Goal: Transaction & Acquisition: Purchase product/service

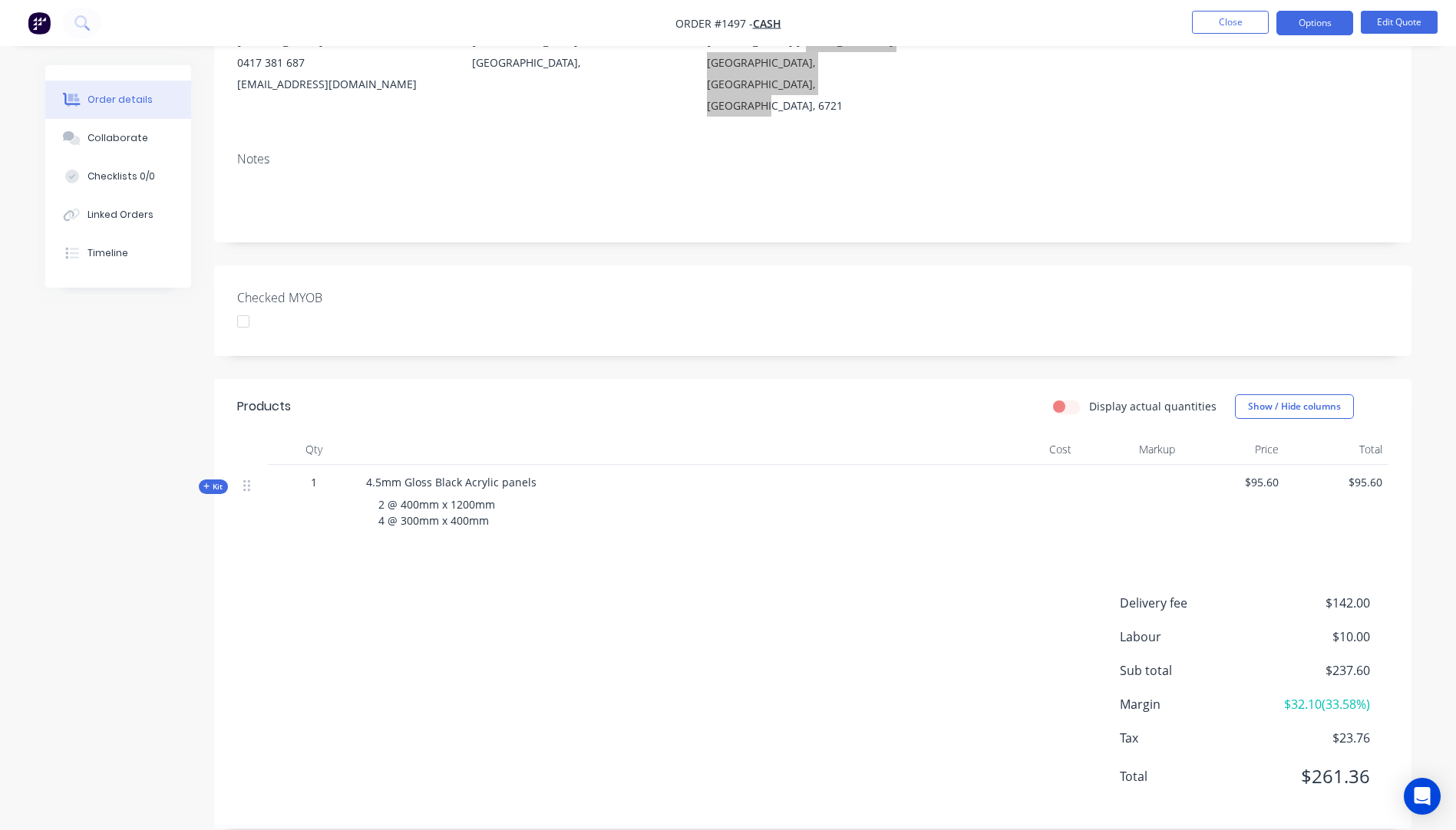
scroll to position [106, 0]
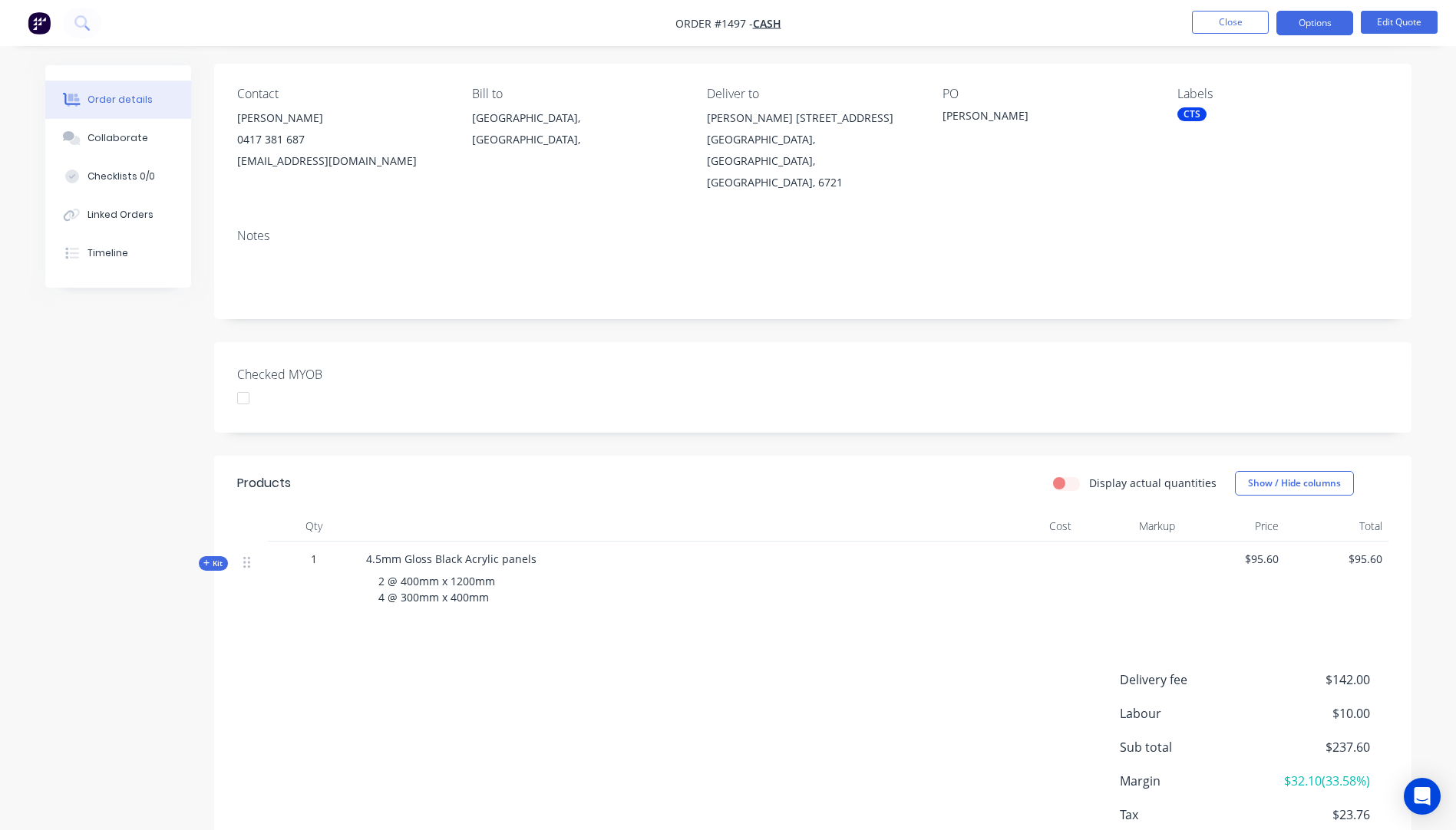
click at [702, 614] on div "Products Display actual quantities Show / Hide columns Qty Cost Markup Price To…" at bounding box center [813, 681] width 1197 height 450
click at [1307, 25] on button "Options" at bounding box center [1314, 23] width 77 height 25
click at [1211, 98] on div "Quote" at bounding box center [1269, 93] width 141 height 22
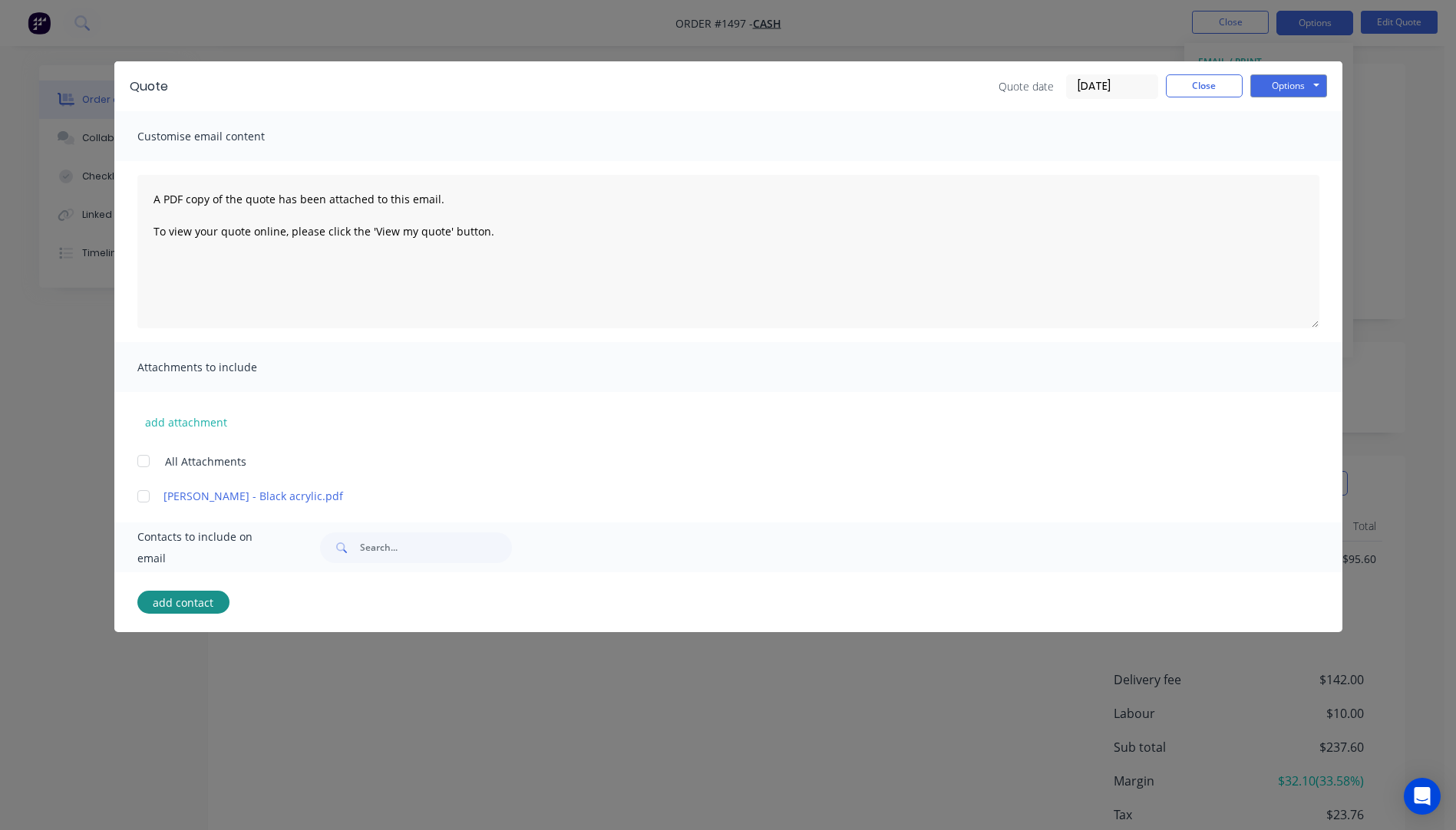
click at [188, 601] on button "add contact" at bounding box center [183, 602] width 92 height 23
select select "AU"
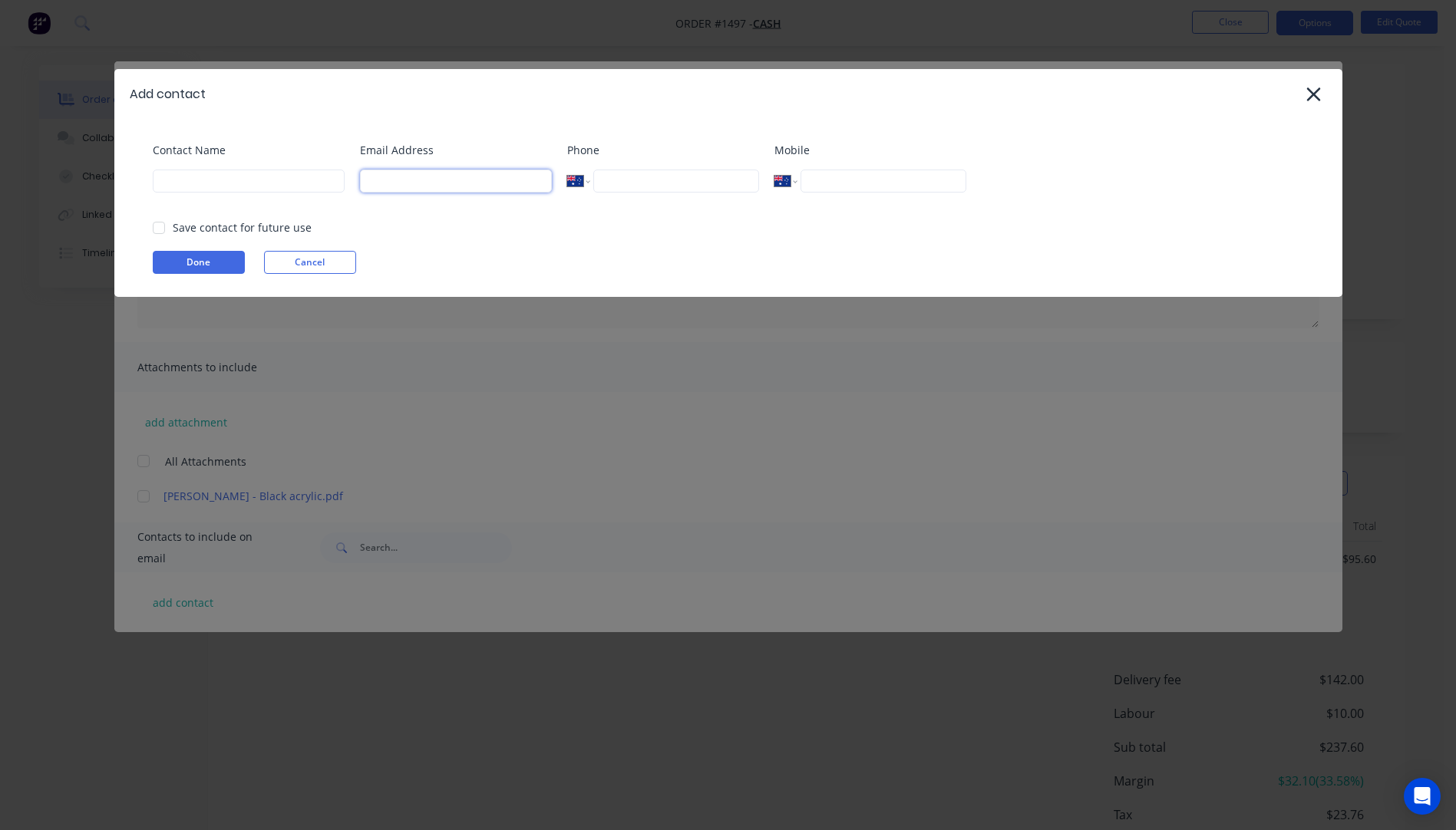
click at [387, 185] on input at bounding box center [456, 181] width 192 height 23
type input "wayne"
select select "AU"
click at [403, 183] on input at bounding box center [456, 181] width 192 height 23
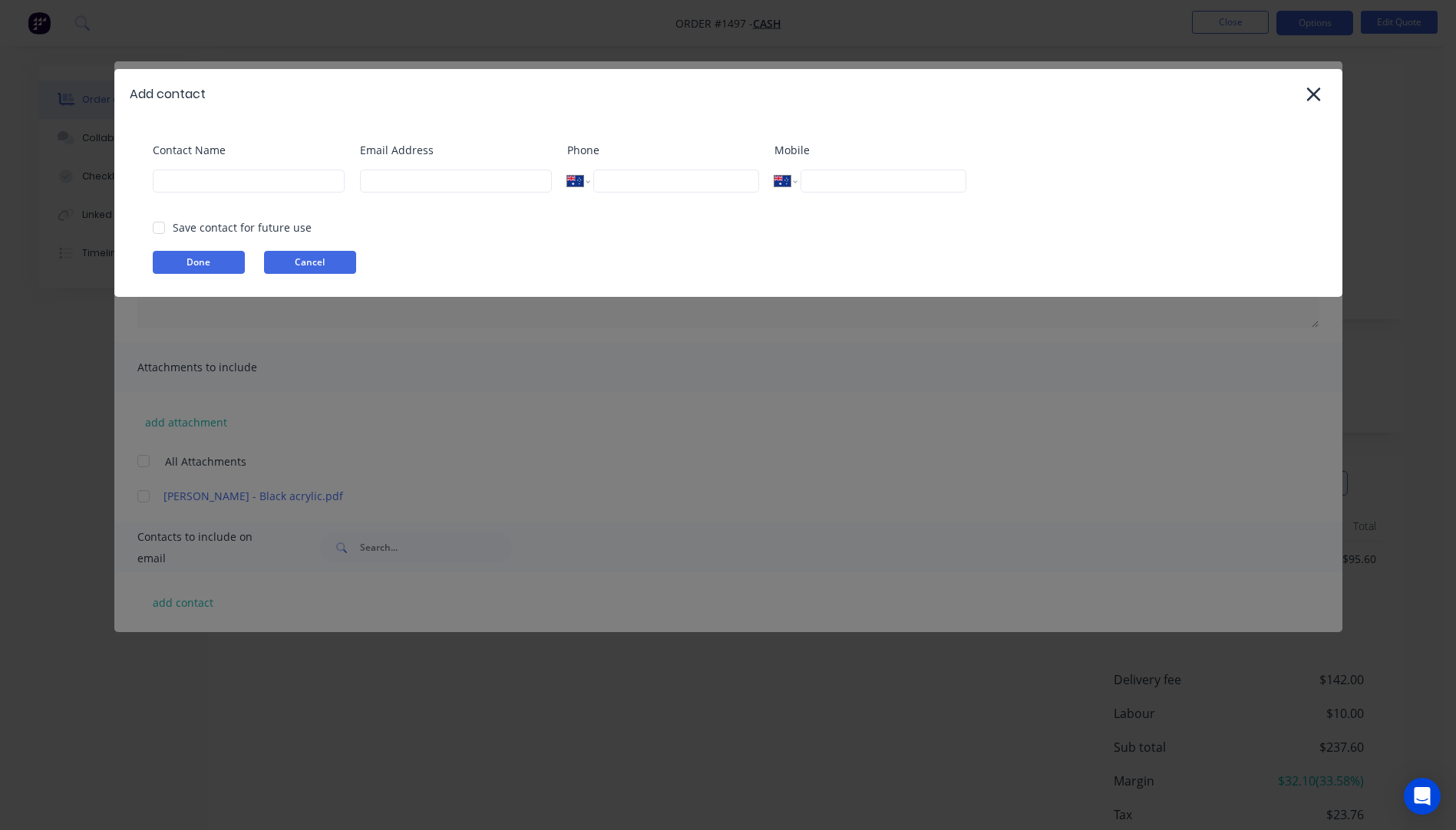
click at [307, 263] on button "Cancel" at bounding box center [310, 262] width 92 height 23
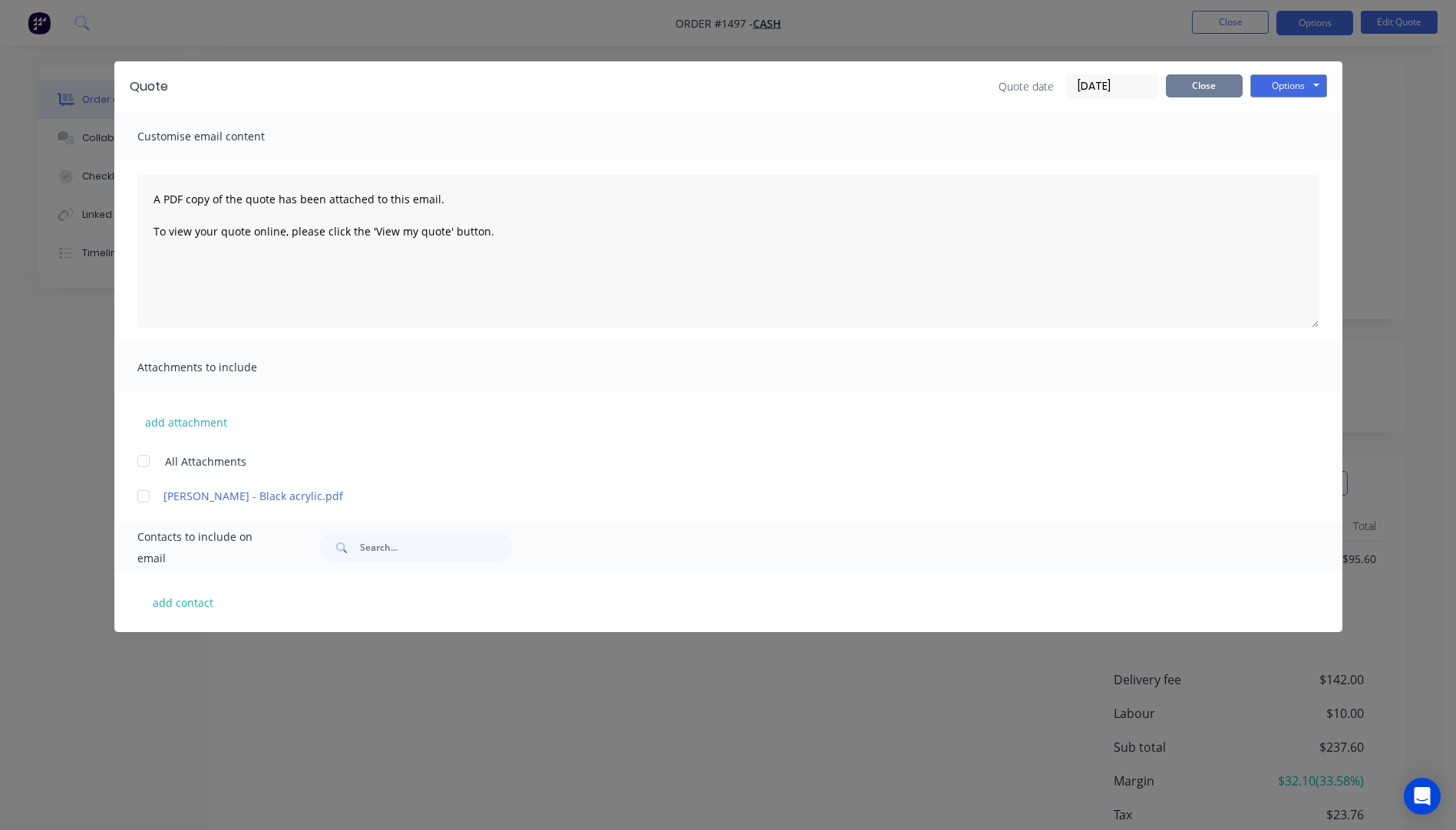
click at [1211, 89] on button "Close" at bounding box center [1204, 86] width 77 height 23
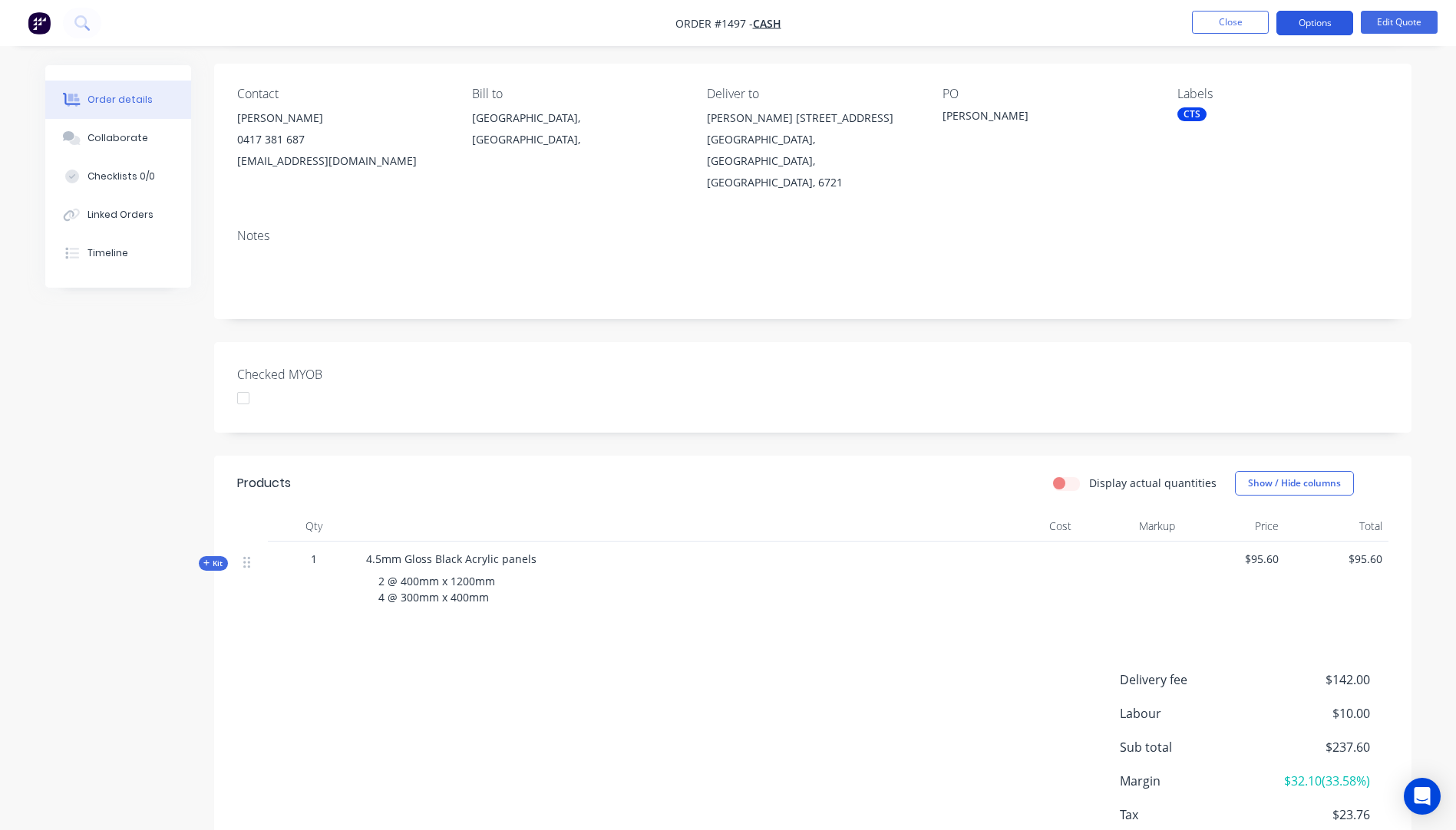
click at [1301, 30] on button "Options" at bounding box center [1314, 23] width 77 height 25
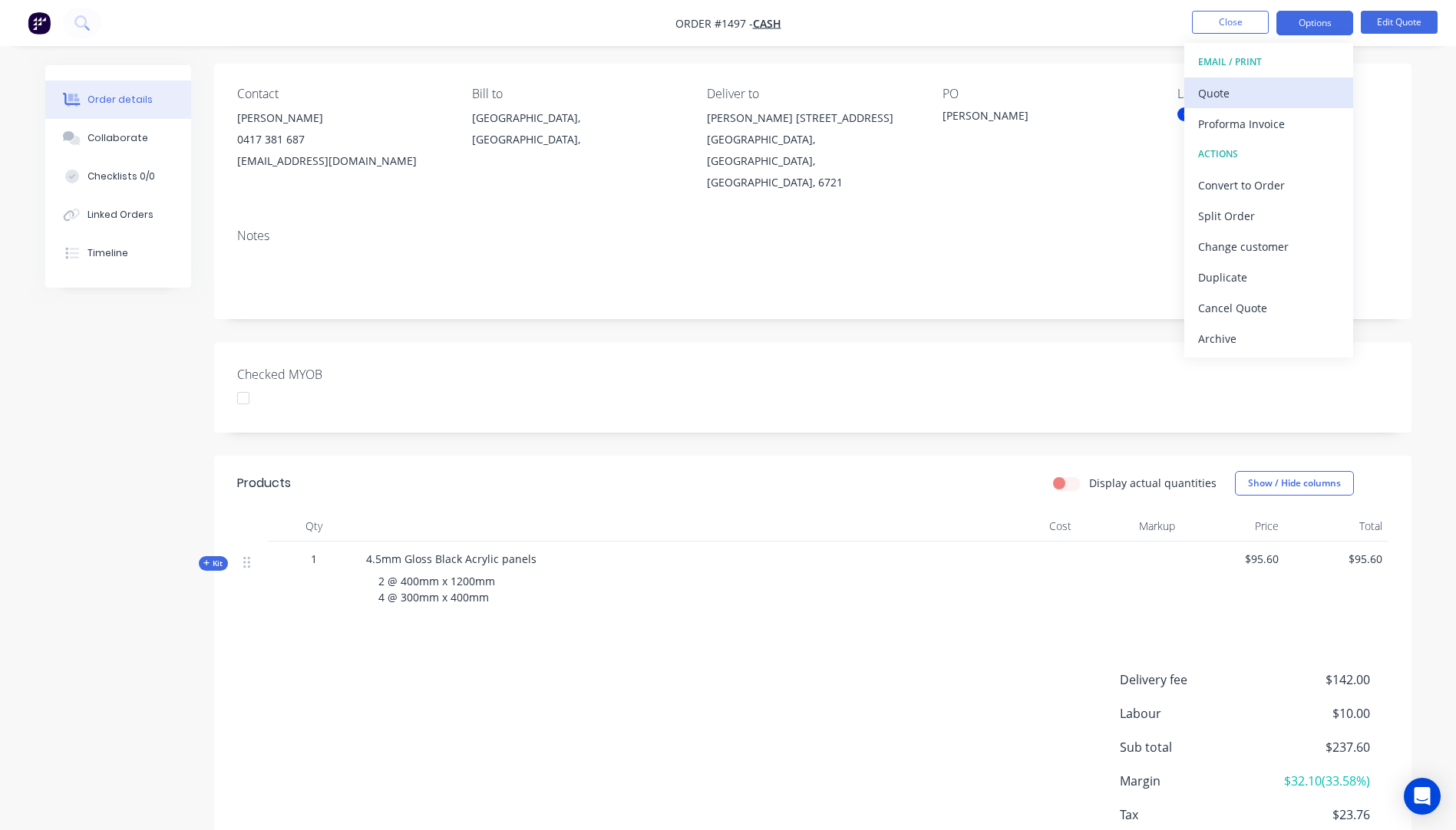
click at [1222, 100] on div "Quote" at bounding box center [1269, 93] width 141 height 22
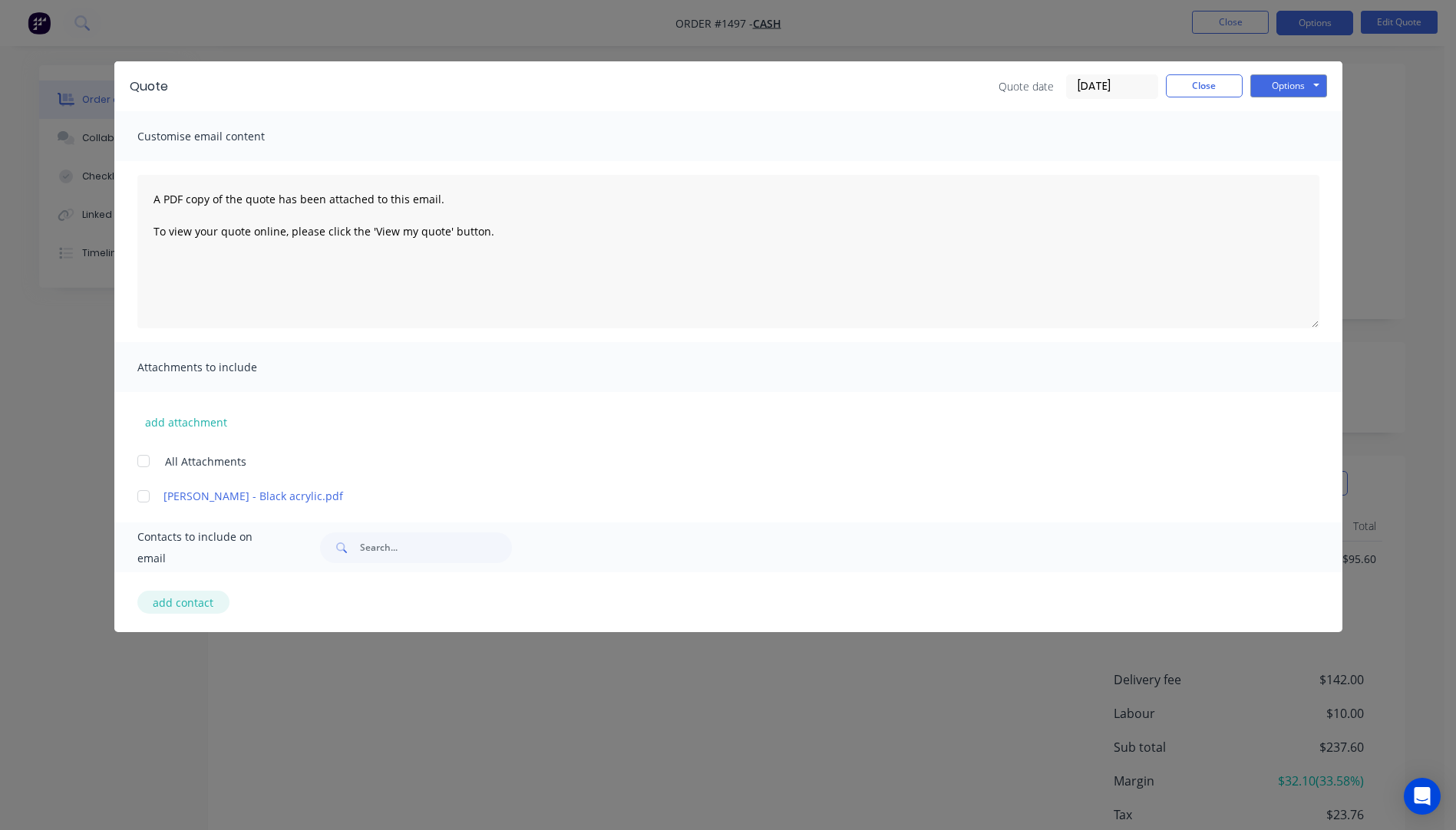
click at [194, 609] on button "add contact" at bounding box center [183, 602] width 92 height 23
select select "AU"
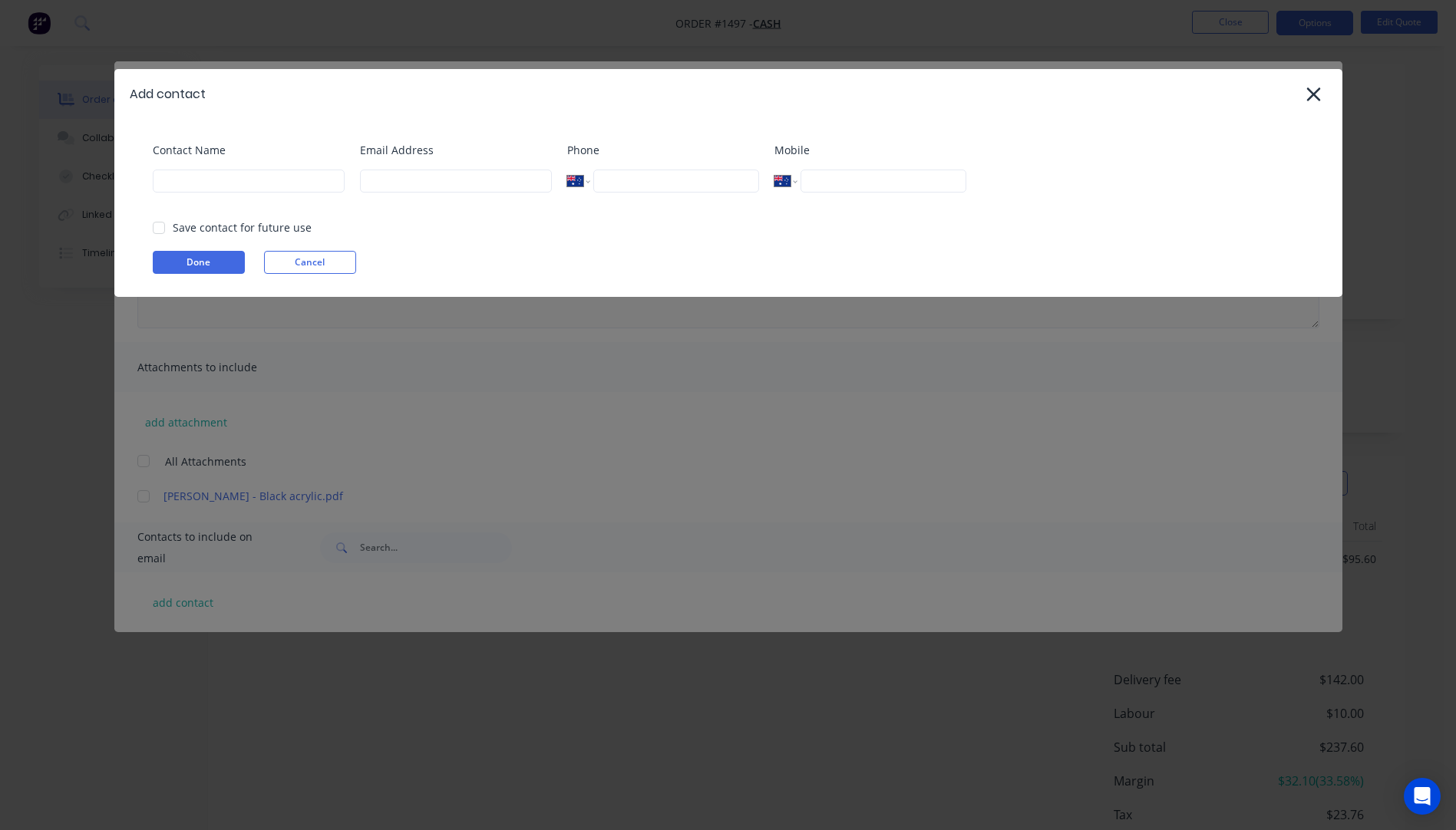
select select "AU"
click at [232, 188] on input at bounding box center [249, 181] width 192 height 23
type input "ww"
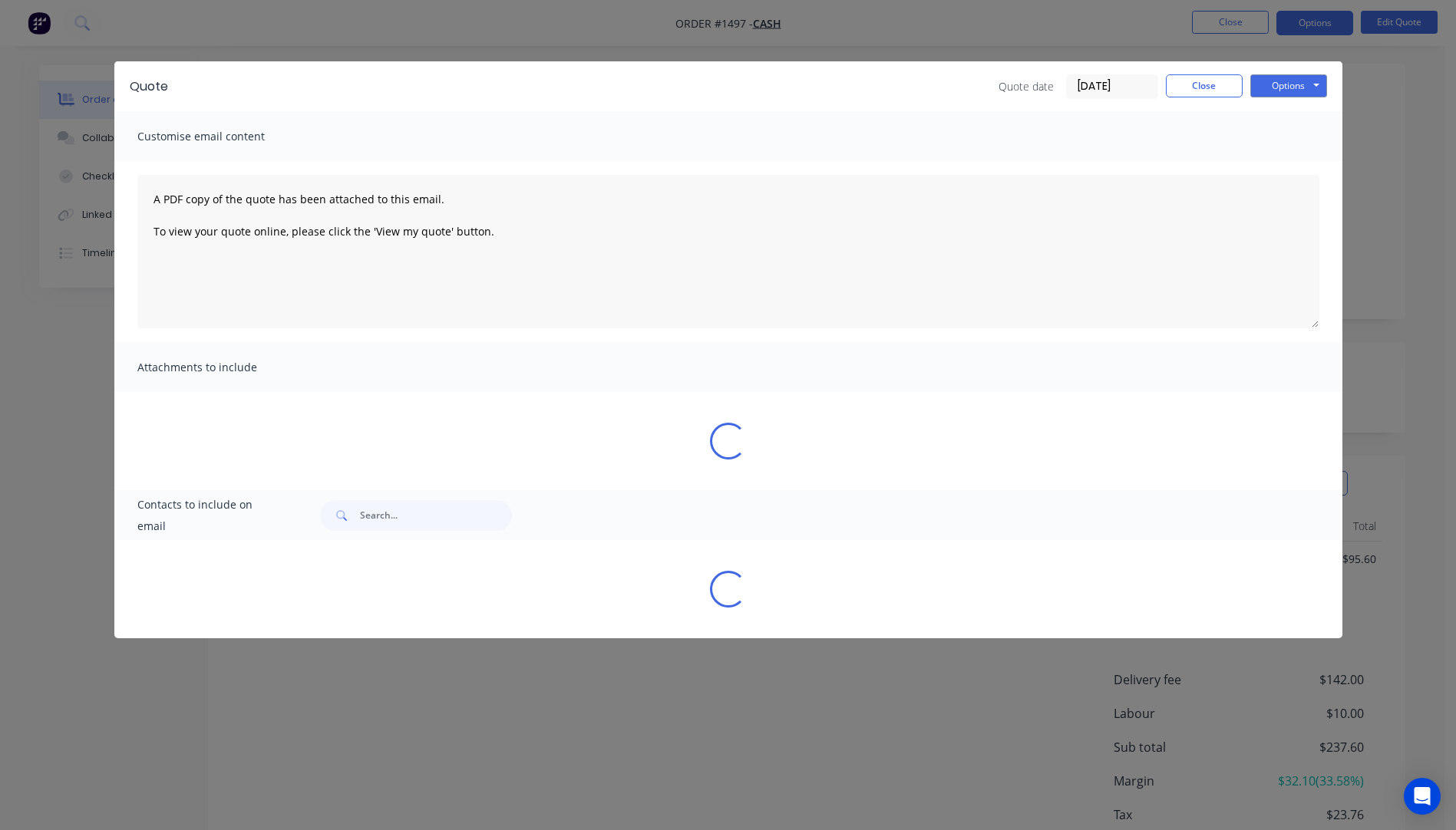
select select "AU"
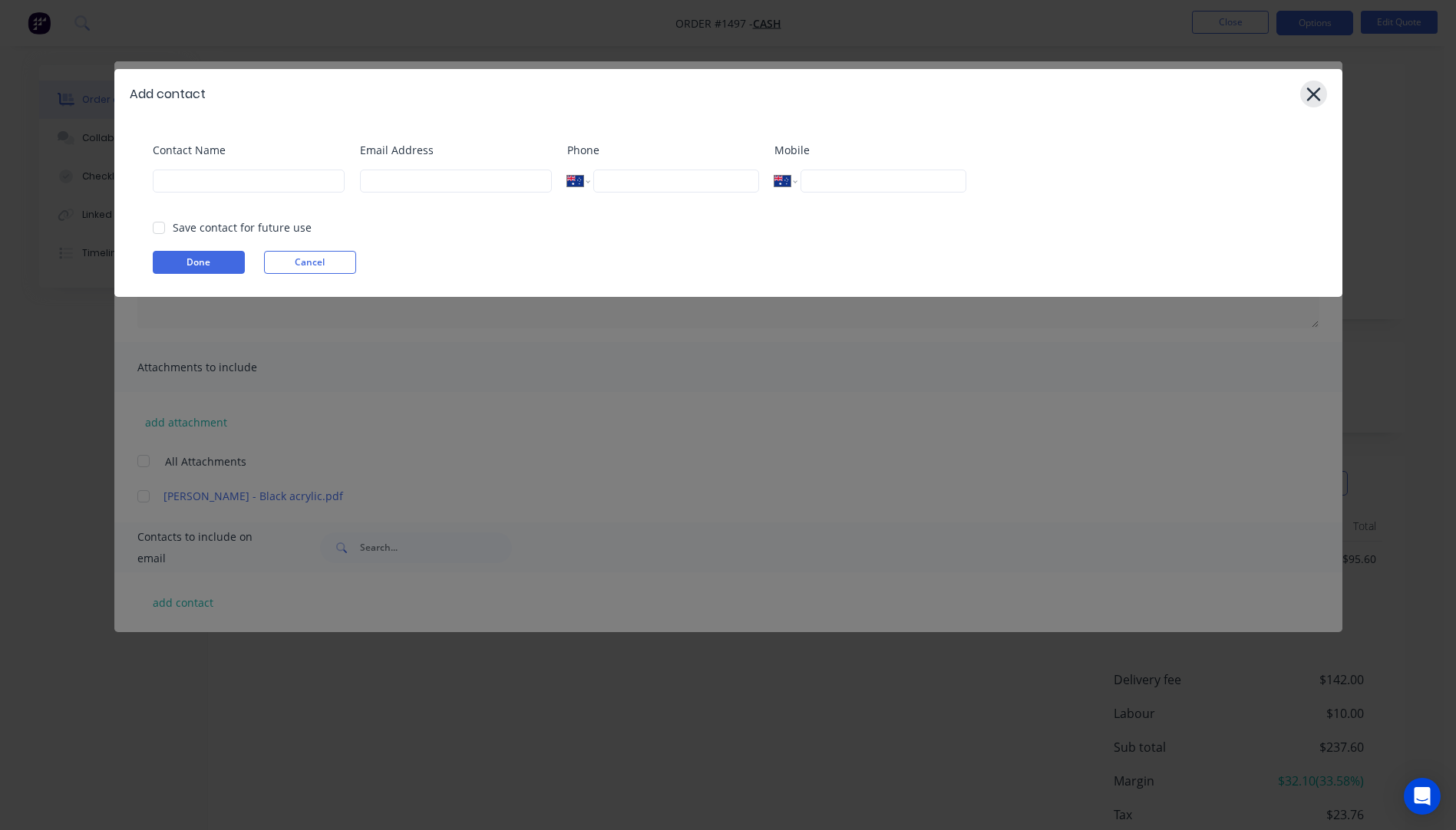
click at [1307, 101] on icon at bounding box center [1313, 94] width 16 height 22
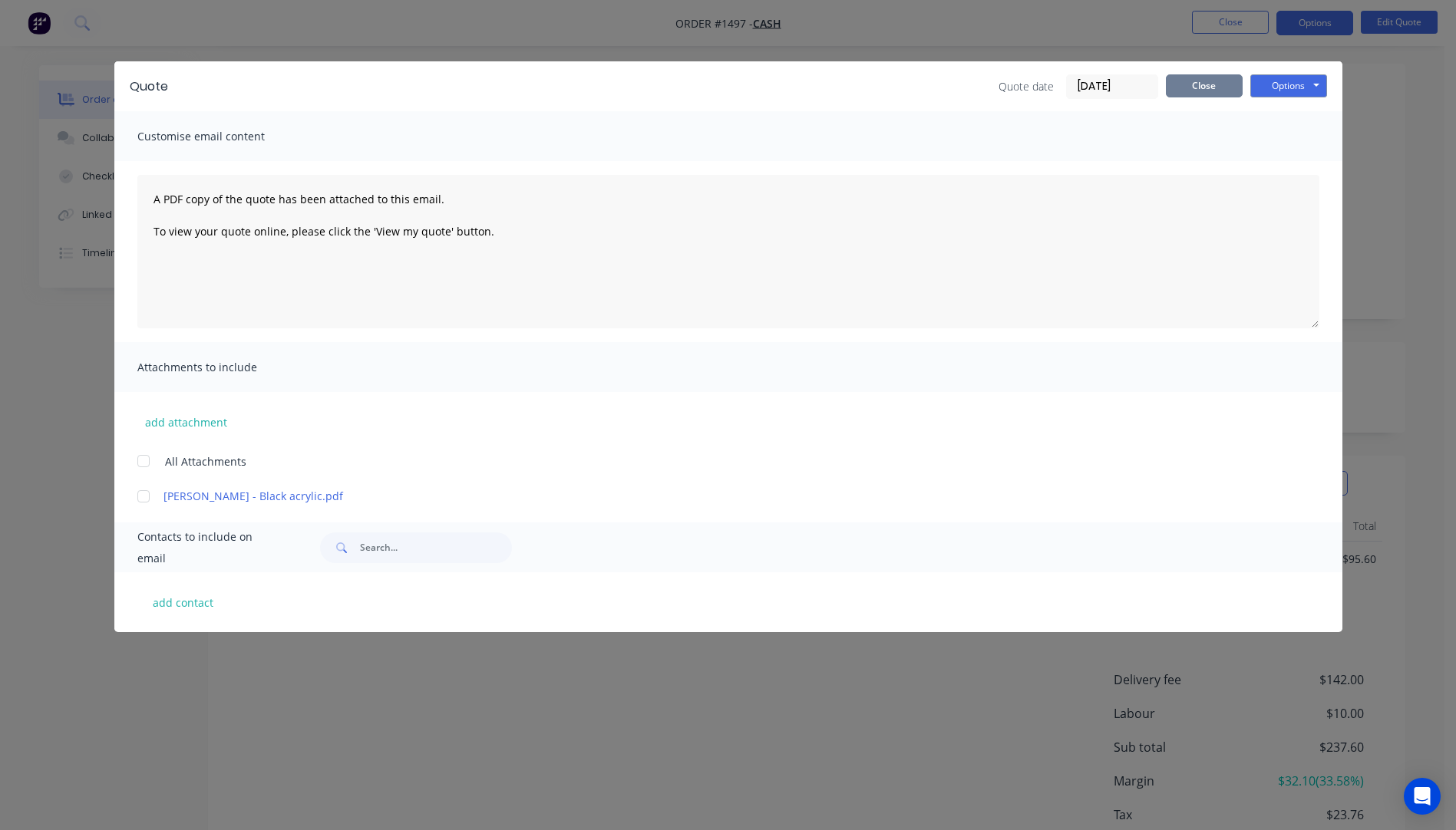
click at [1211, 81] on button "Close" at bounding box center [1204, 86] width 77 height 23
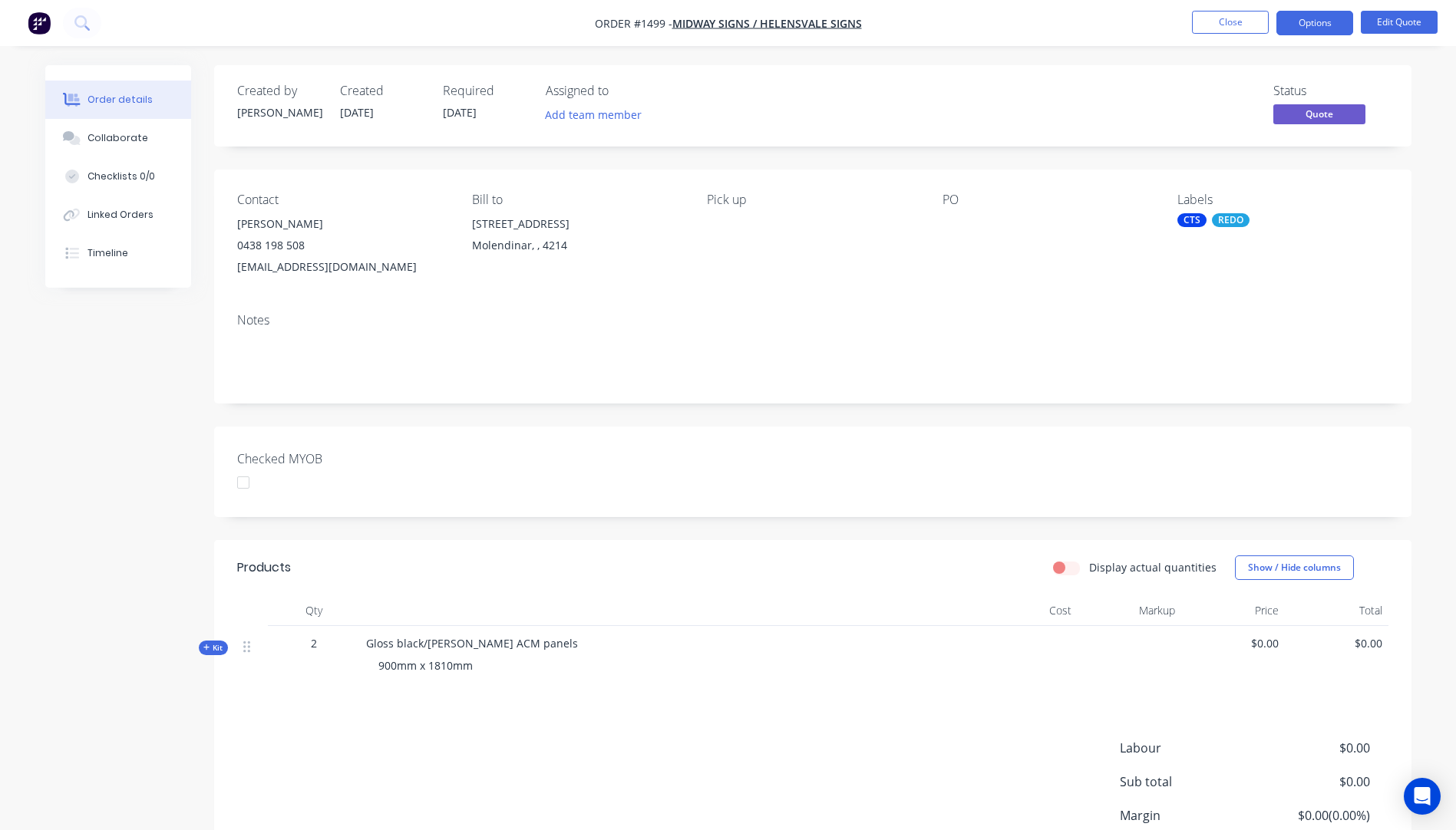
click at [1235, 222] on div "REDO" at bounding box center [1231, 221] width 38 height 14
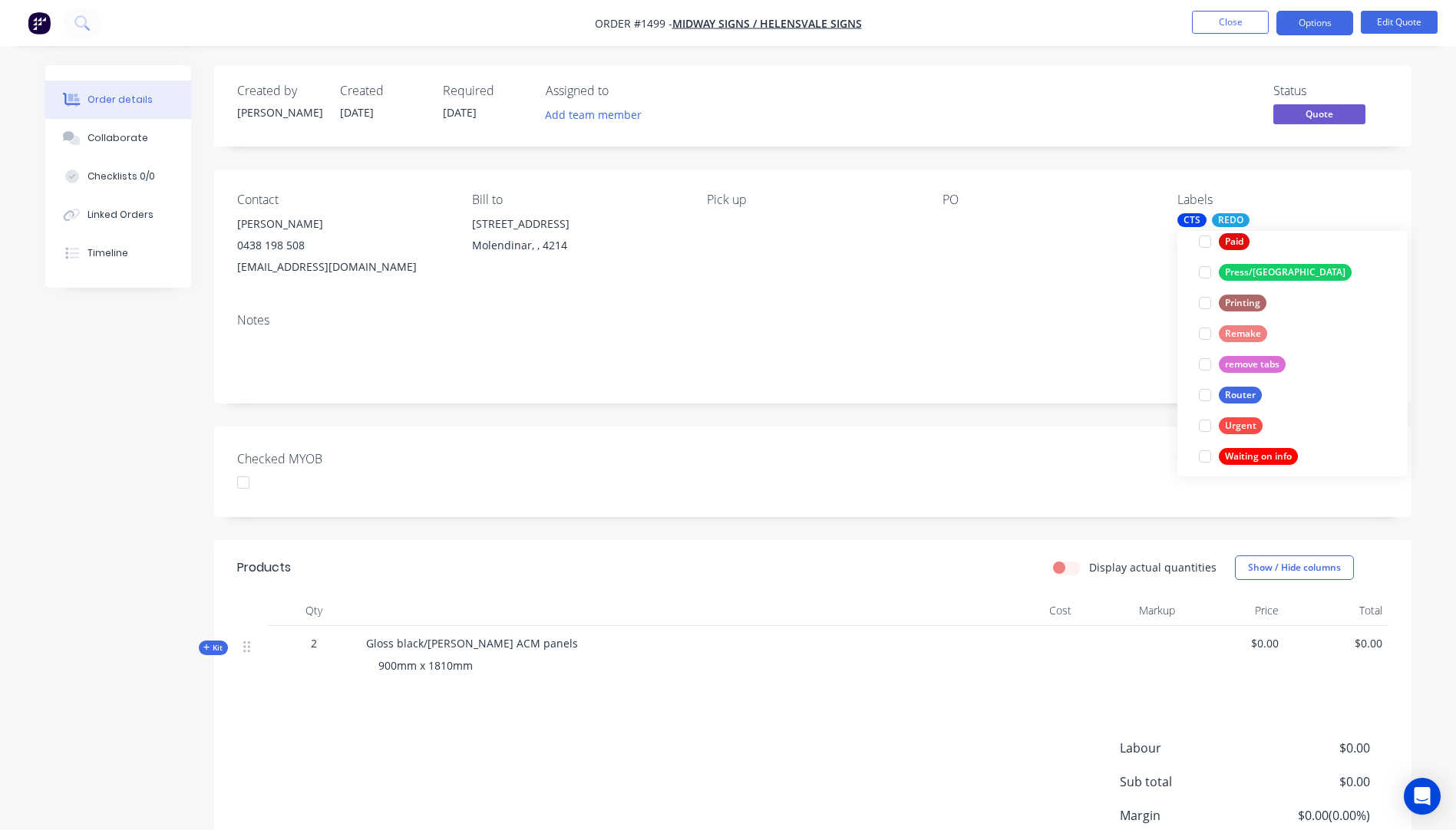
scroll to position [645, 0]
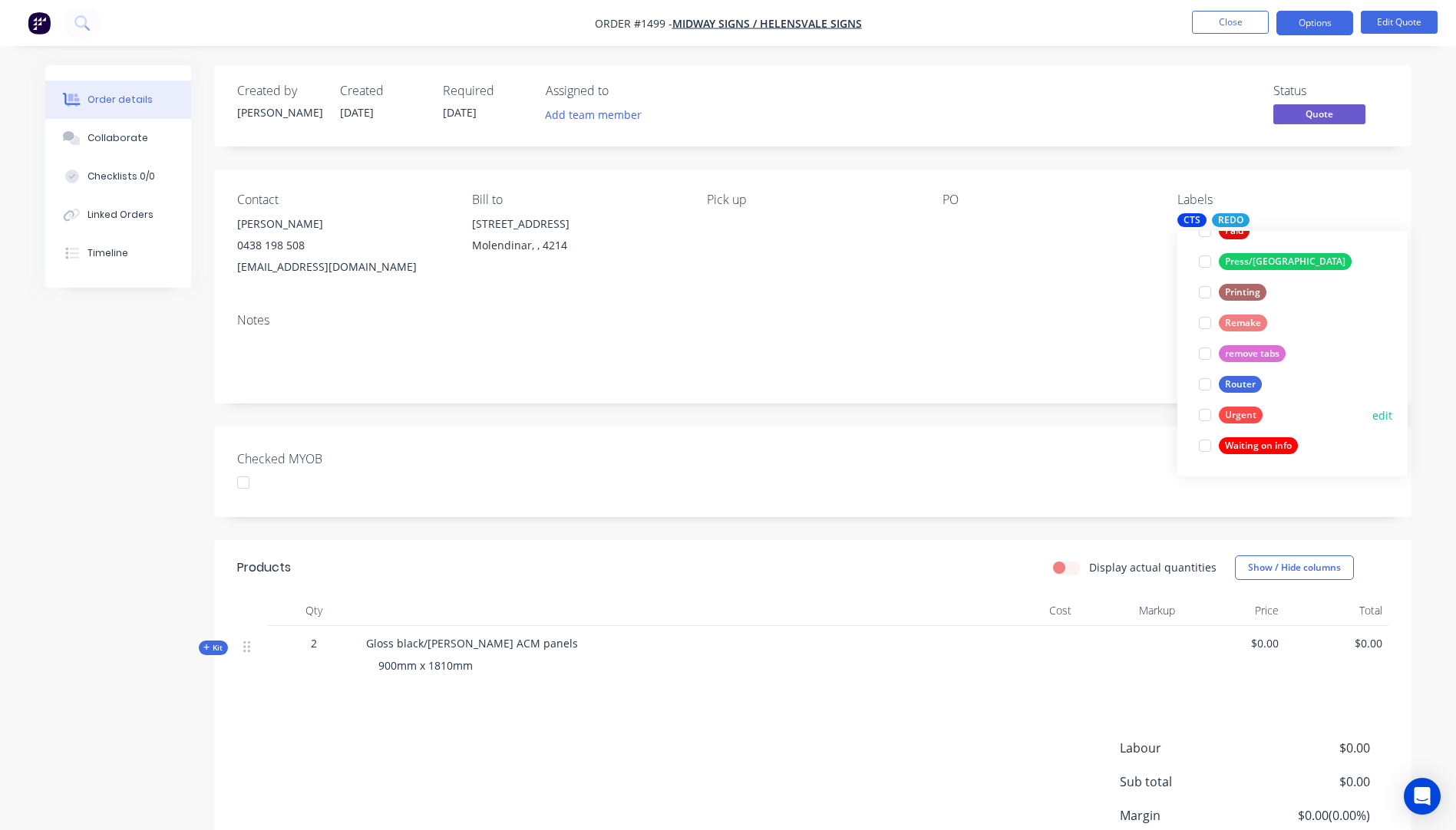
click at [1208, 416] on div at bounding box center [1205, 415] width 31 height 31
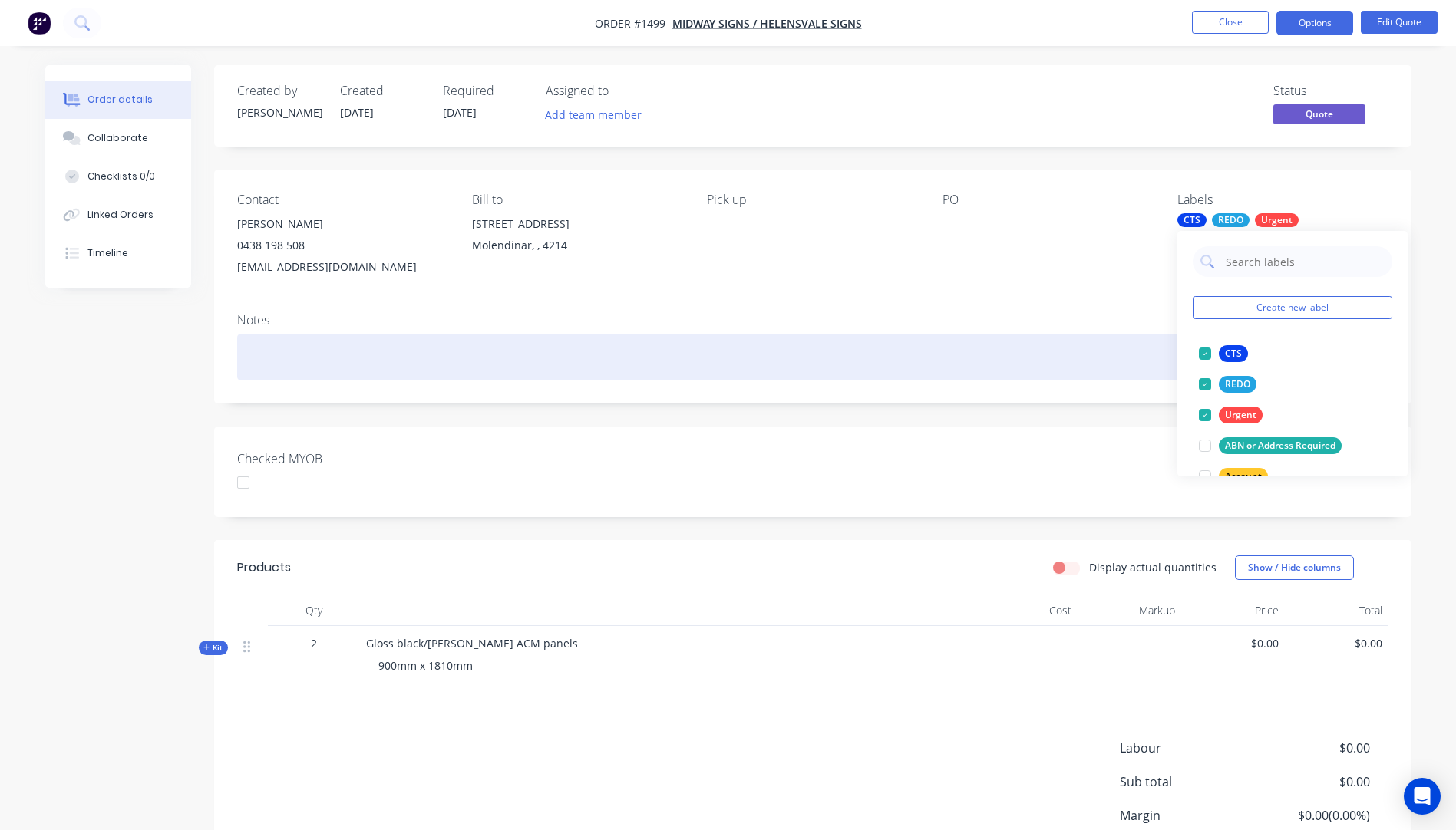
click at [1125, 363] on div at bounding box center [812, 357] width 1152 height 46
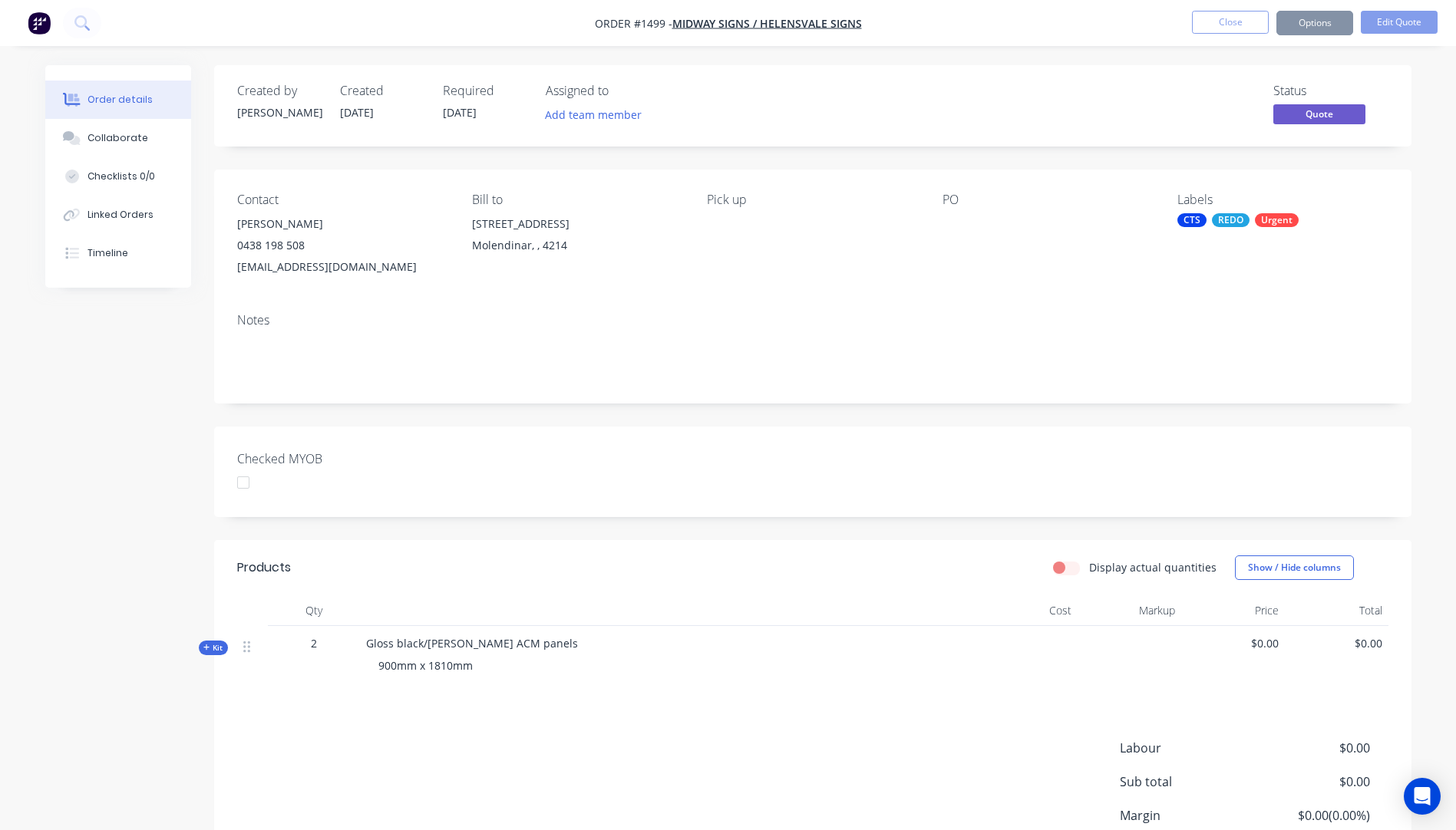
click at [1119, 280] on div "Contact Dean Walker 0438 198 508 midsigns@bigpond.net.au Bill to Unit 4, 54 Exp…" at bounding box center [813, 235] width 1197 height 131
click at [1317, 30] on button "Options" at bounding box center [1314, 23] width 77 height 25
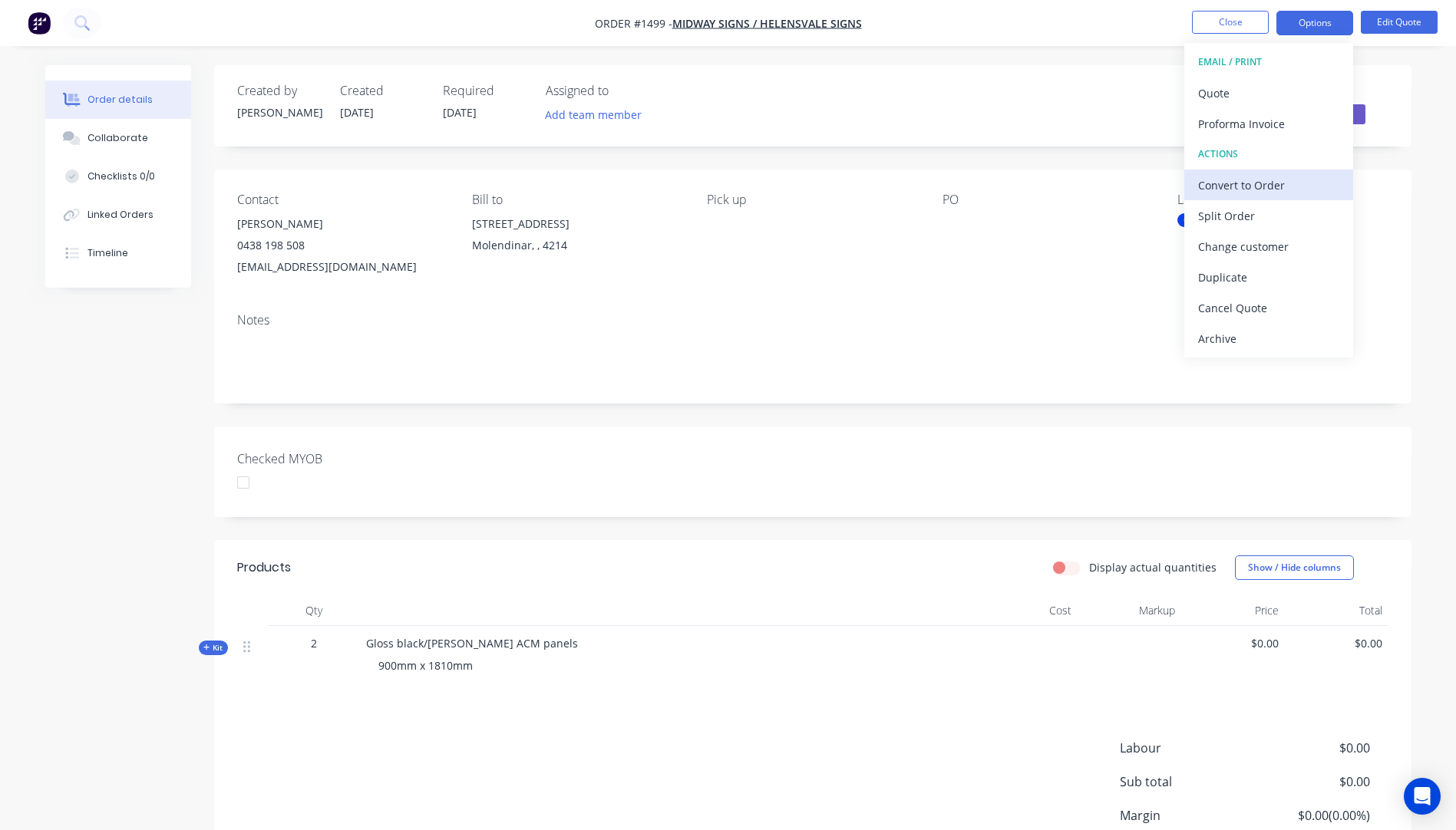
click at [1248, 189] on div "Convert to Order" at bounding box center [1269, 185] width 141 height 22
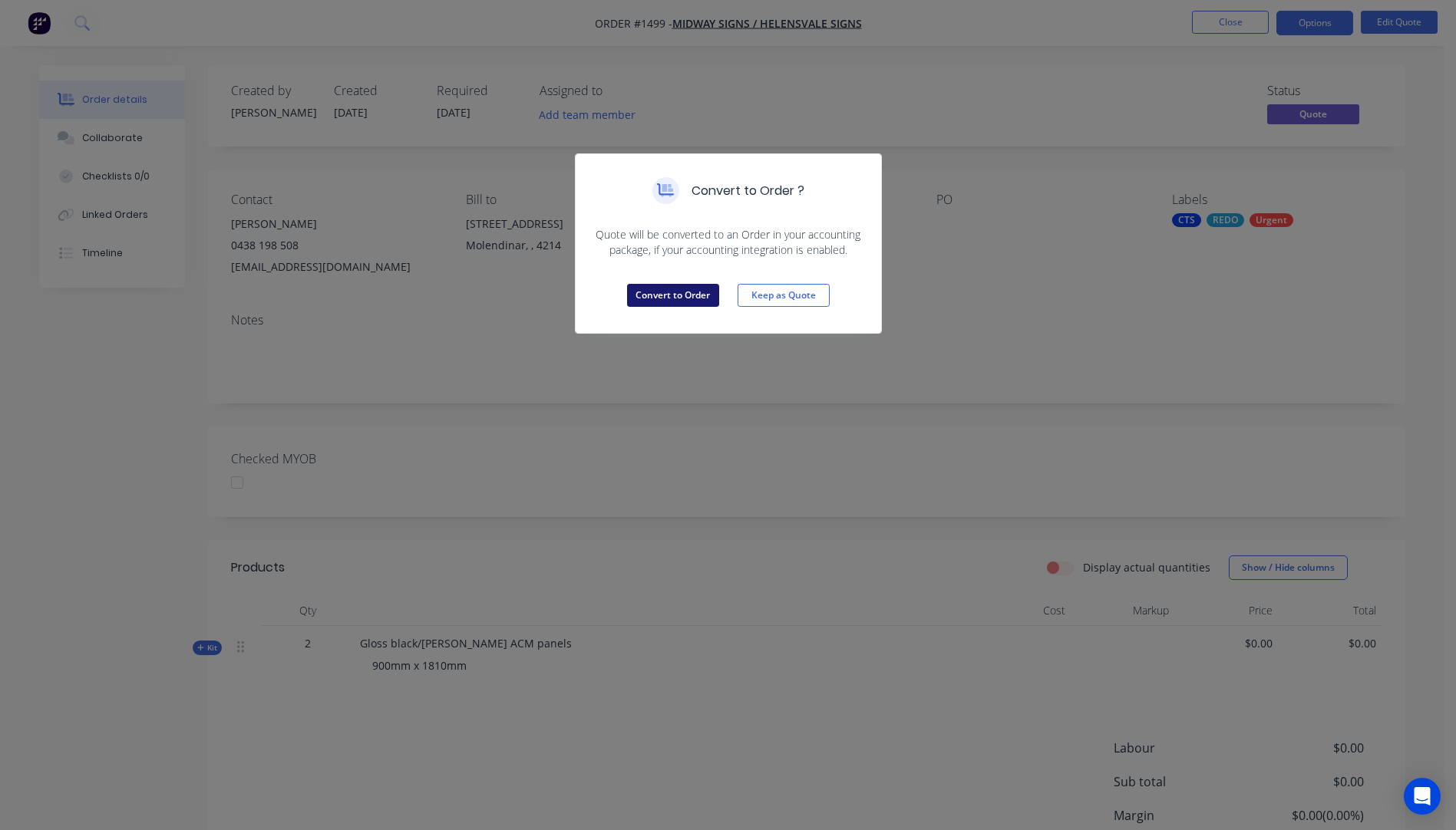
click at [689, 302] on button "Convert to Order" at bounding box center [673, 296] width 92 height 23
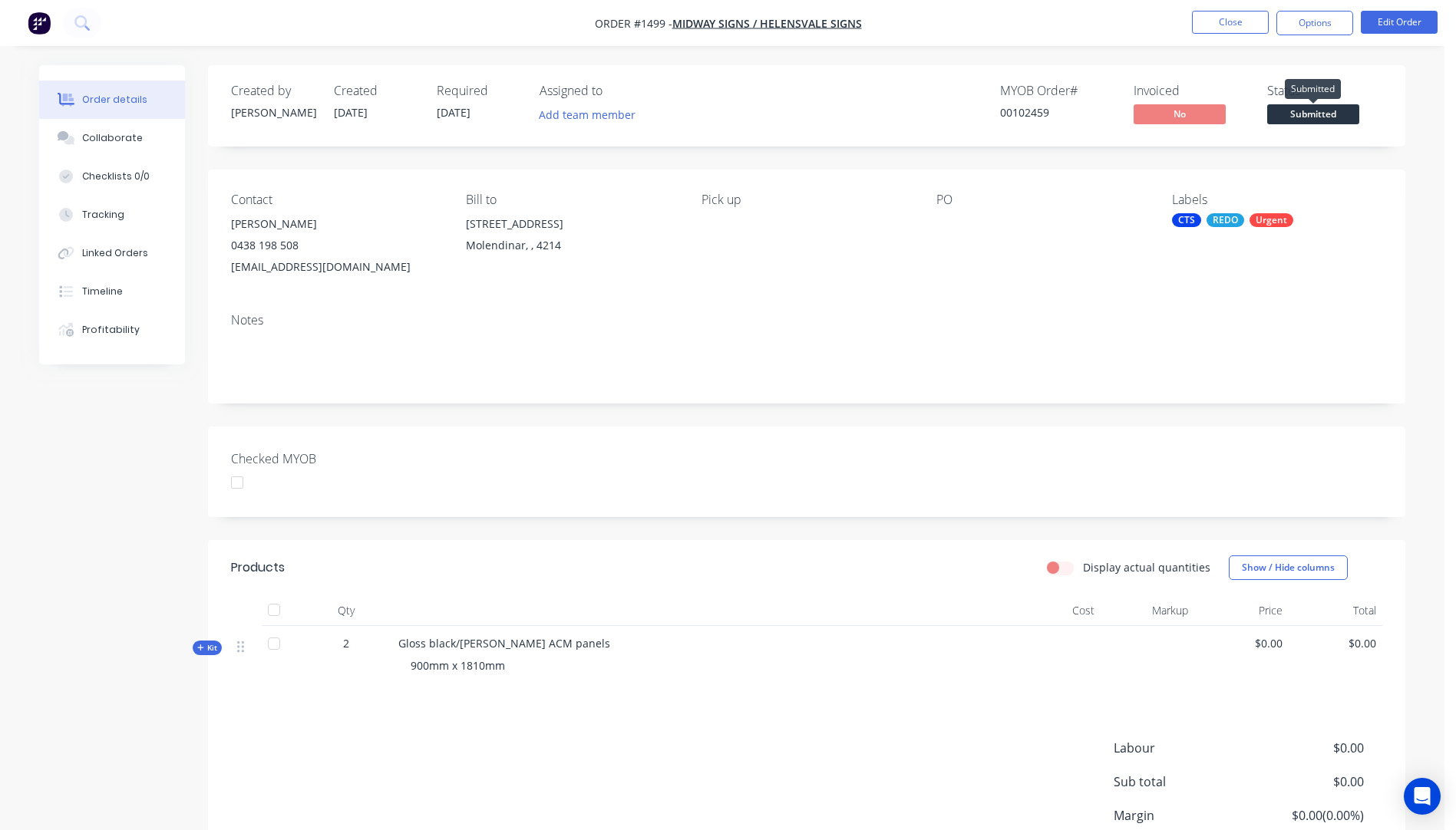
click at [1312, 115] on span "Submitted" at bounding box center [1313, 114] width 92 height 19
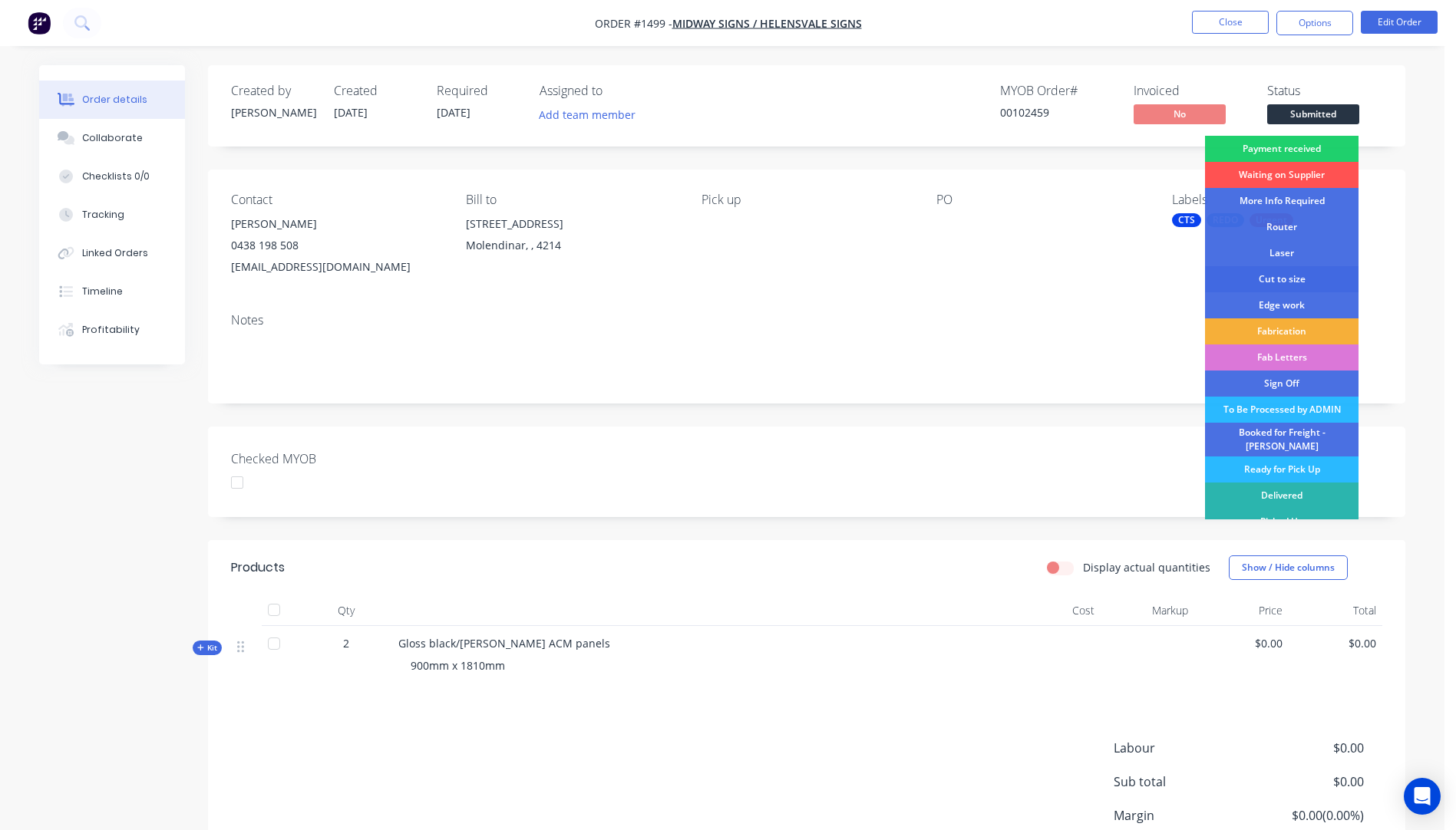
click at [1282, 278] on div "Cut to size" at bounding box center [1282, 280] width 153 height 26
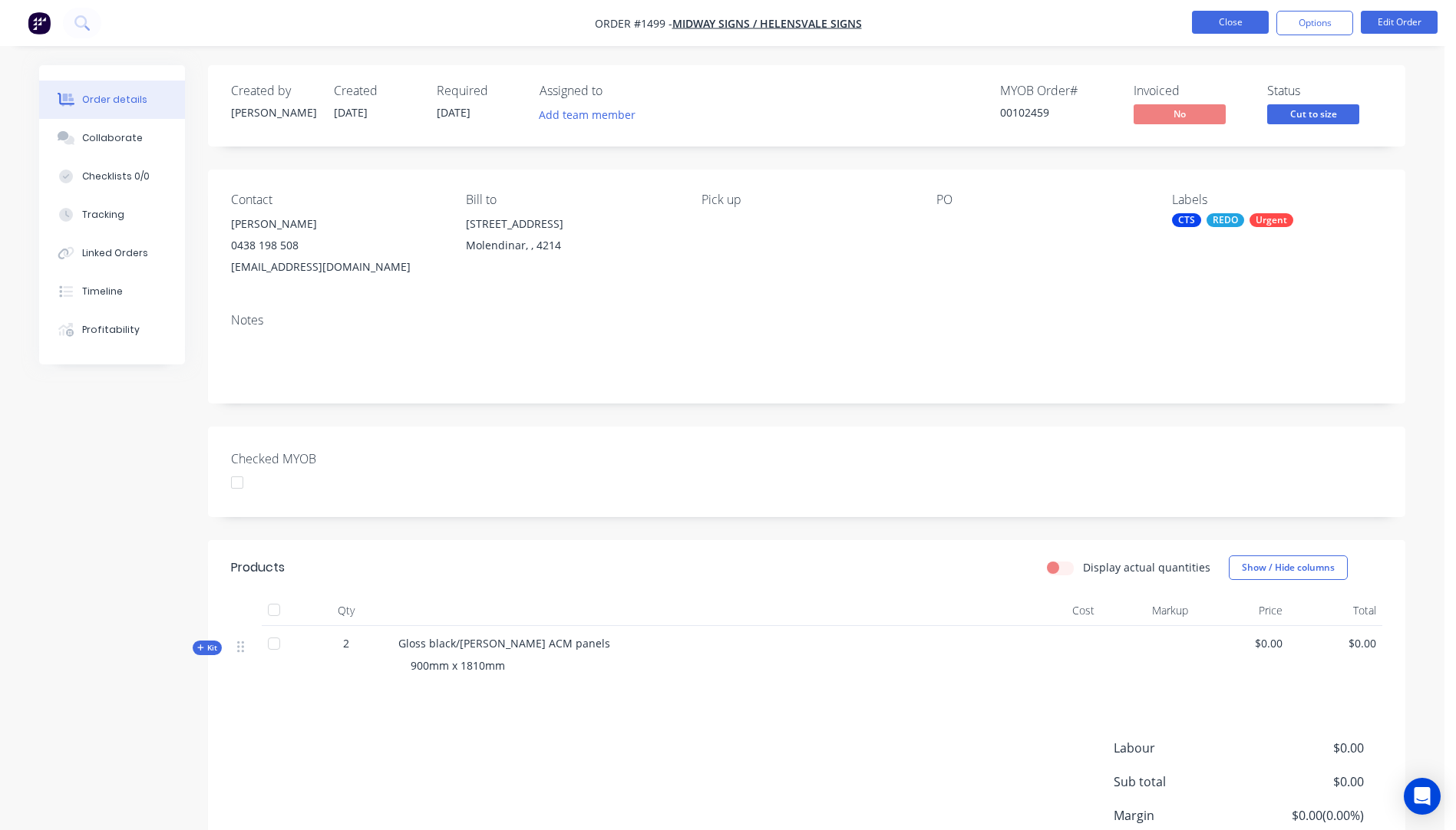
click at [1240, 25] on button "Close" at bounding box center [1230, 22] width 77 height 23
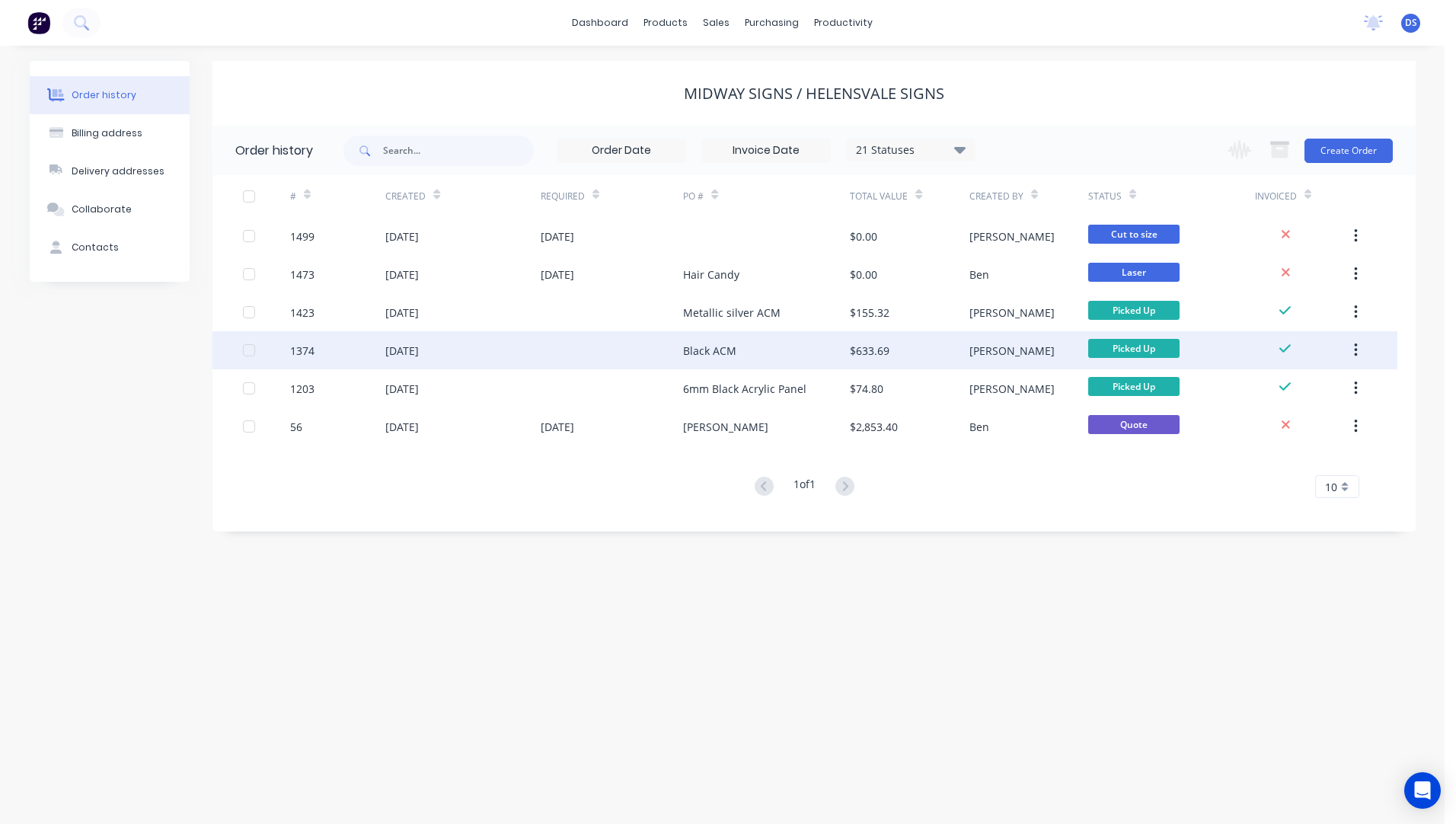
click at [702, 347] on div "Black ACM" at bounding box center [709, 351] width 53 height 16
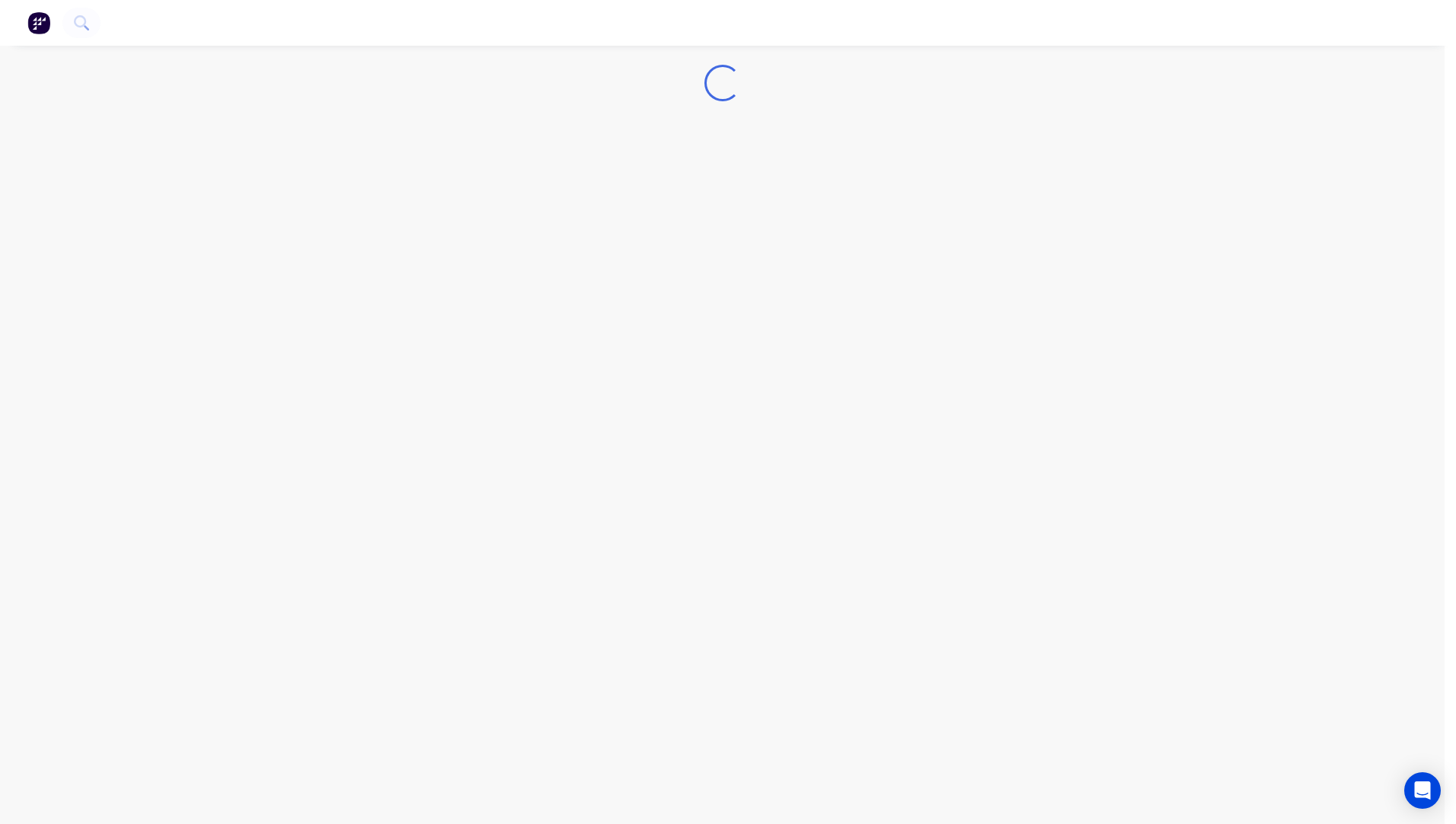
click at [702, 347] on div "Loading..." at bounding box center [722, 412] width 1444 height 824
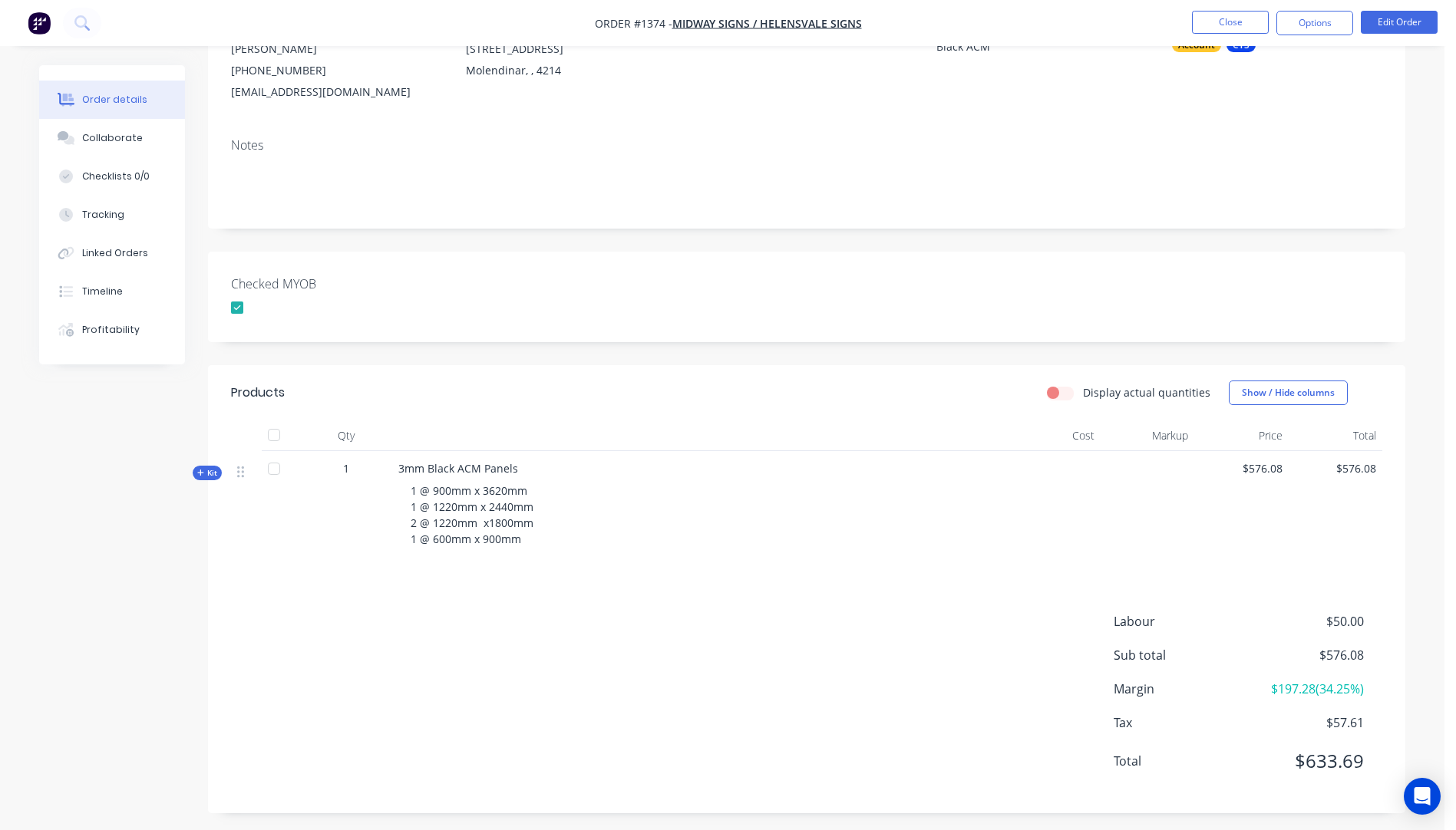
scroll to position [181, 0]
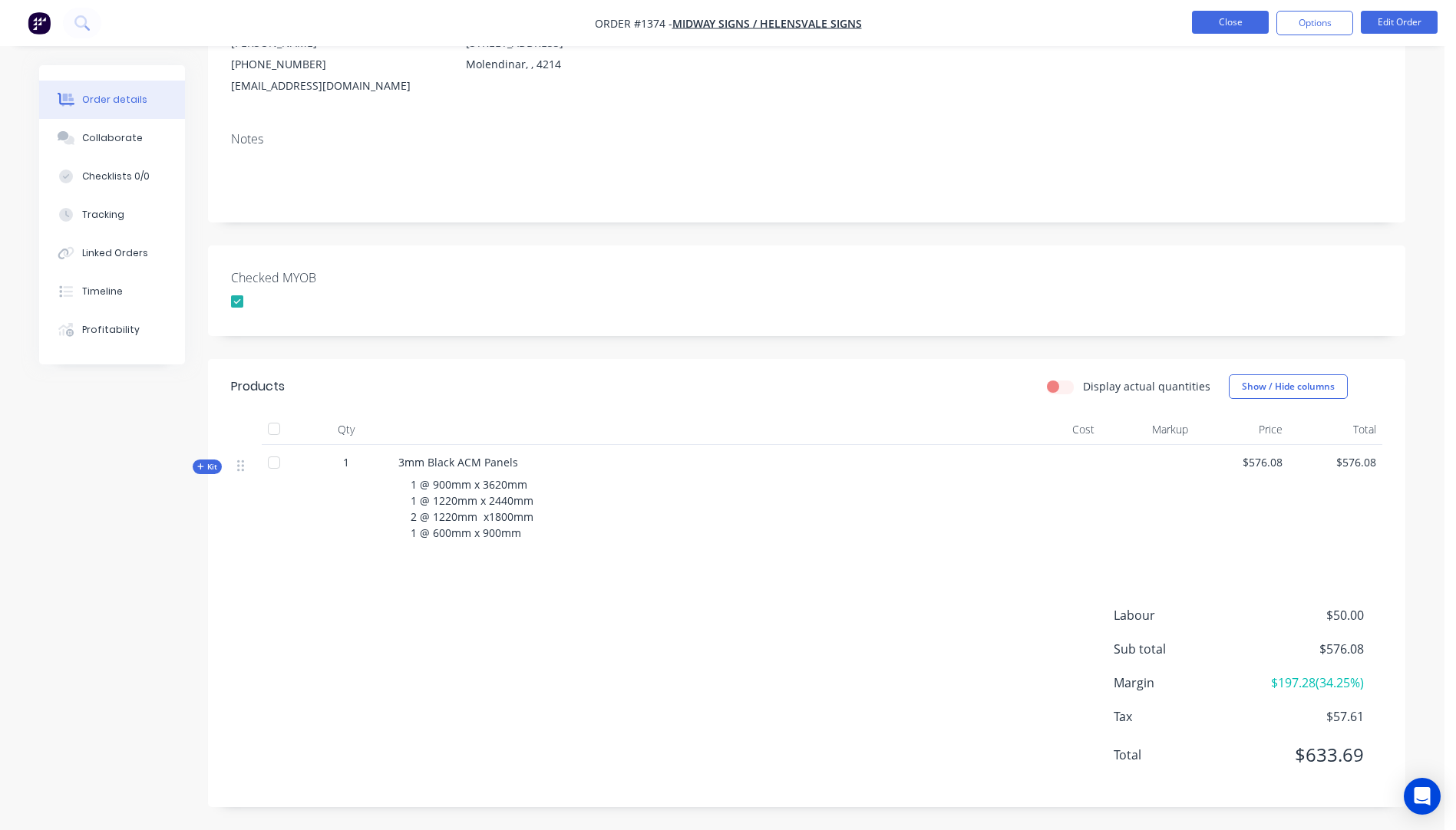
click at [1234, 29] on button "Close" at bounding box center [1230, 22] width 77 height 23
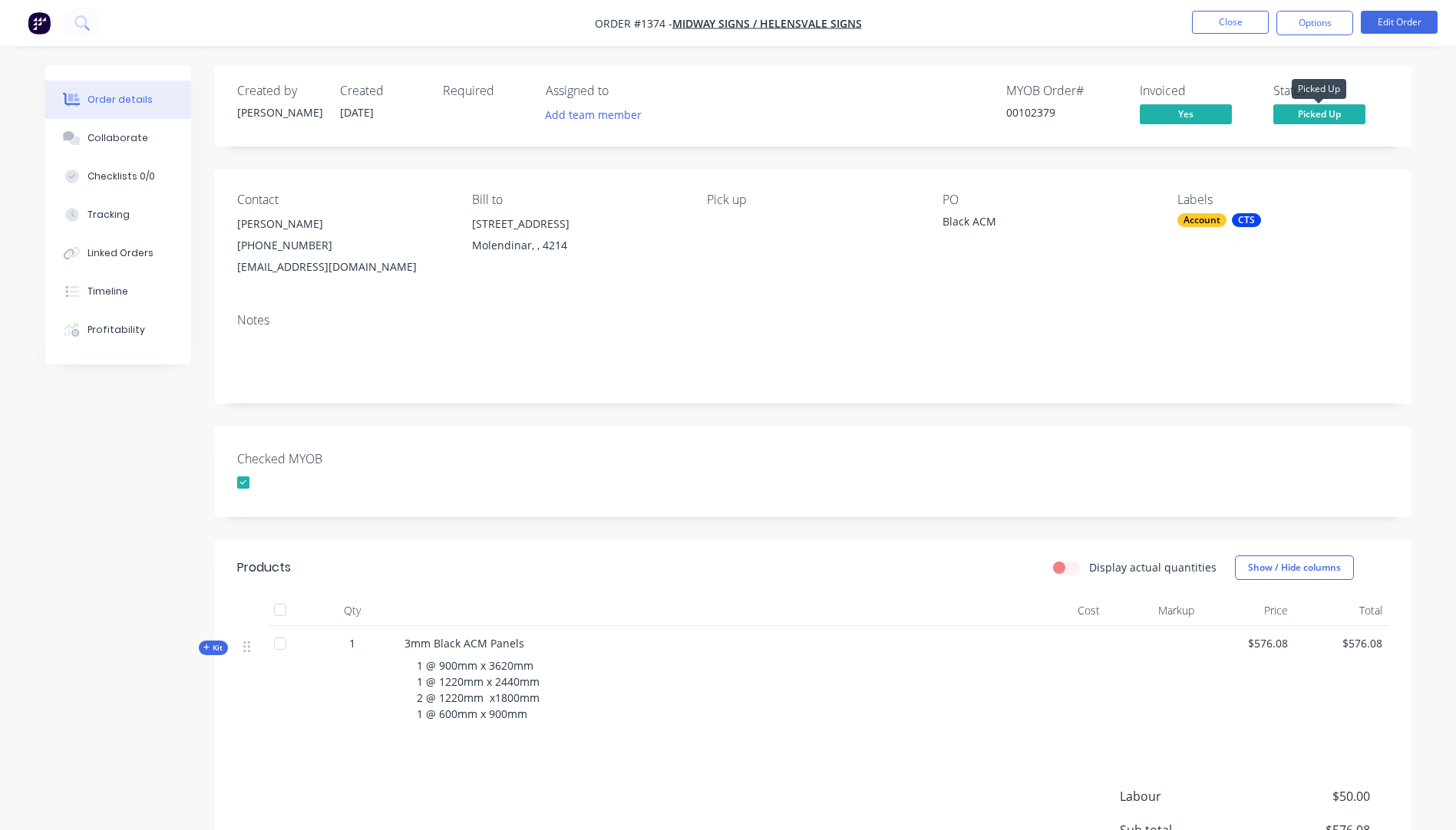
click at [1308, 115] on span "Picked Up" at bounding box center [1319, 114] width 92 height 19
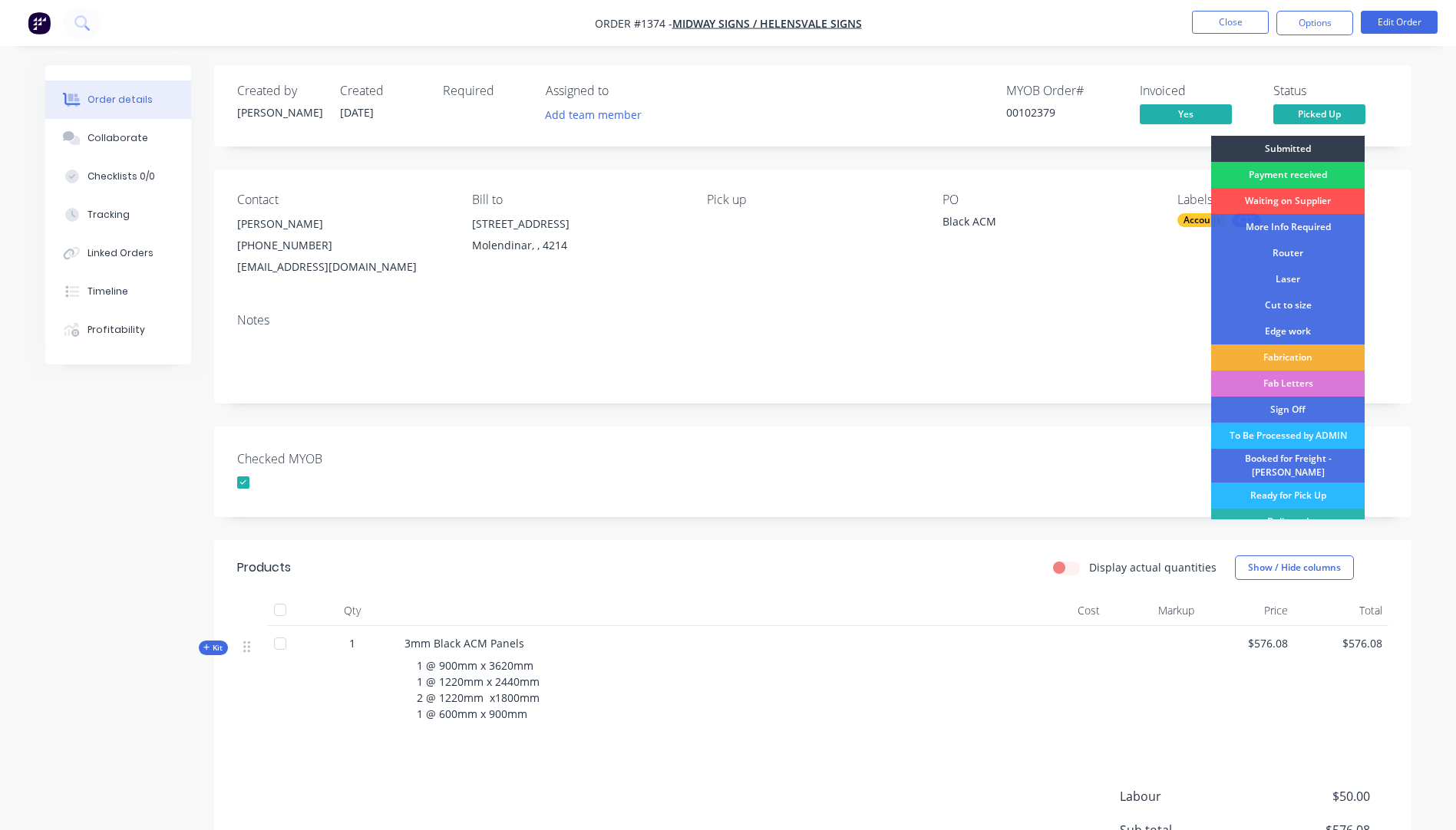
drag, startPoint x: 1039, startPoint y: 249, endPoint x: 1040, endPoint y: 233, distance: 16.0
click at [1040, 249] on div "PO Black ACM" at bounding box center [1048, 235] width 211 height 85
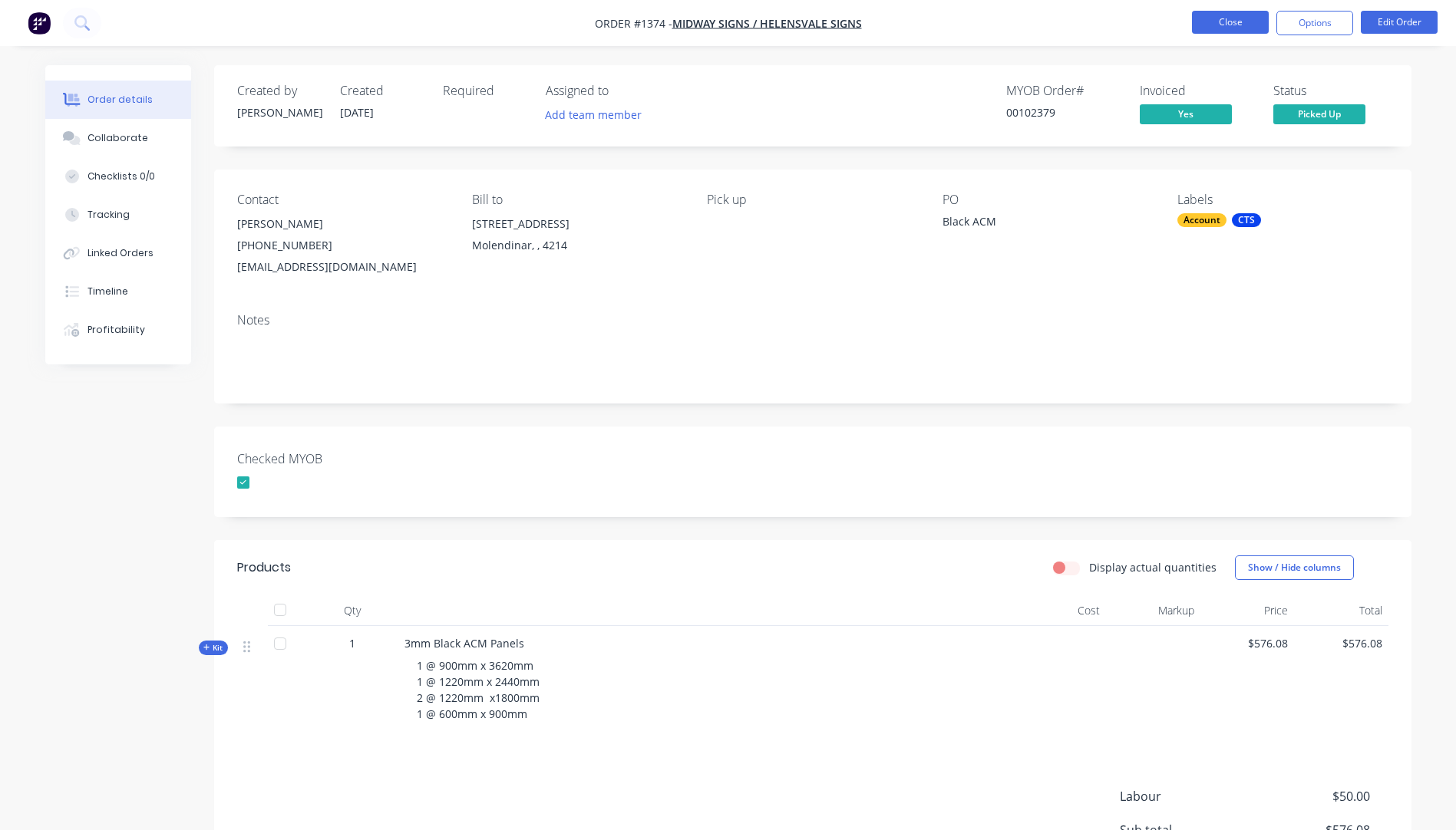
click at [1218, 26] on button "Close" at bounding box center [1230, 22] width 77 height 23
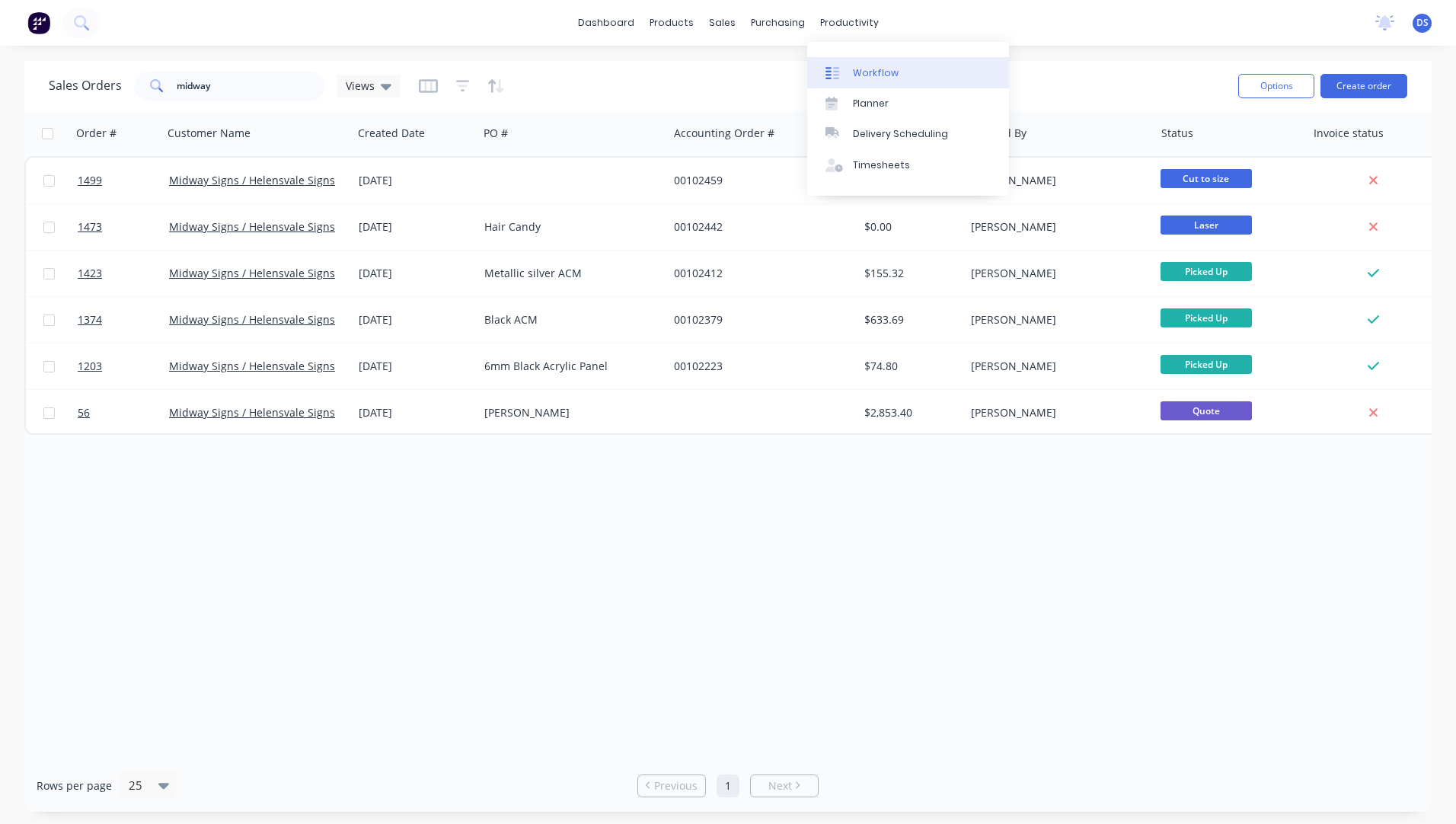
click at [869, 75] on div "Workflow" at bounding box center [875, 73] width 45 height 14
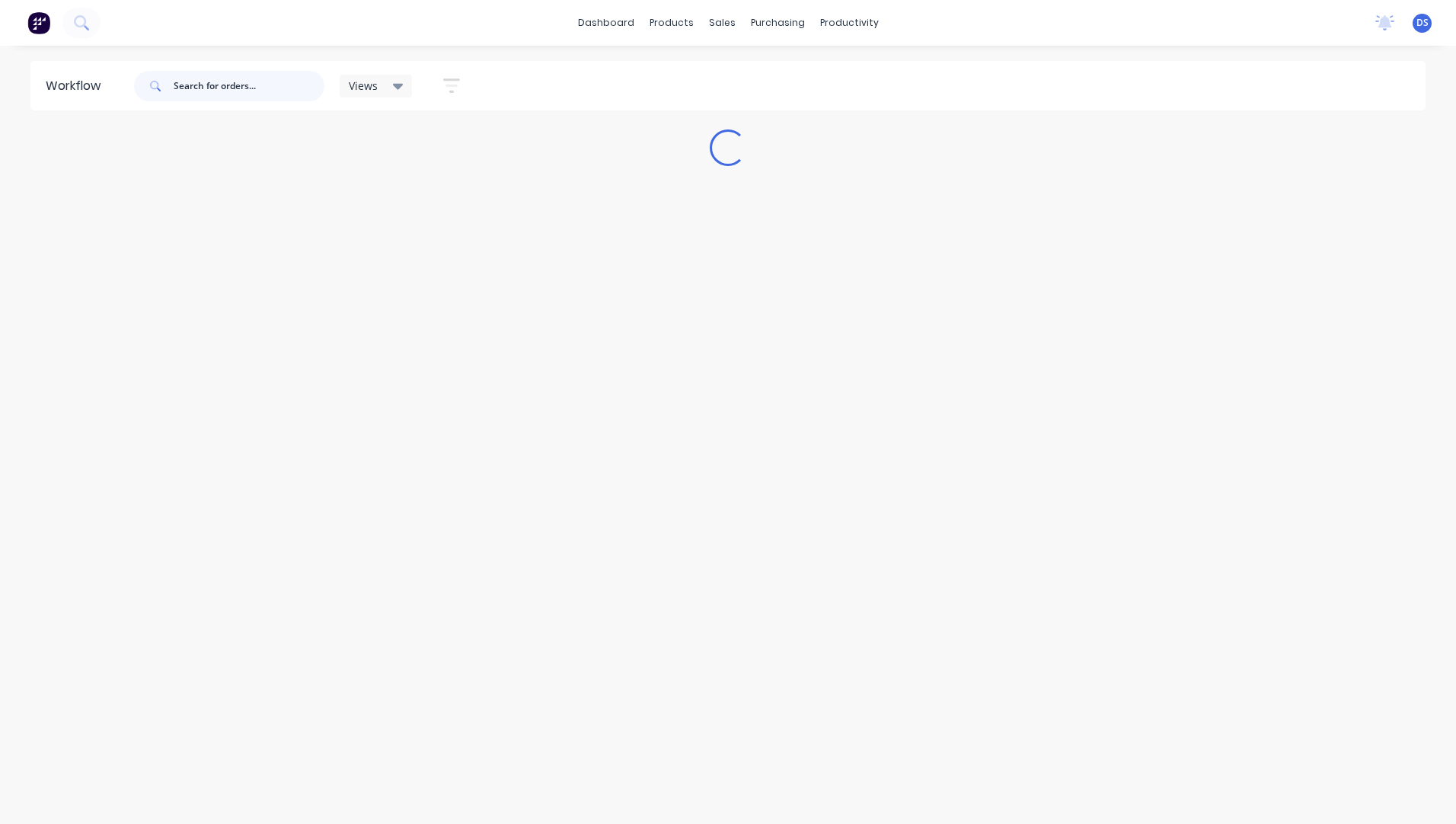
click at [214, 88] on input "text" at bounding box center [249, 86] width 151 height 31
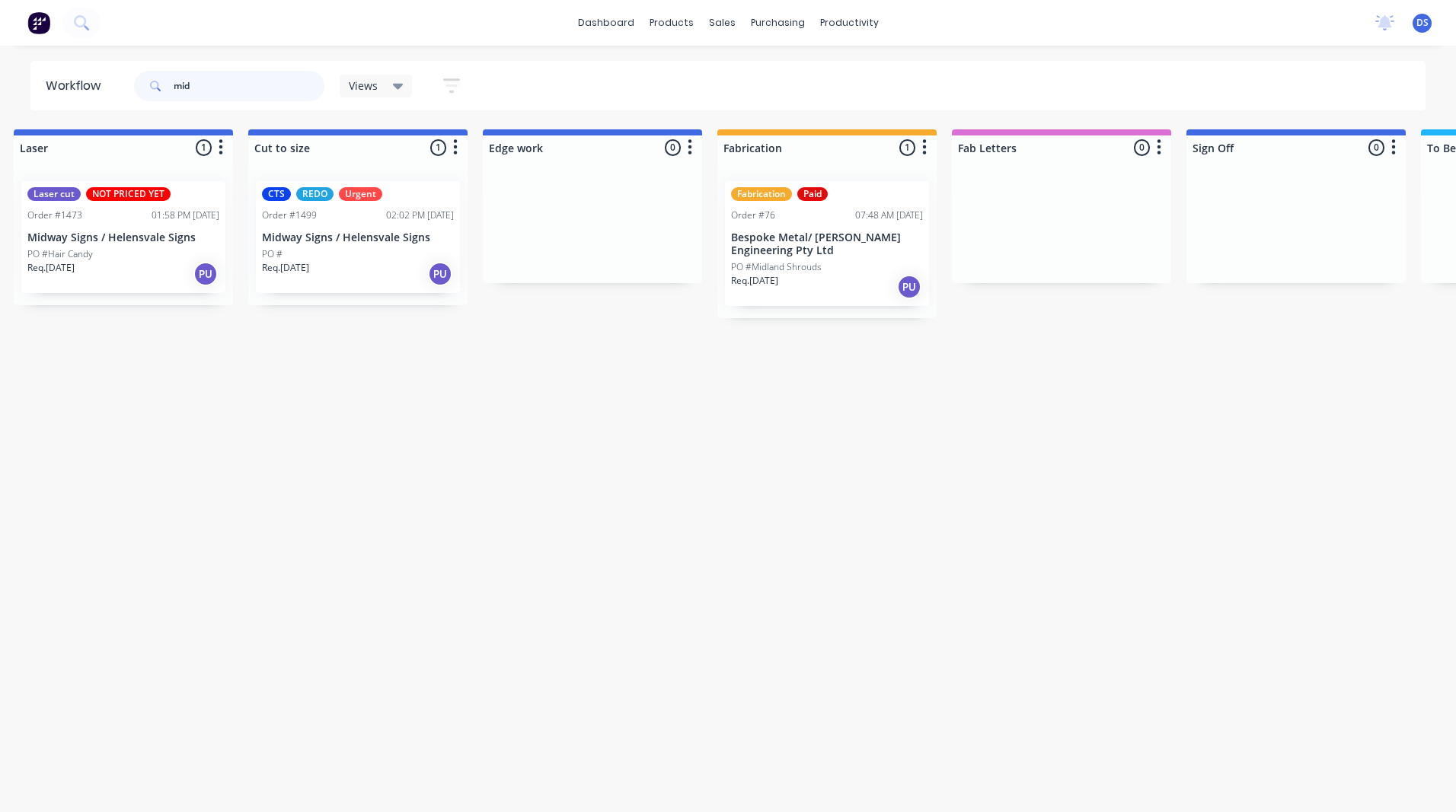
scroll to position [0, 1183]
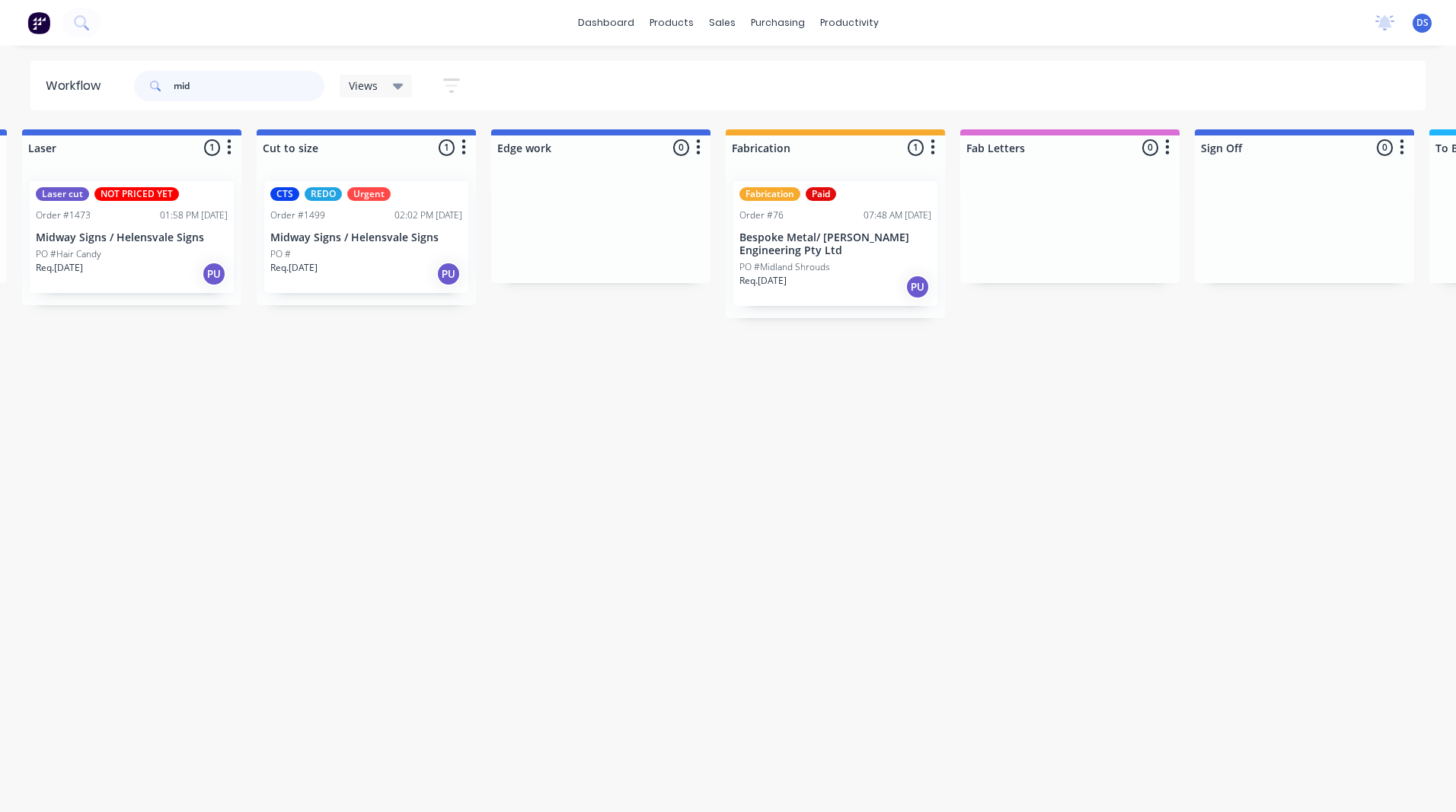
type input "mid"
click at [350, 243] on p "Midway Signs / Helensvale Signs" at bounding box center [366, 237] width 192 height 13
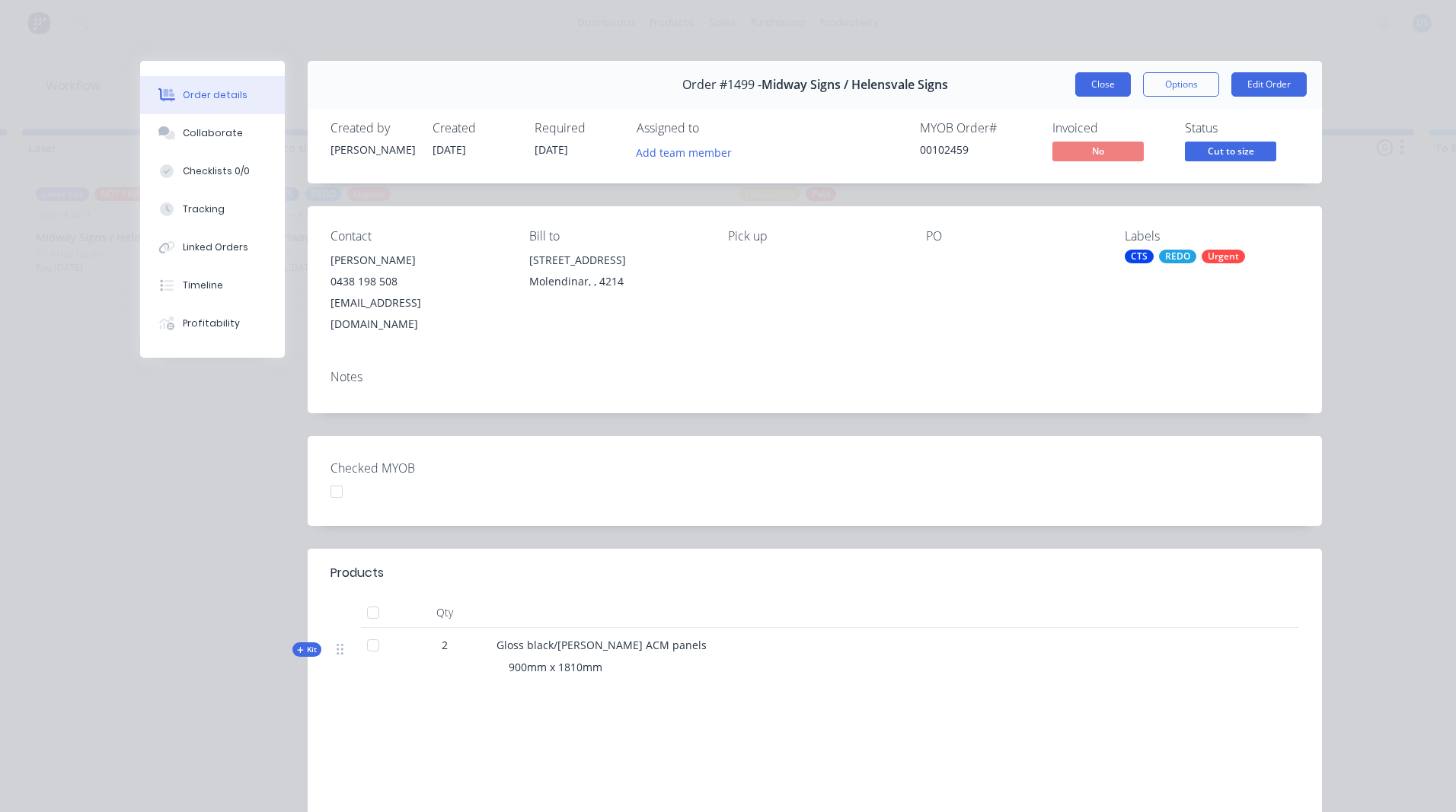
click at [1099, 80] on button "Close" at bounding box center [1103, 85] width 55 height 25
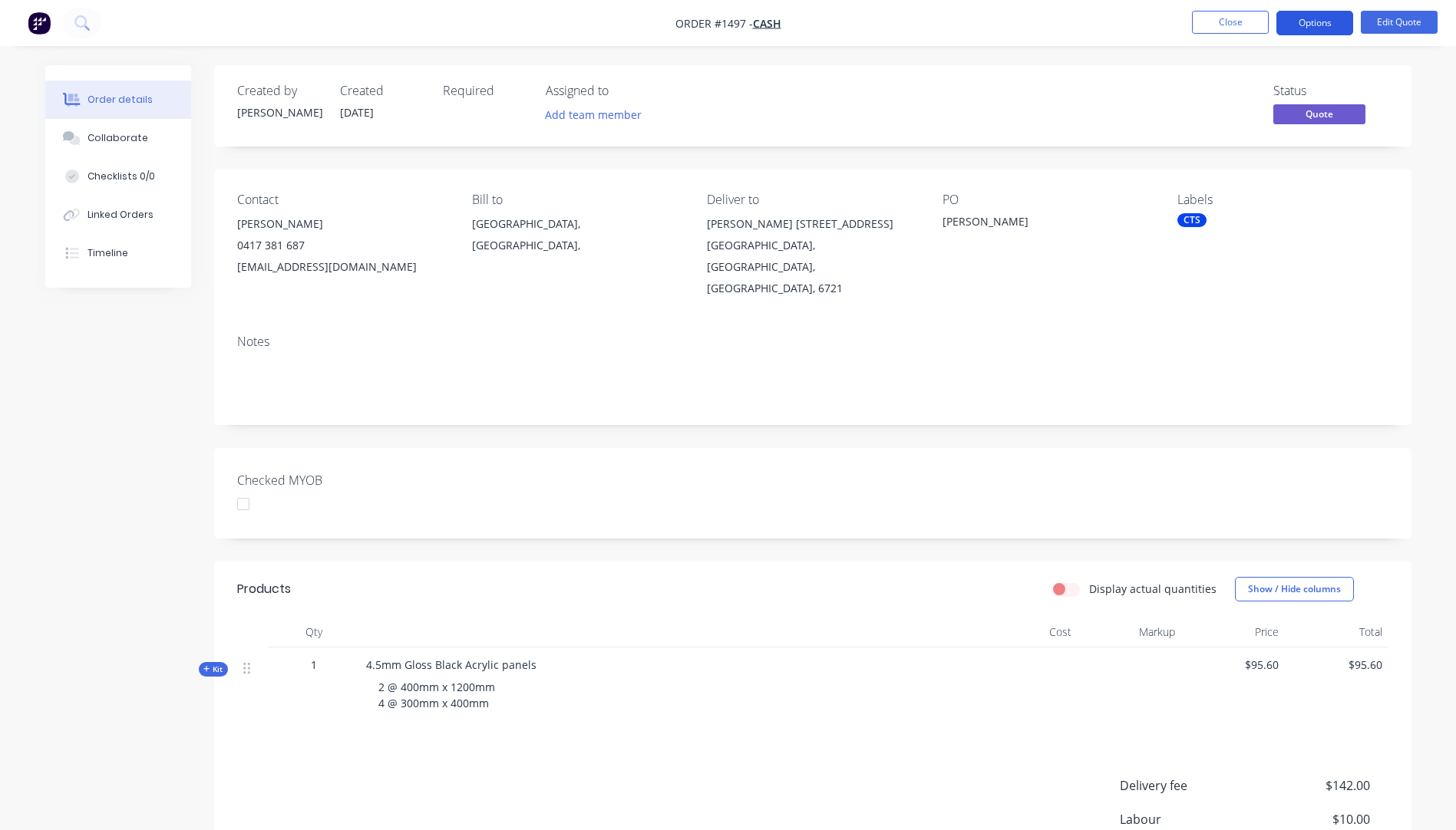
click at [1304, 22] on button "Options" at bounding box center [1314, 23] width 77 height 25
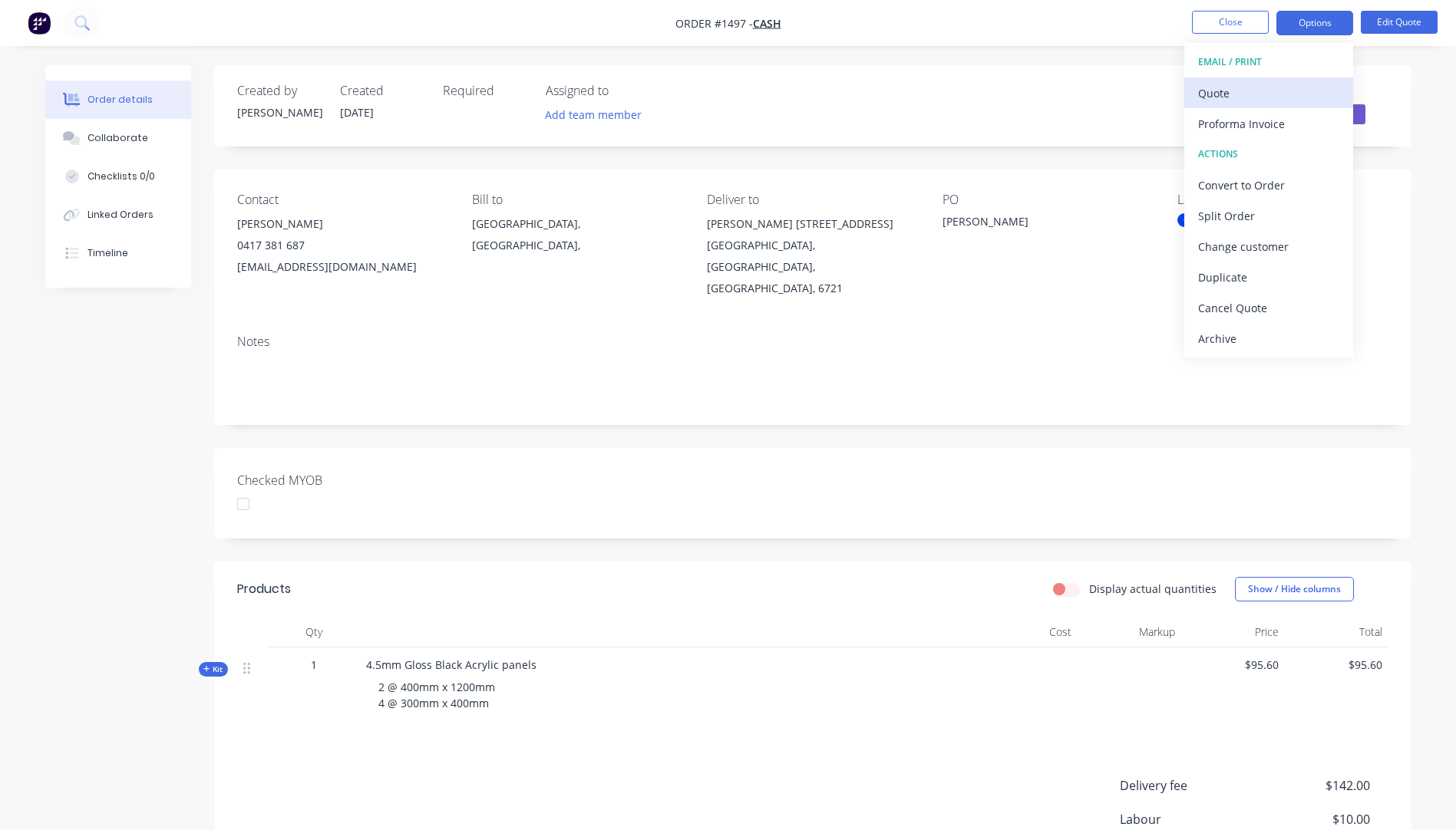
click at [1226, 90] on div "Quote" at bounding box center [1269, 93] width 141 height 22
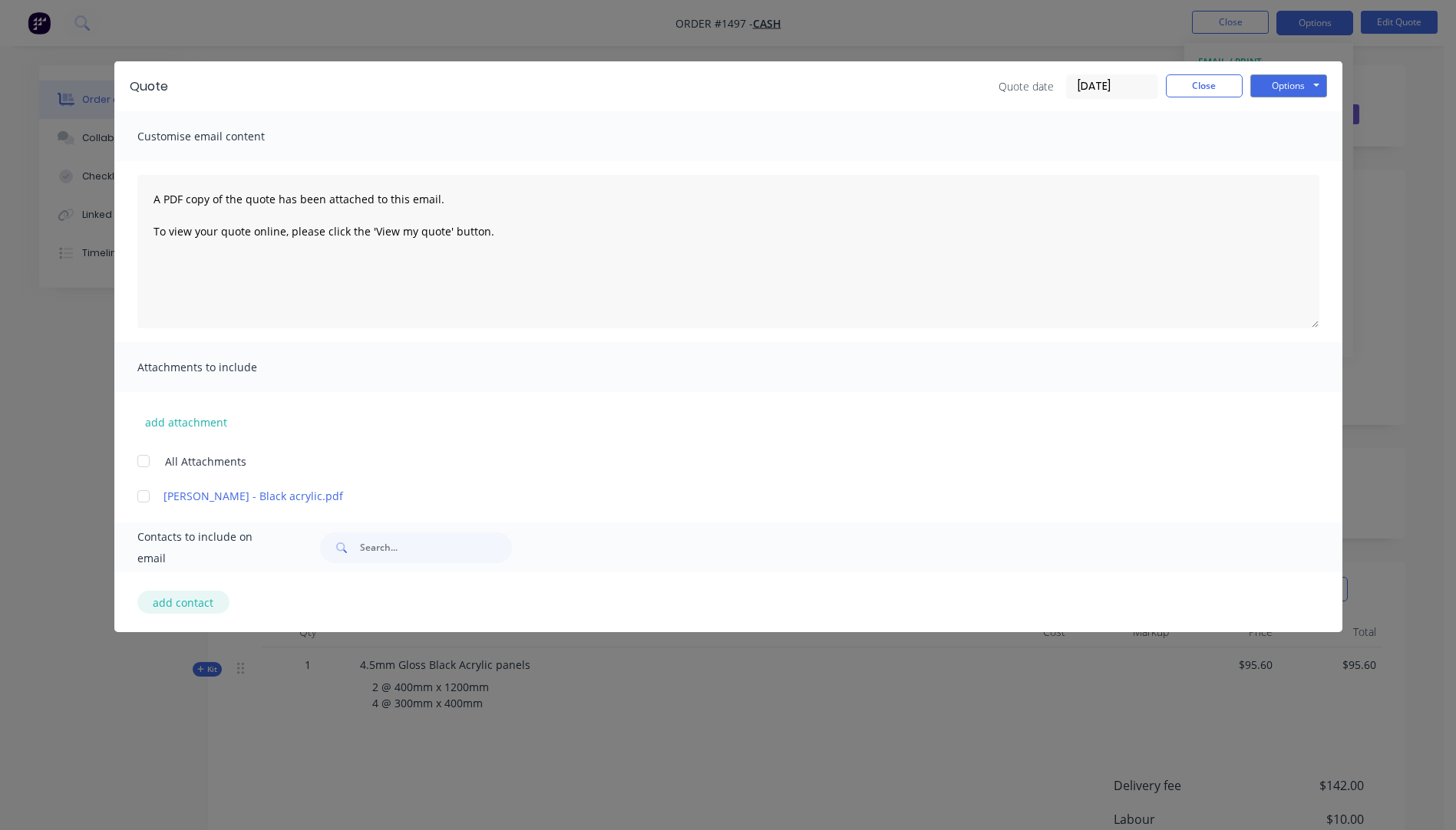
click at [199, 613] on button "add contact" at bounding box center [183, 602] width 92 height 23
select select "AU"
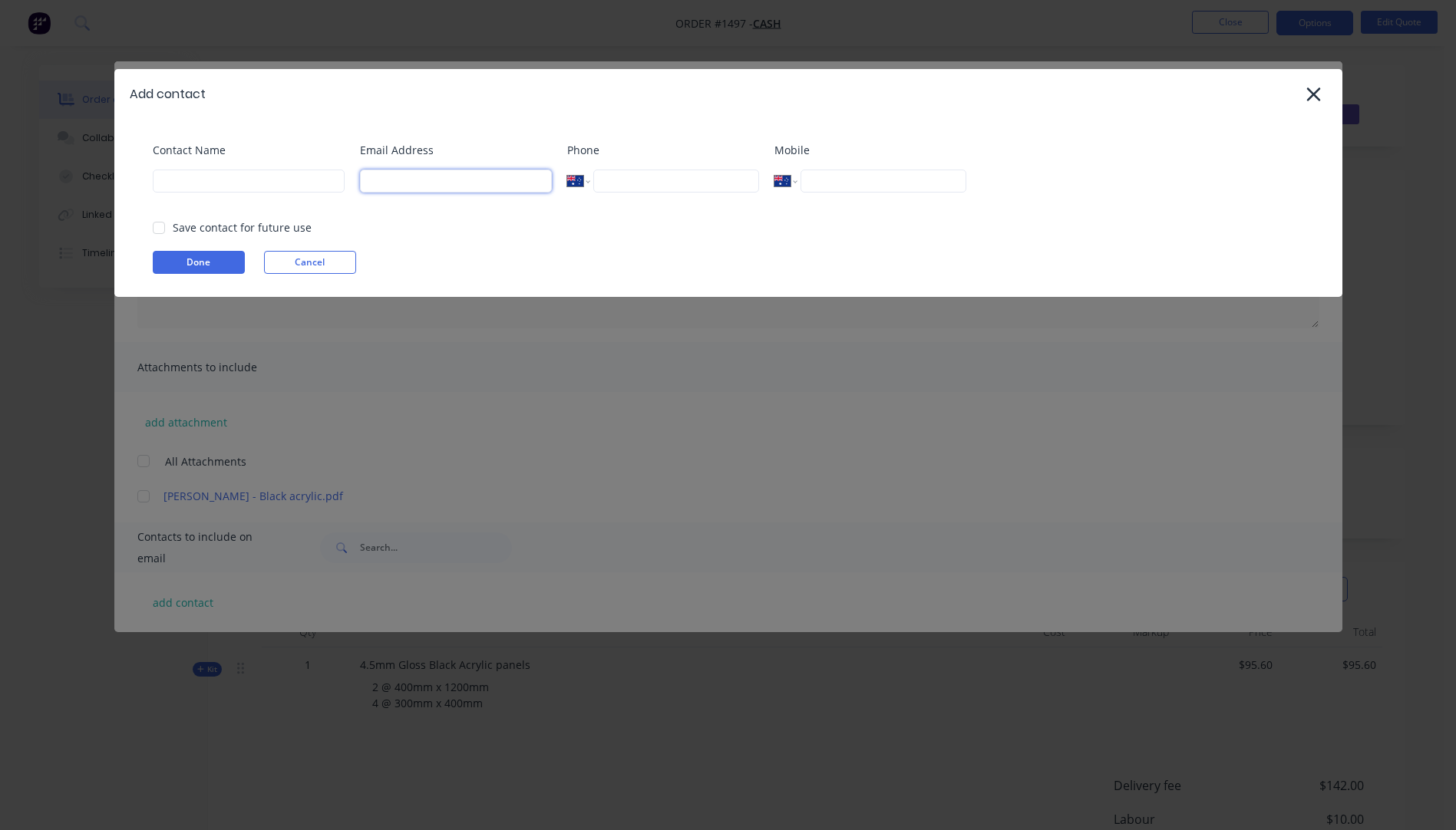
click at [437, 186] on input at bounding box center [456, 181] width 192 height 23
type input "wwkruizinga@yahoo.com.au"
click at [273, 189] on input at bounding box center [249, 181] width 192 height 23
type input "Wayne"
click at [262, 130] on div "Contact Name Wayne Email Address wwkruizinga@yahoo.com.au Phone International A…" at bounding box center [729, 208] width 1228 height 178
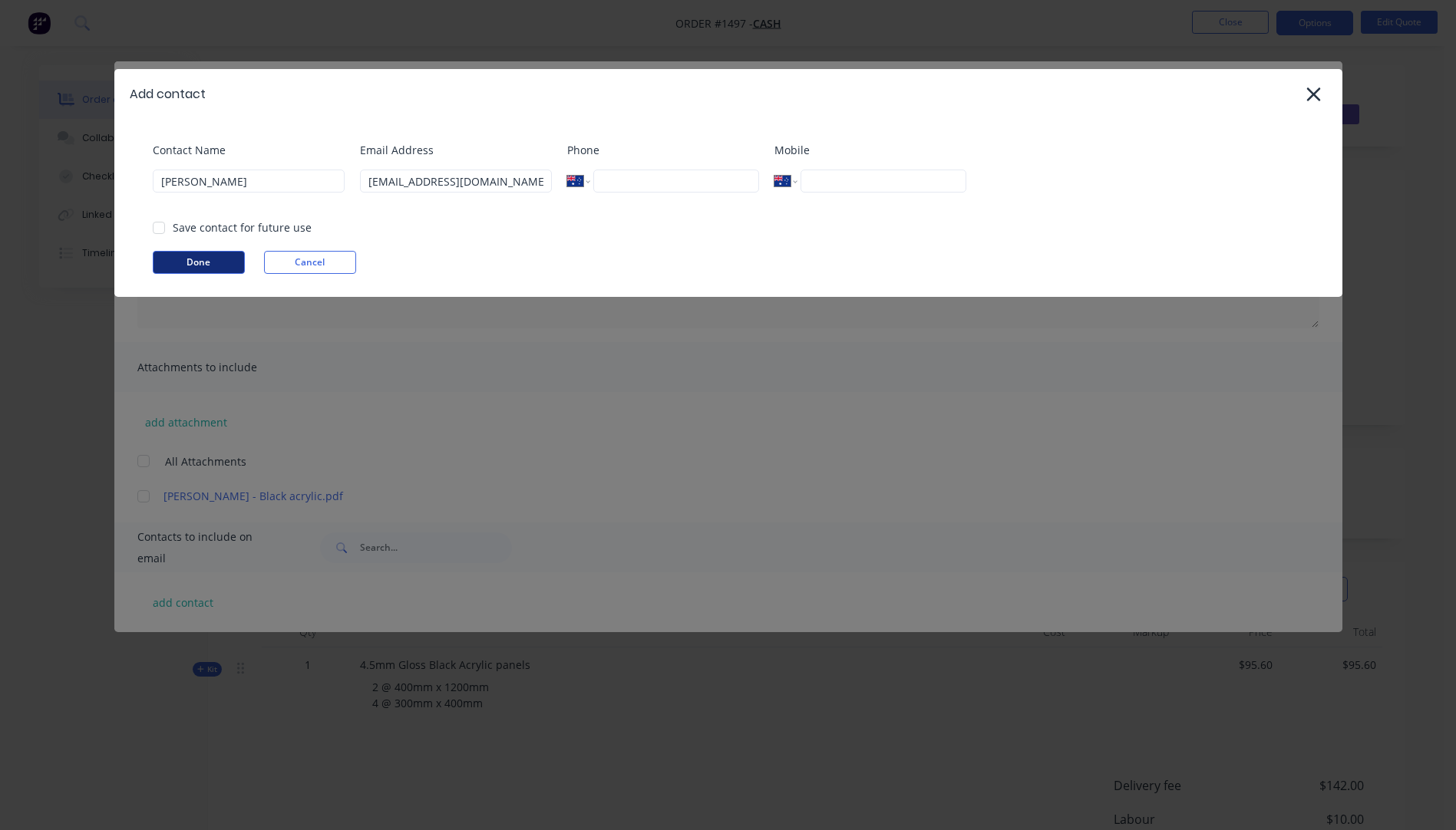
click at [215, 272] on button "Done" at bounding box center [198, 262] width 92 height 23
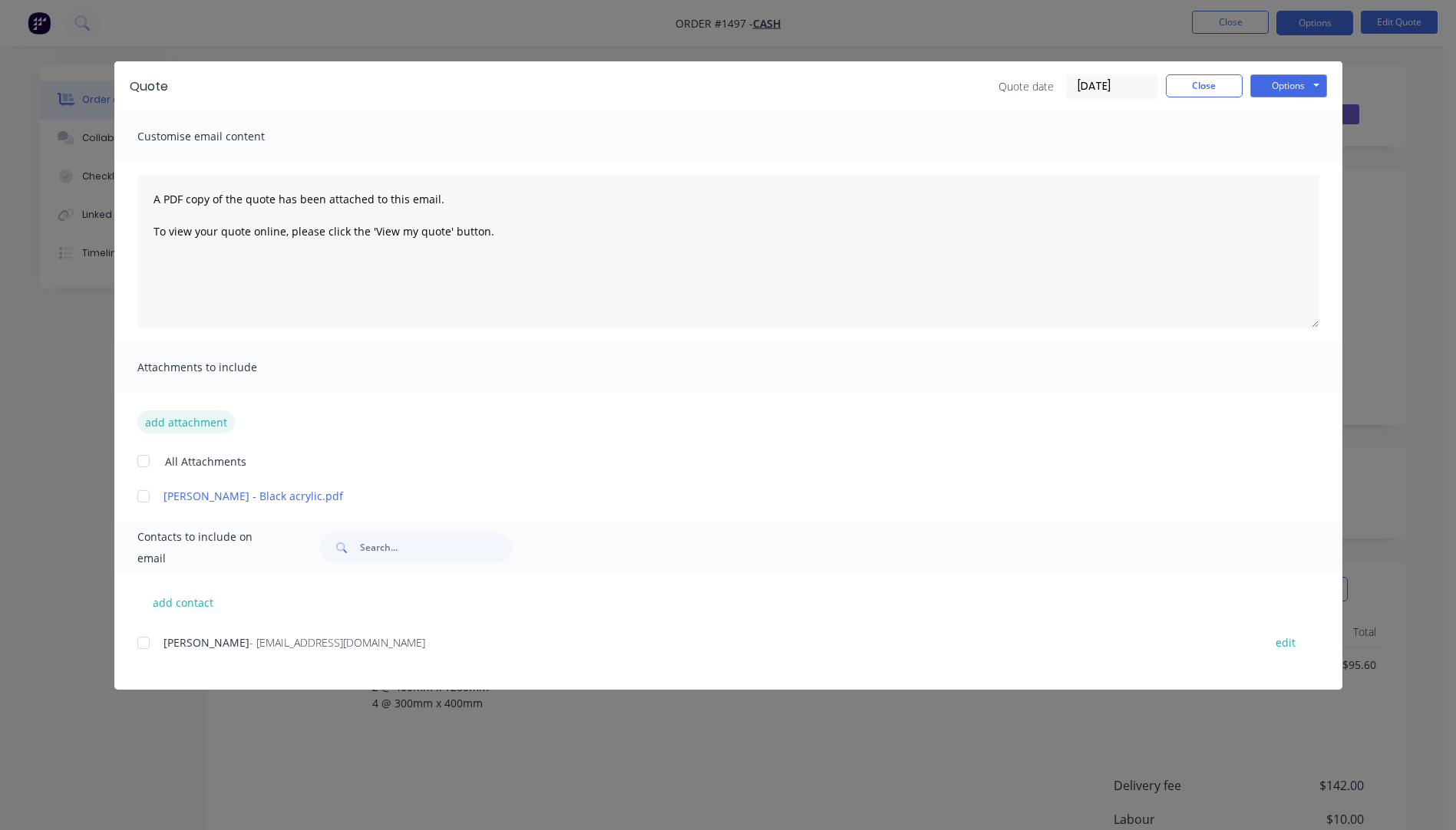
click at [184, 422] on button "add attachment" at bounding box center [186, 422] width 98 height 23
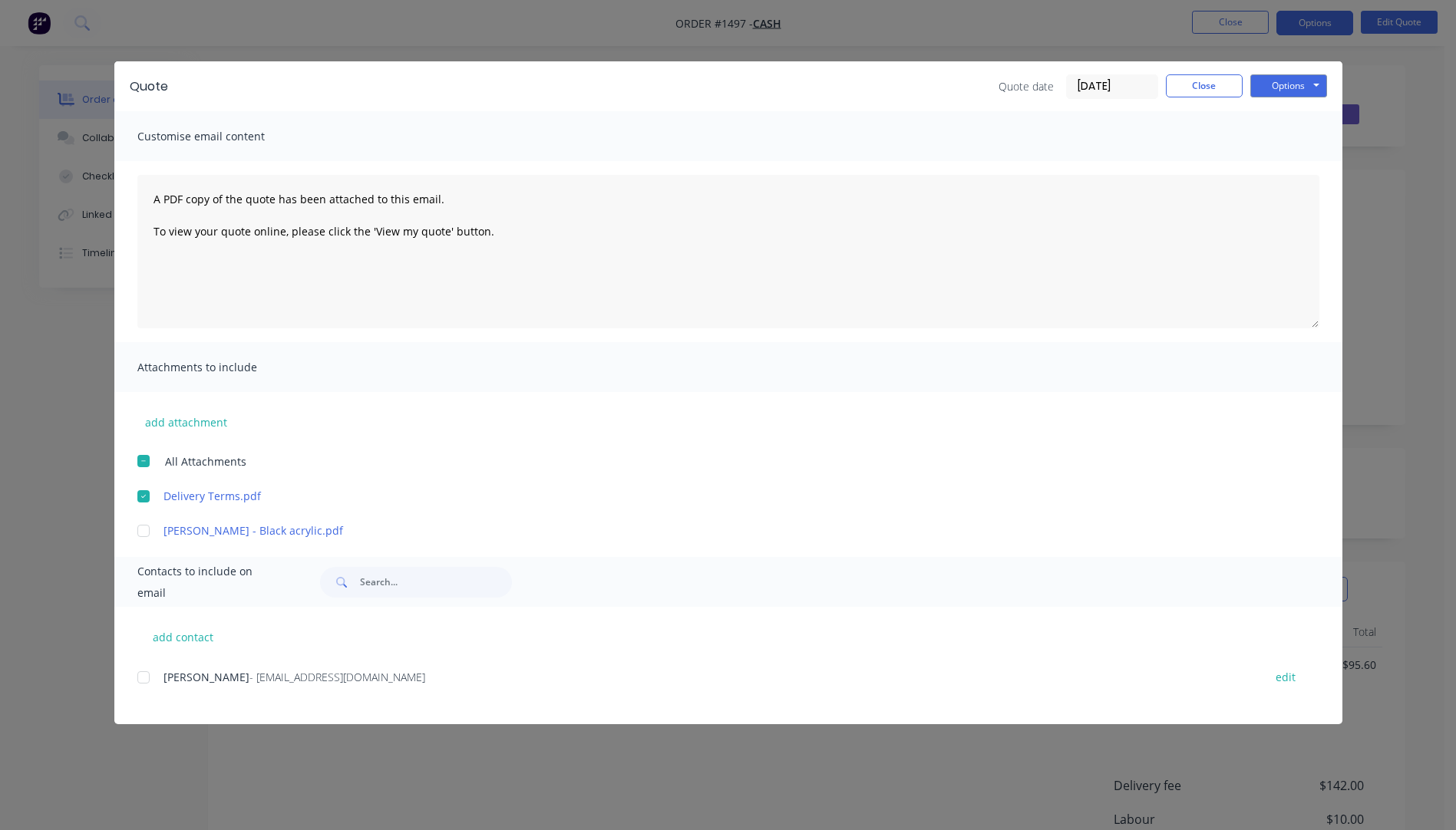
click at [141, 677] on div at bounding box center [144, 677] width 31 height 31
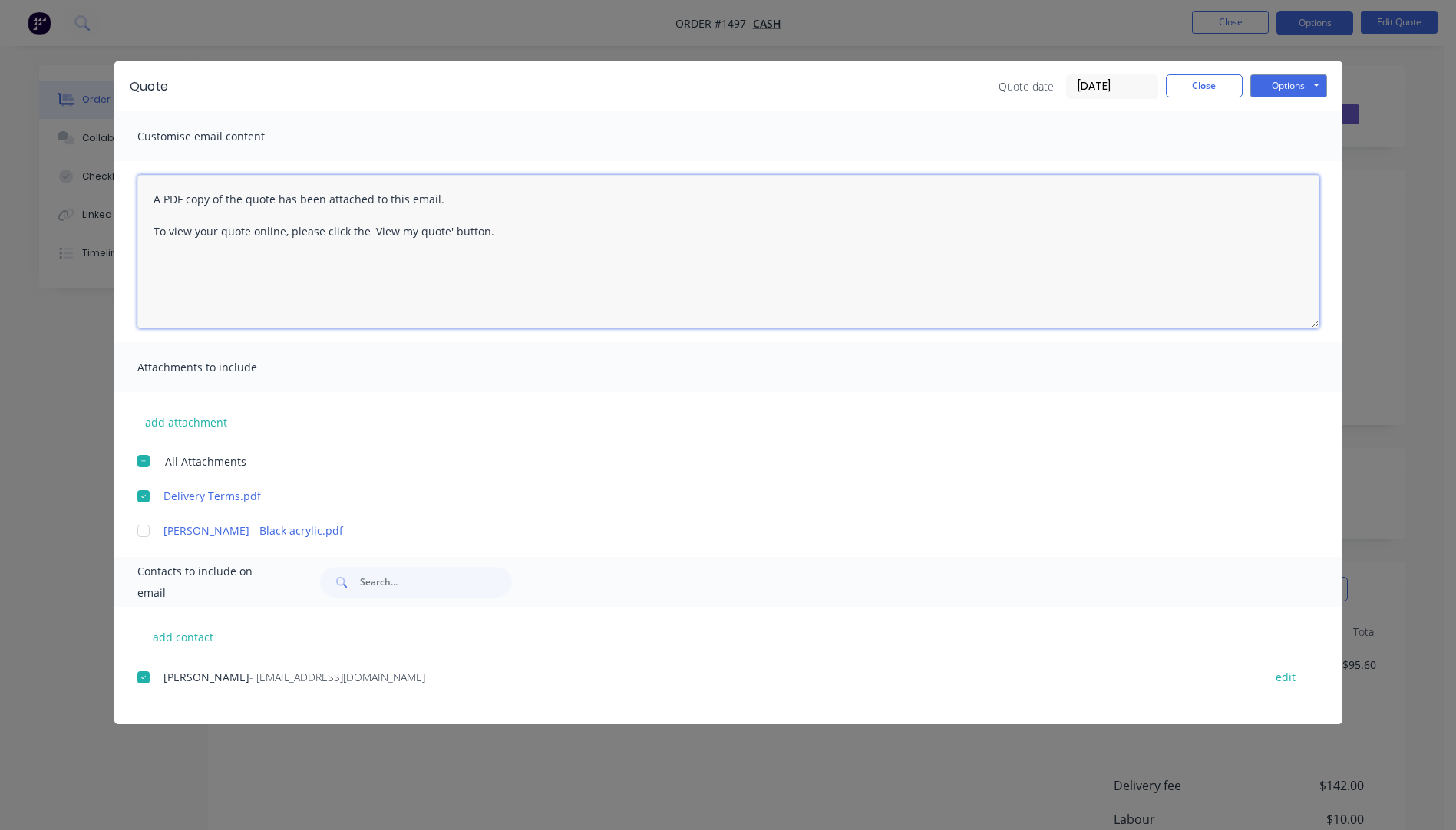
click at [154, 197] on textarea "A PDF copy of the quote has been attached to this email. To view your quote onl…" at bounding box center [728, 252] width 1182 height 153
click at [150, 199] on textarea "A PDF copy of the quote has been attached to this email. To view your quote onl…" at bounding box center [728, 252] width 1182 height 153
paste textarea "Hi, Please contact us if you have any questions. Regards, Darren sales@allstarp…"
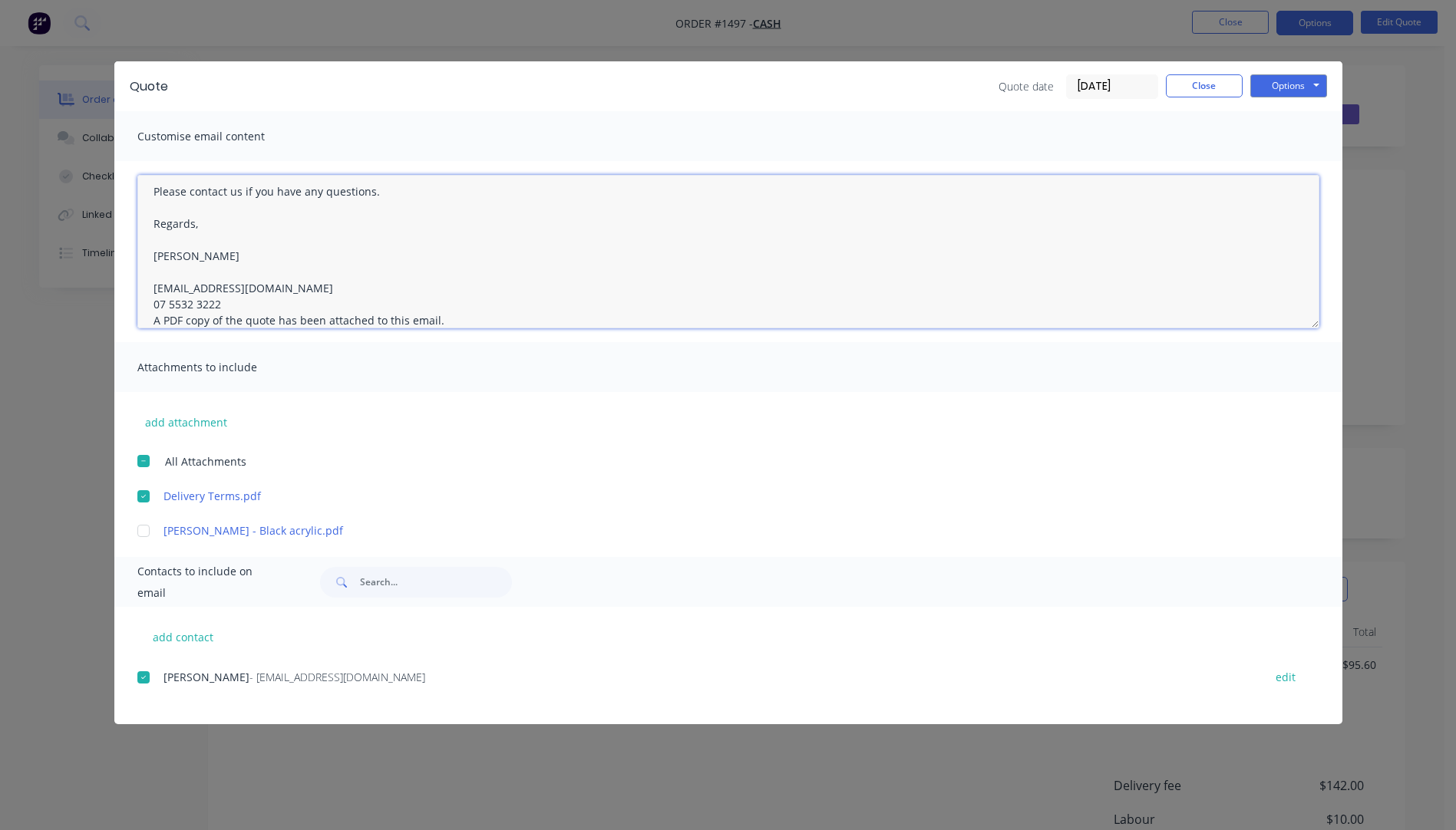
click at [241, 306] on textarea "Hi, Please contact us if you have any questions. Regards, Darren sales@allstarp…" at bounding box center [728, 252] width 1182 height 153
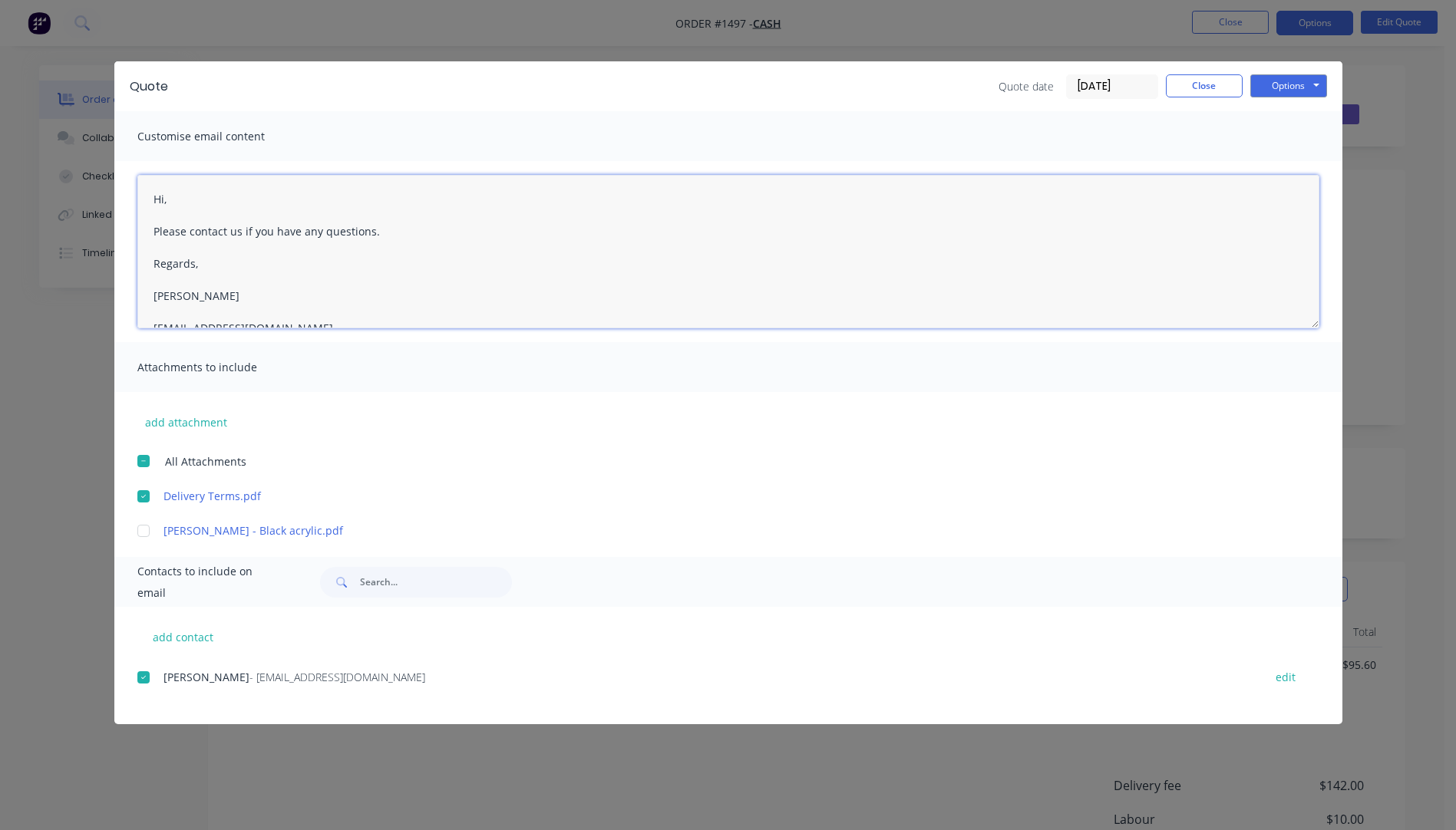
click at [173, 195] on textarea "Hi, Please contact us if you have any questions. Regards, Darren sales@allstarp…" at bounding box center [728, 252] width 1182 height 153
click at [381, 268] on textarea "Hi Wayne, Please see quote attached. Unfortunately the shipping to Port Hedland…" at bounding box center [728, 252] width 1182 height 153
click at [702, 263] on textarea "Hi Wayne, Please see quote attached. Unfortunately the shipping to Port Hedland…" at bounding box center [728, 252] width 1182 height 153
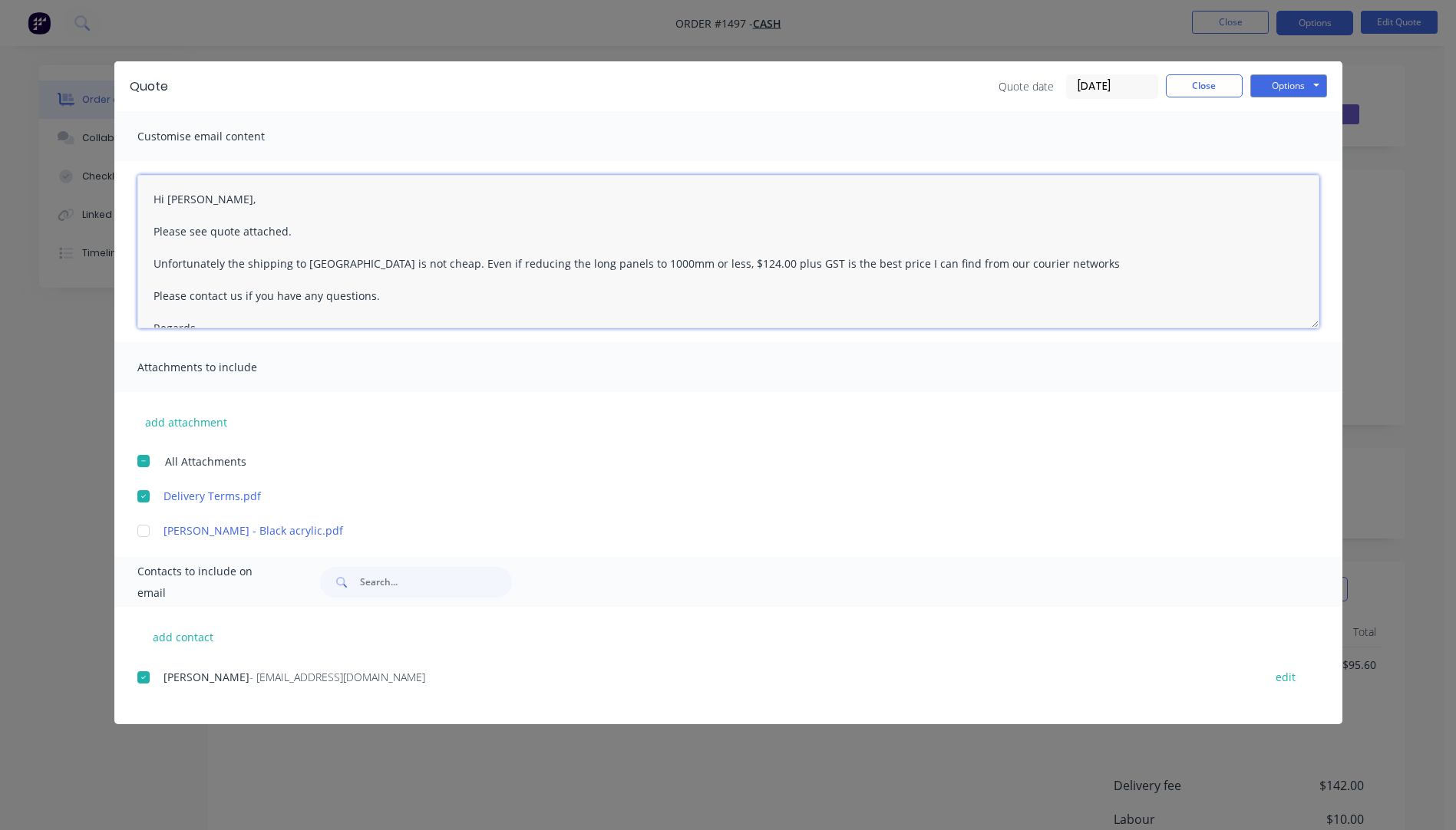
click at [1056, 263] on textarea "Hi Wayne, Please see quote attached. Unfortunately the shipping to Port Hedland…" at bounding box center [728, 252] width 1182 height 153
click at [154, 290] on textarea "Hi Wayne, Please see quote attached. Unfortunately the shipping to Port Hedland…" at bounding box center [728, 252] width 1182 height 153
click at [153, 290] on textarea "Hi Wayne, Please see quote attached. Unfortunately the shipping to Port Hedland…" at bounding box center [728, 252] width 1182 height 153
click at [386, 232] on textarea "Hi Wayne, Please see quote attached. Unfortunately, the shipping to Port Hedlan…" at bounding box center [728, 252] width 1182 height 153
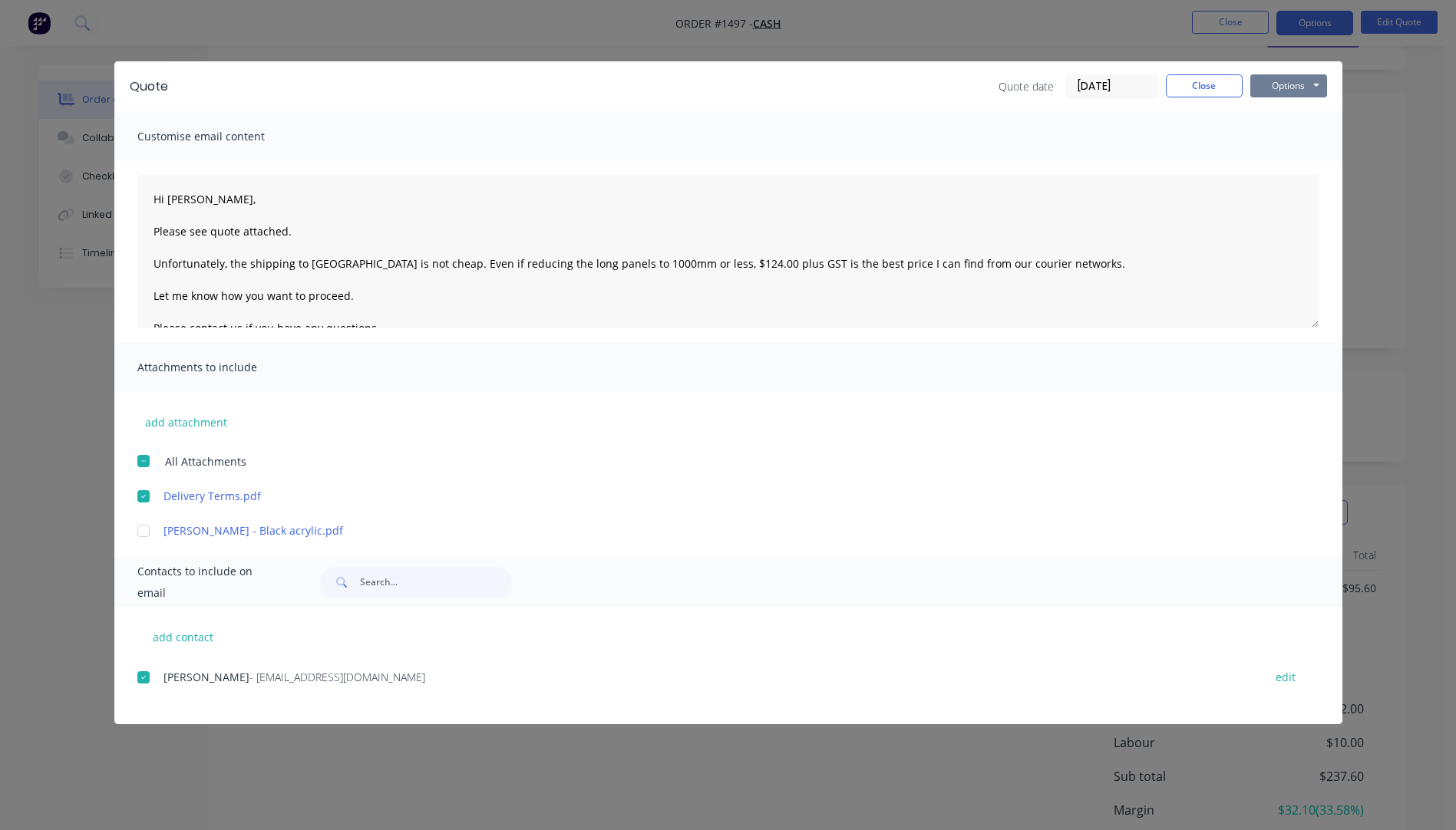
click at [1279, 84] on button "Options" at bounding box center [1288, 86] width 77 height 23
click at [1295, 166] on button "Email" at bounding box center [1299, 163] width 98 height 26
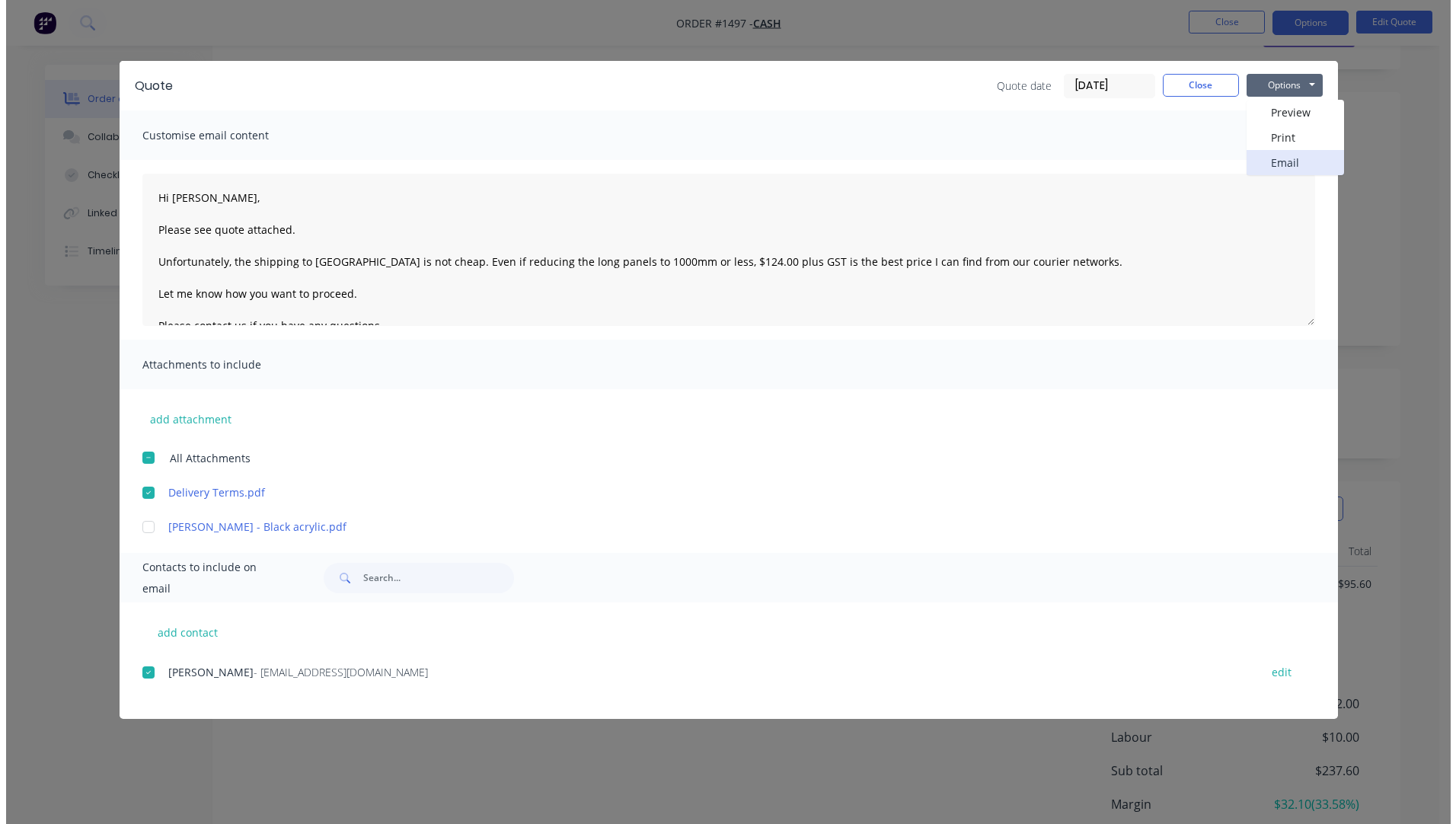
type textarea "A PDF copy of the quote has been attached to this email. To view your quote onl…"
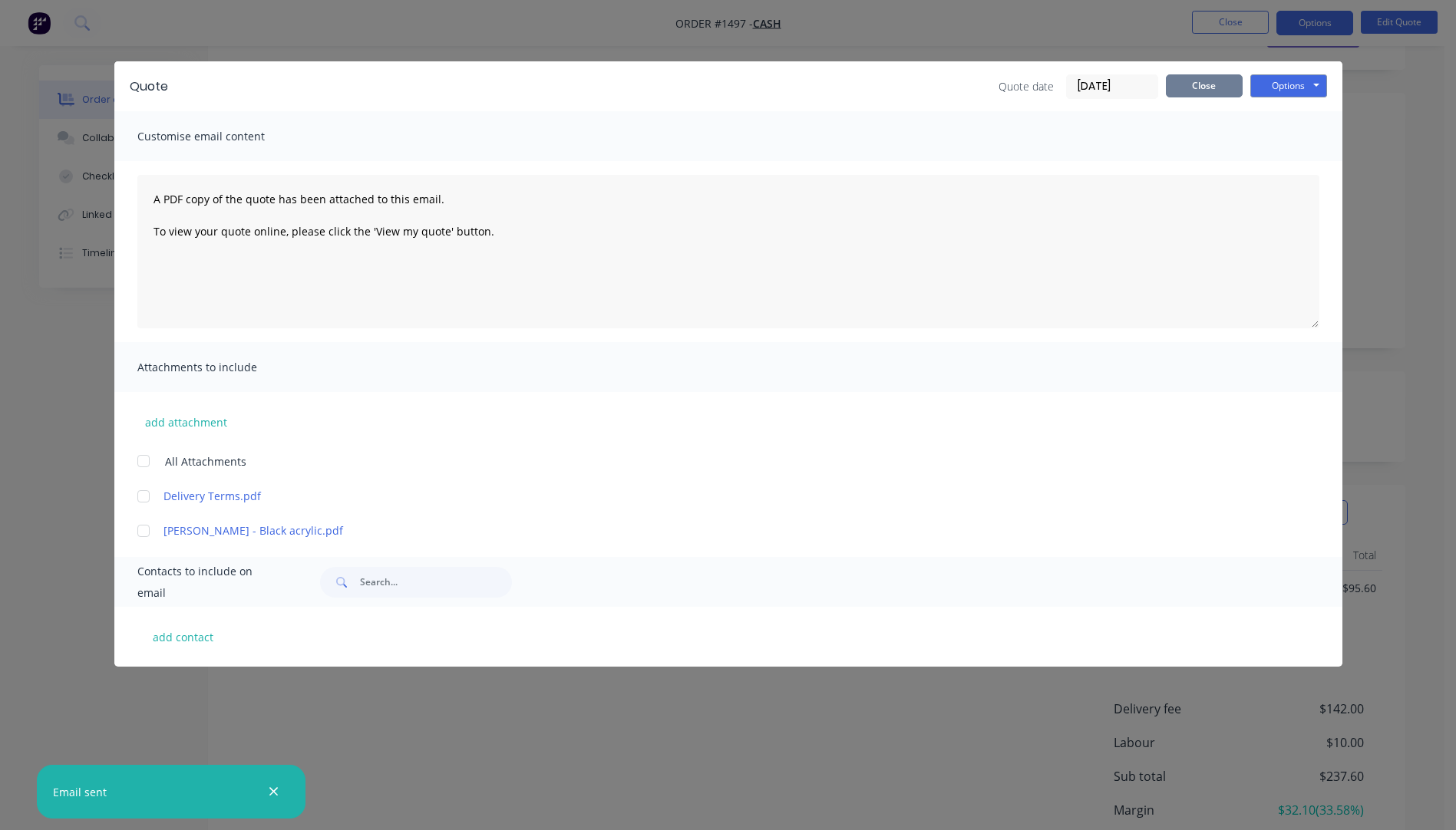
click at [1210, 94] on button "Close" at bounding box center [1204, 86] width 77 height 23
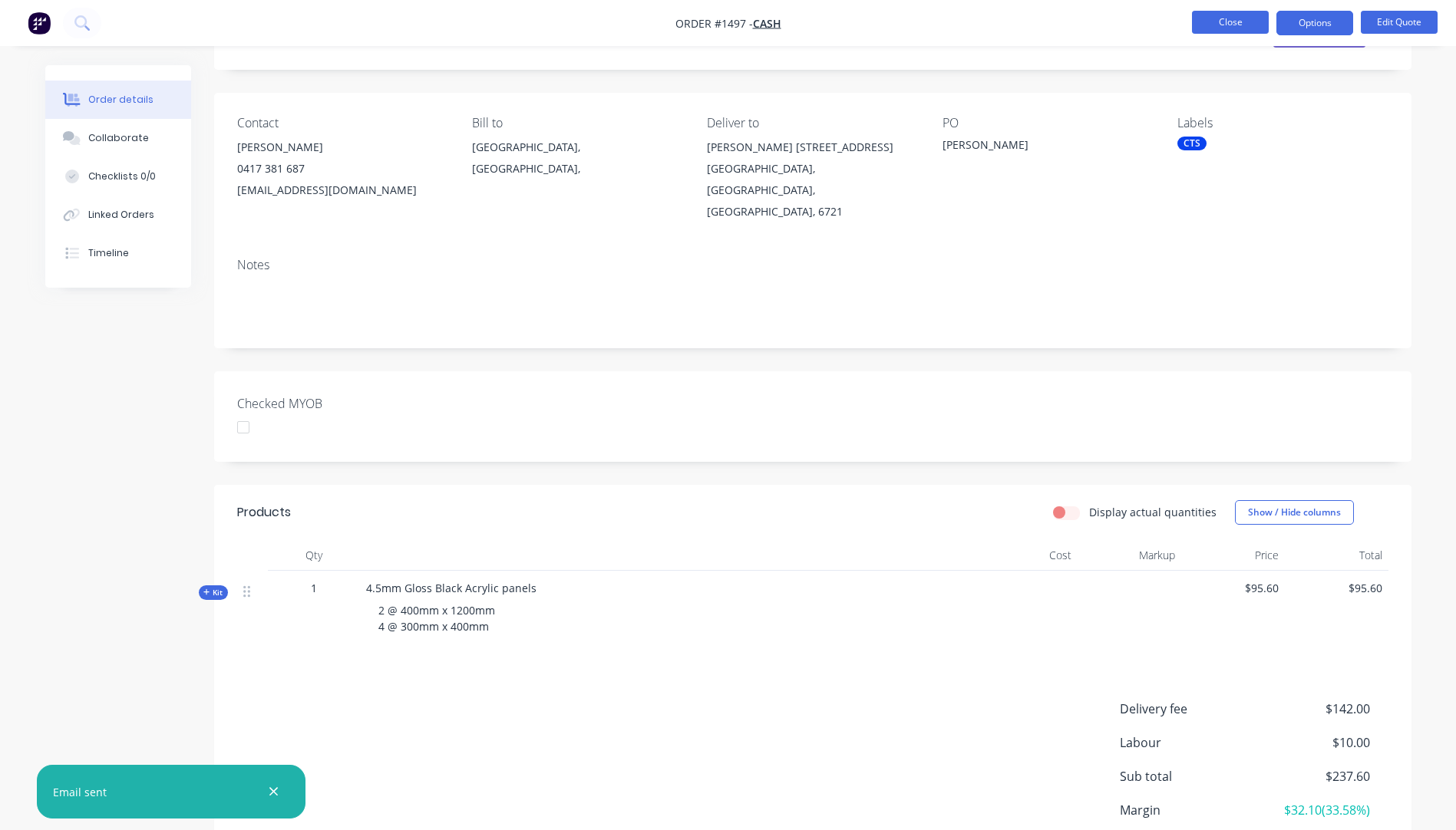
click at [1215, 19] on button "Close" at bounding box center [1230, 22] width 77 height 23
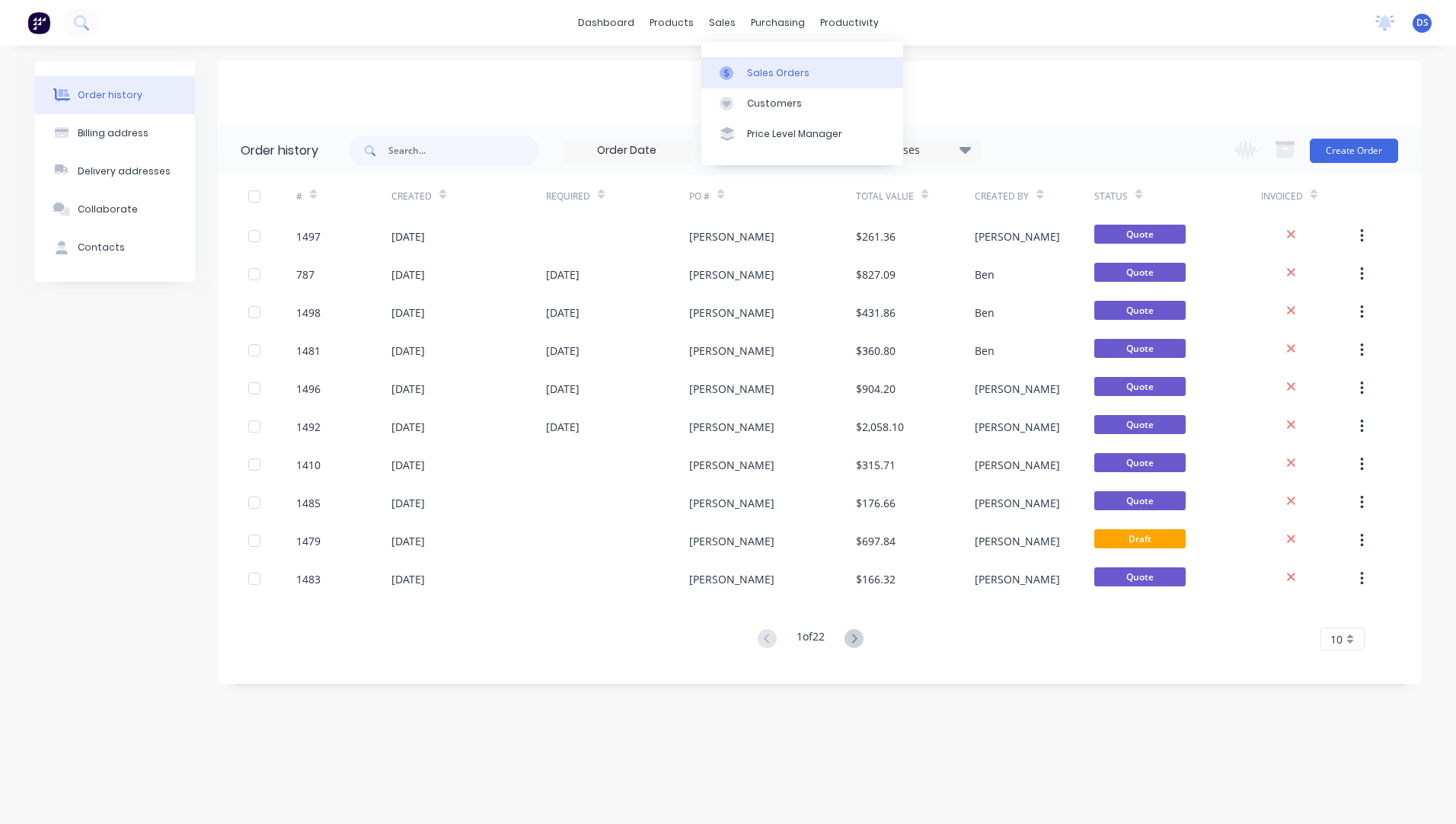
click at [760, 71] on div "Sales Orders" at bounding box center [778, 73] width 62 height 14
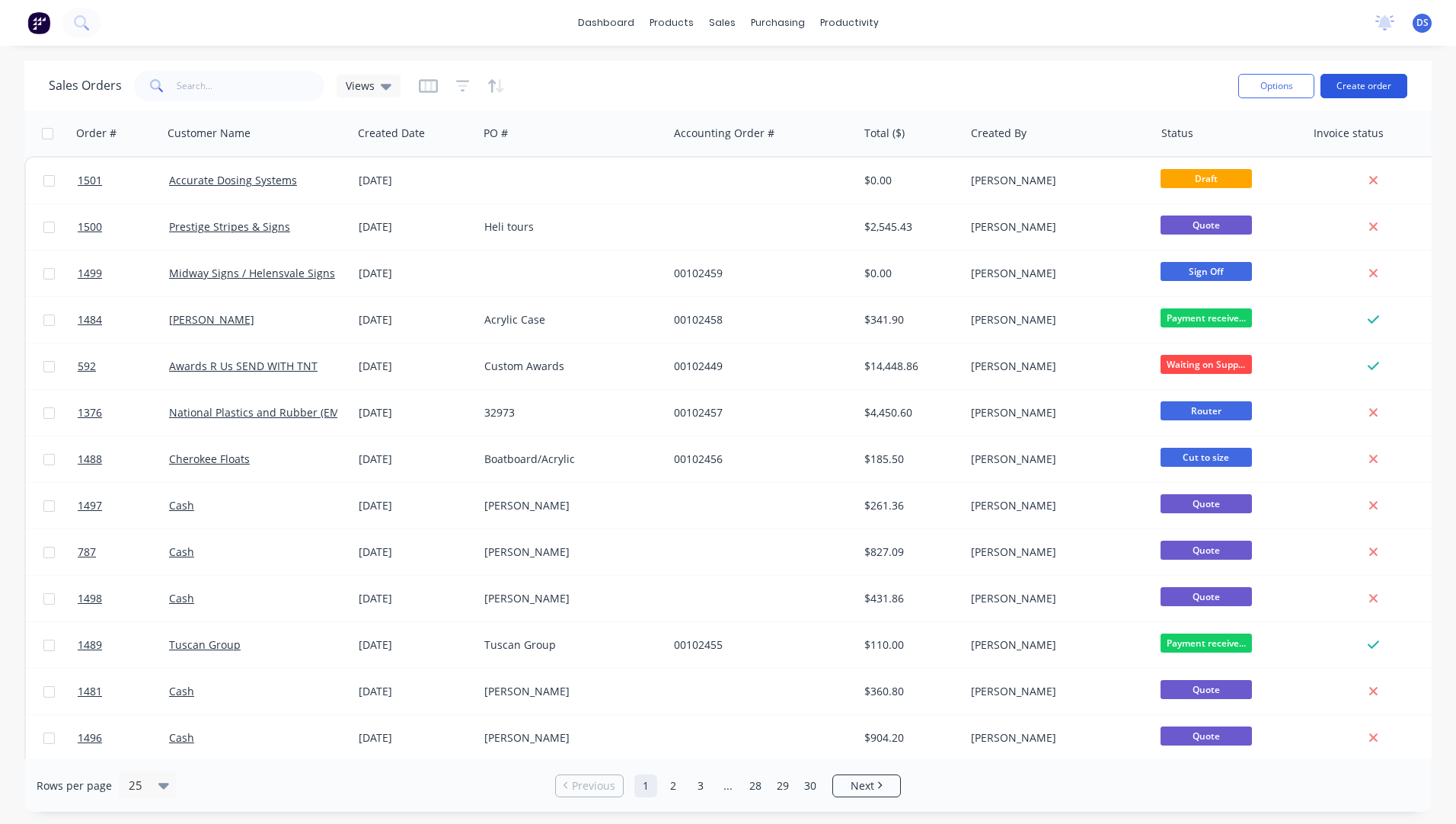
click at [1361, 91] on button "Create order" at bounding box center [1364, 86] width 87 height 25
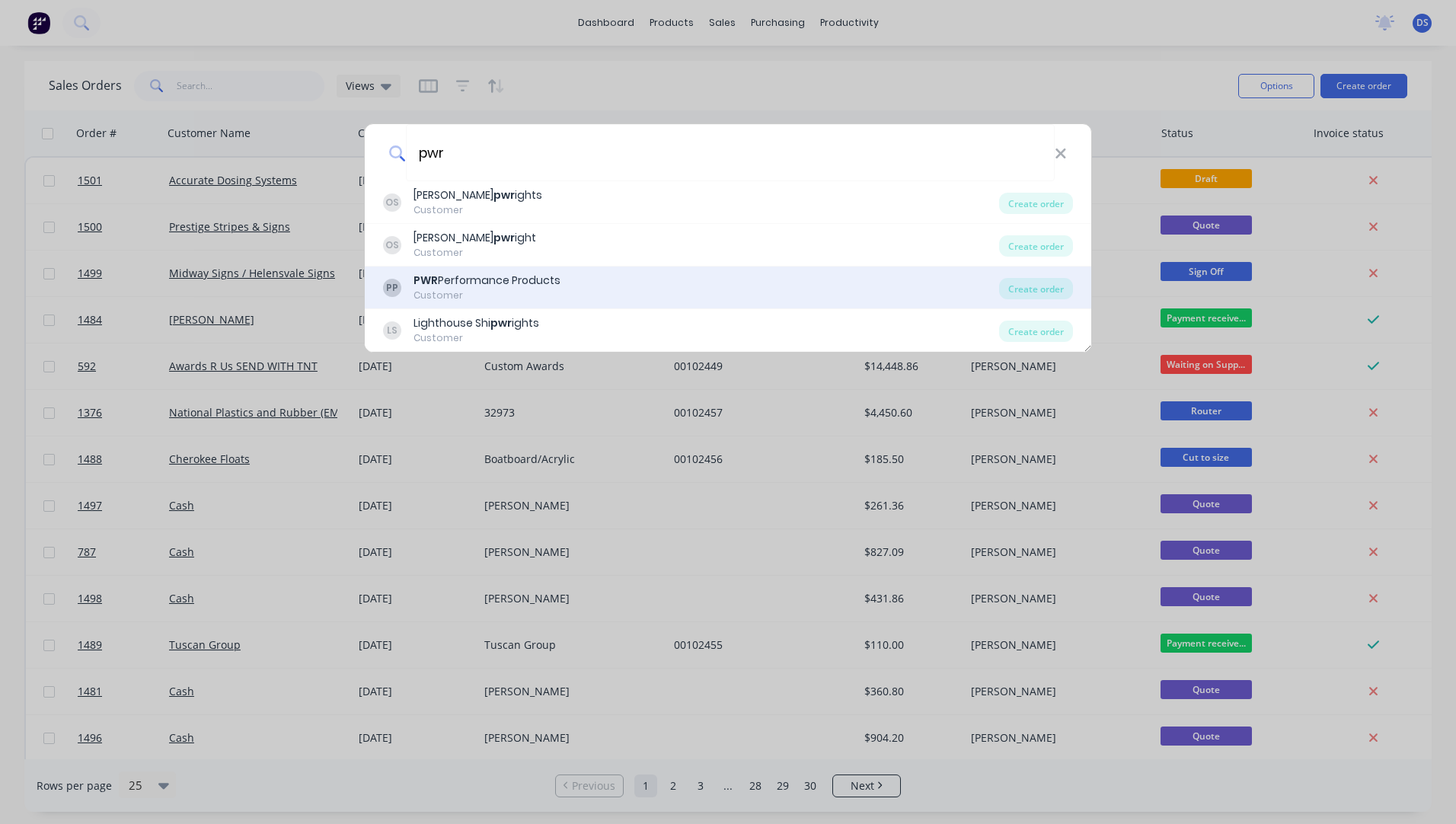
type input "pwr"
click at [498, 288] on div "PWR Performance Products" at bounding box center [486, 281] width 147 height 16
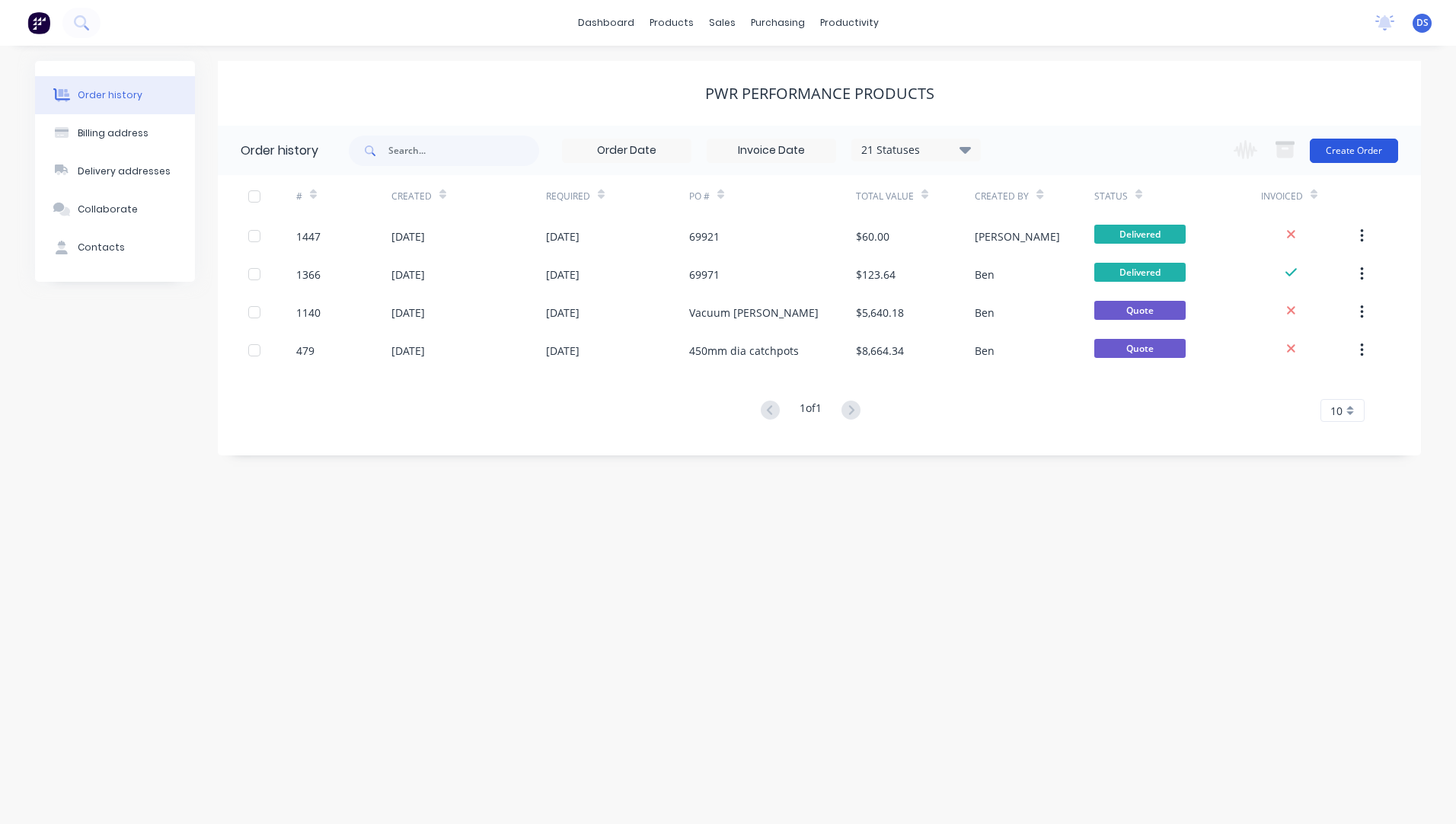
click at [1342, 159] on button "Create Order" at bounding box center [1354, 151] width 88 height 25
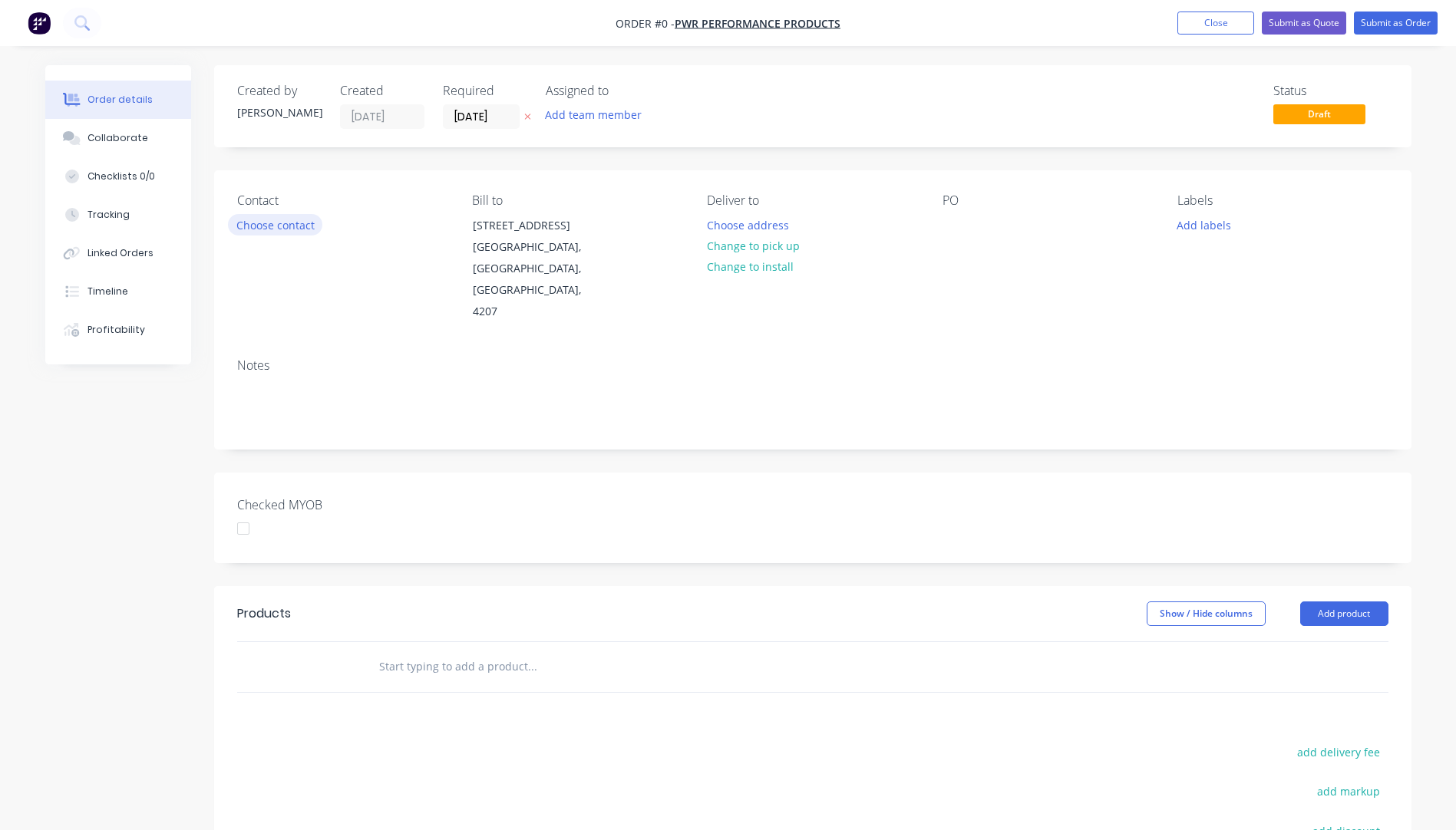
click at [276, 225] on button "Choose contact" at bounding box center [275, 225] width 94 height 21
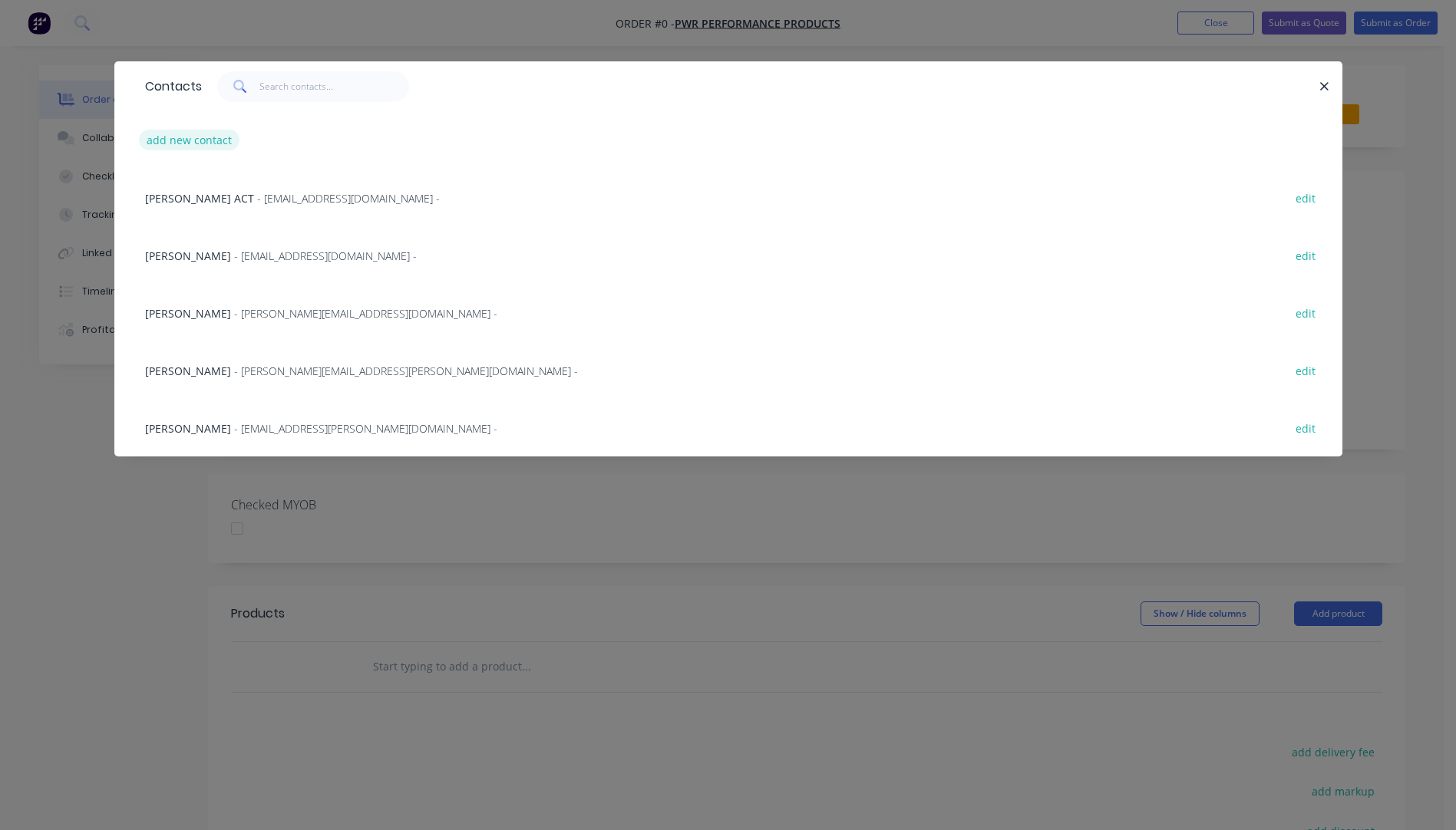
click at [177, 142] on button "add new contact" at bounding box center [189, 139] width 101 height 21
select select "AU"
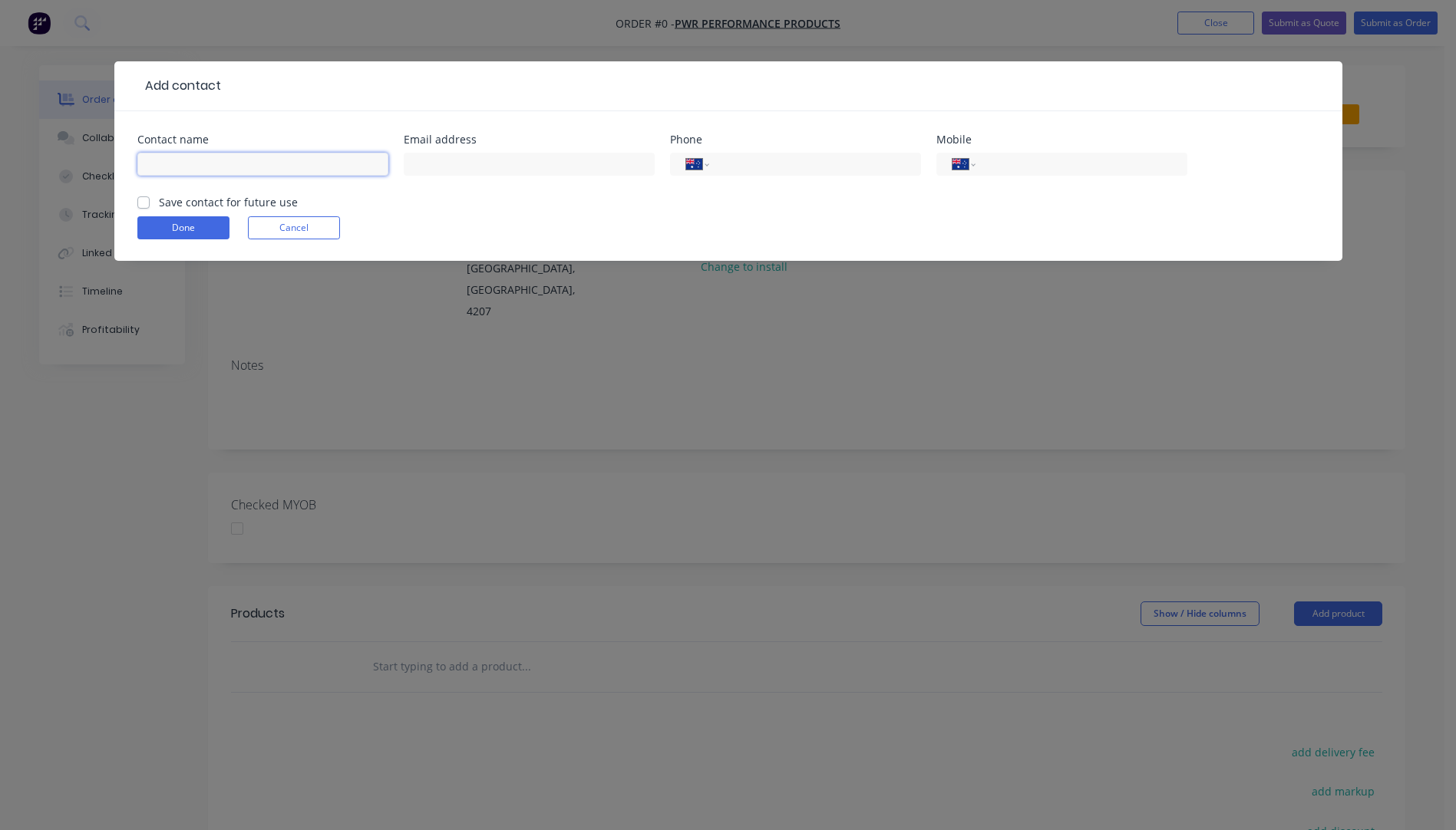
click at [173, 159] on input "text" at bounding box center [263, 164] width 251 height 23
type input "Robert Hayward"
click at [427, 168] on input "text" at bounding box center [529, 164] width 251 height 23
type input "robert.hayward@pwr.com.au"
click at [1036, 168] on input "tel" at bounding box center [1079, 164] width 184 height 18
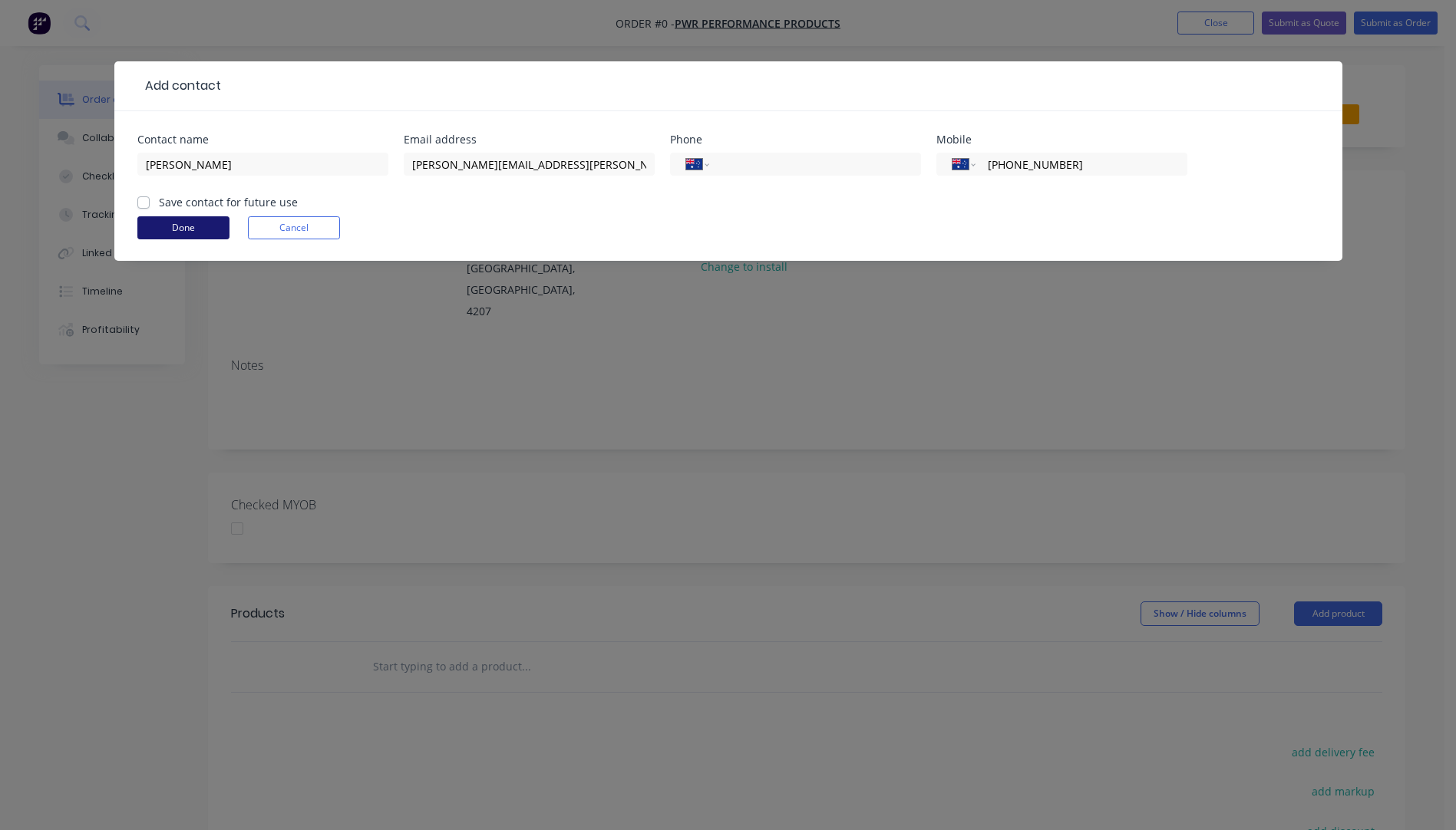
type input "(07) 5547 1600"
click at [177, 235] on button "Done" at bounding box center [183, 228] width 92 height 23
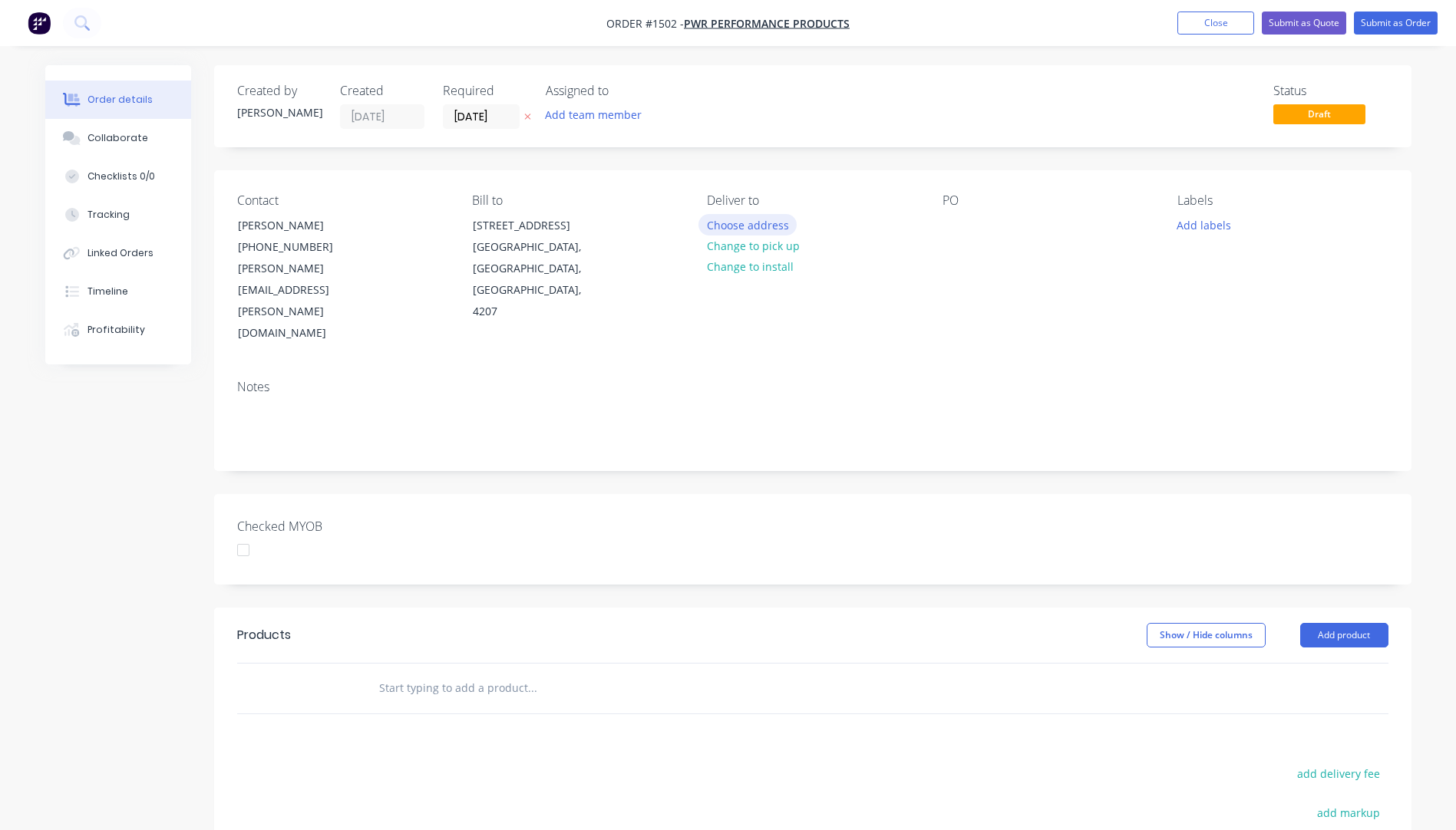
click at [754, 228] on button "Choose address" at bounding box center [747, 225] width 98 height 21
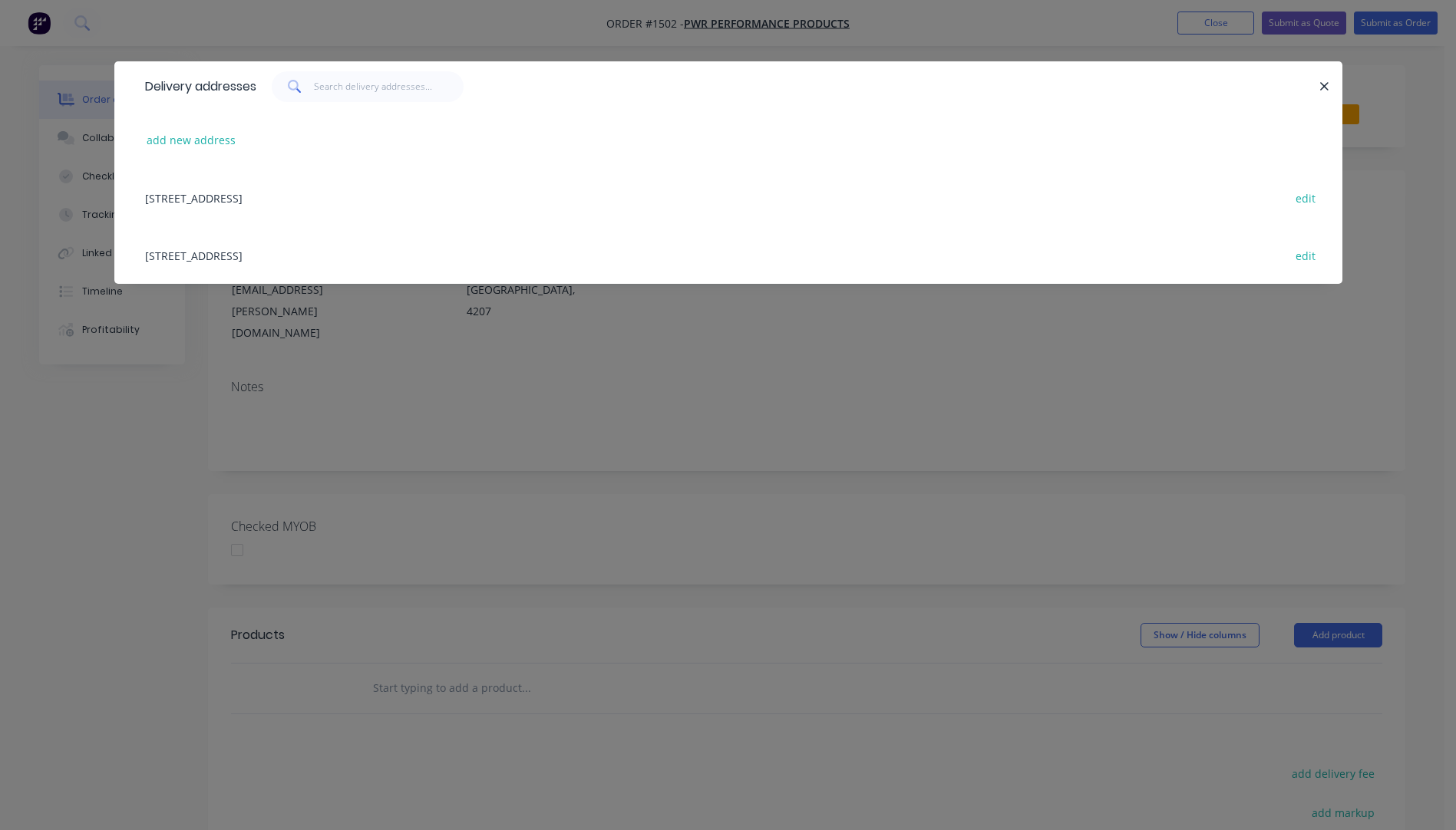
click at [308, 201] on div "28 Quarry Rd, Stapylton, Queensland, Australia, 4207 edit" at bounding box center [728, 197] width 1182 height 57
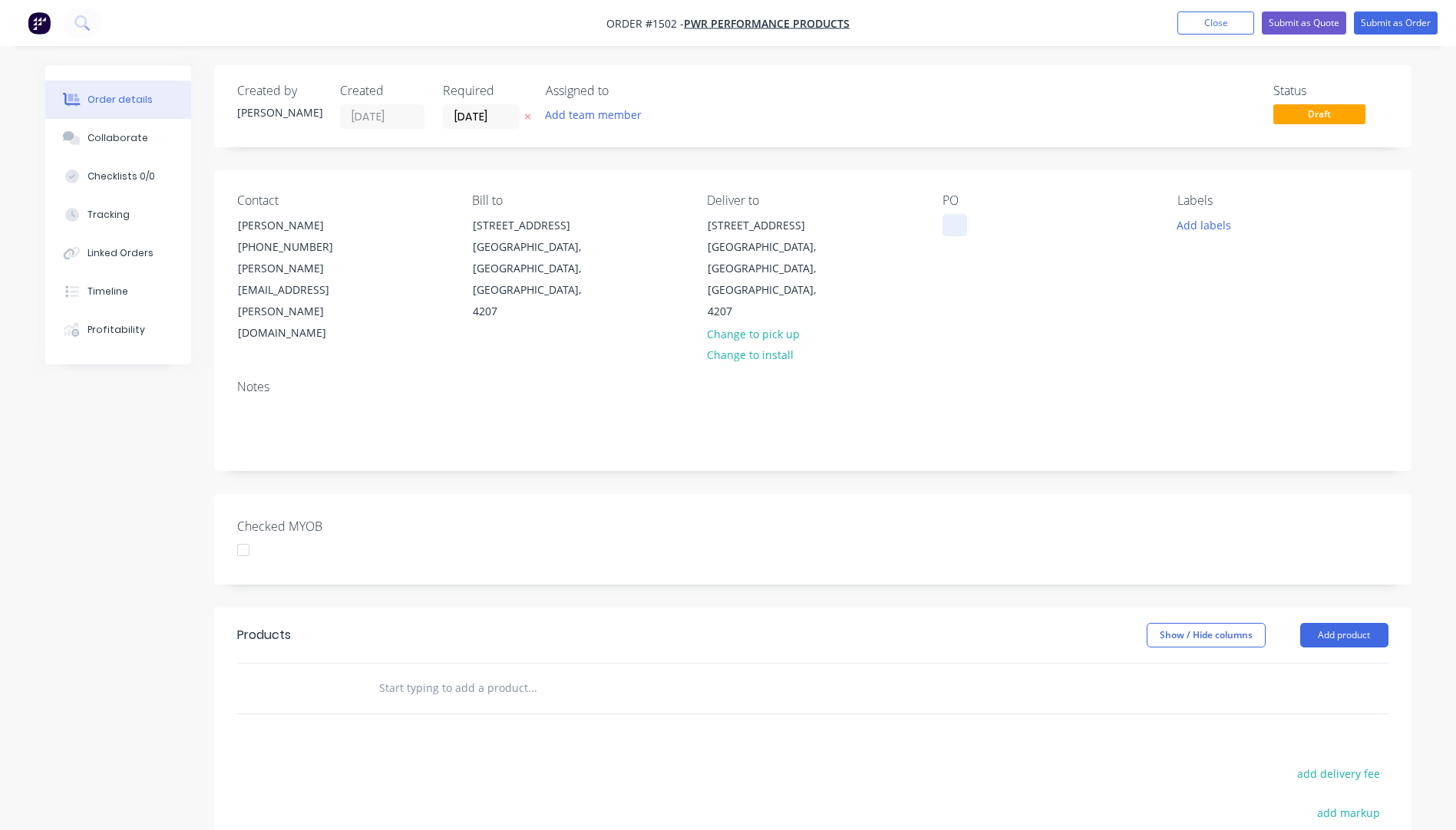
click at [959, 225] on div at bounding box center [955, 225] width 25 height 22
click at [1193, 225] on button "Add labels" at bounding box center [1204, 225] width 70 height 21
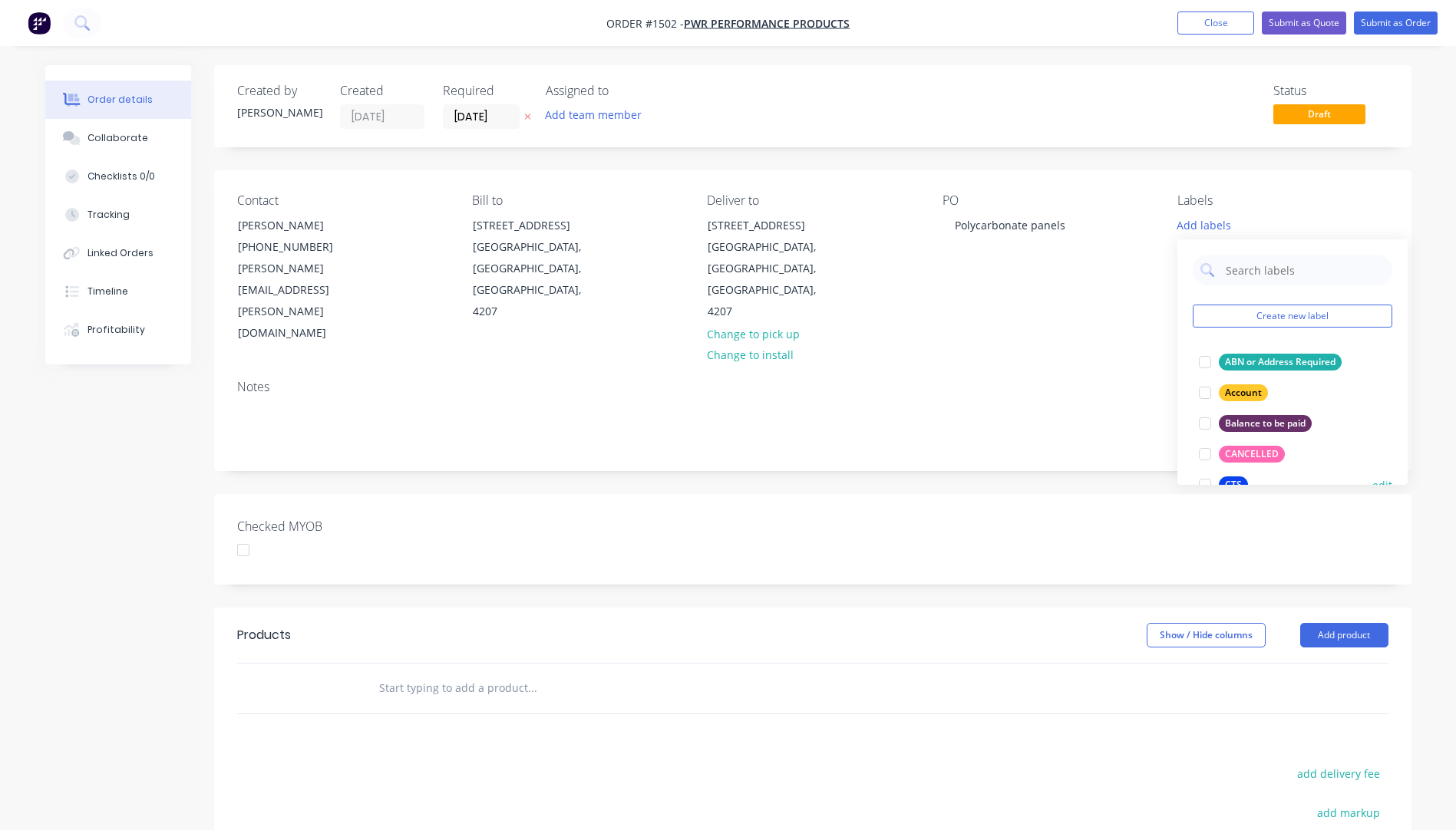
click at [1228, 476] on div "CTS" at bounding box center [1234, 485] width 29 height 17
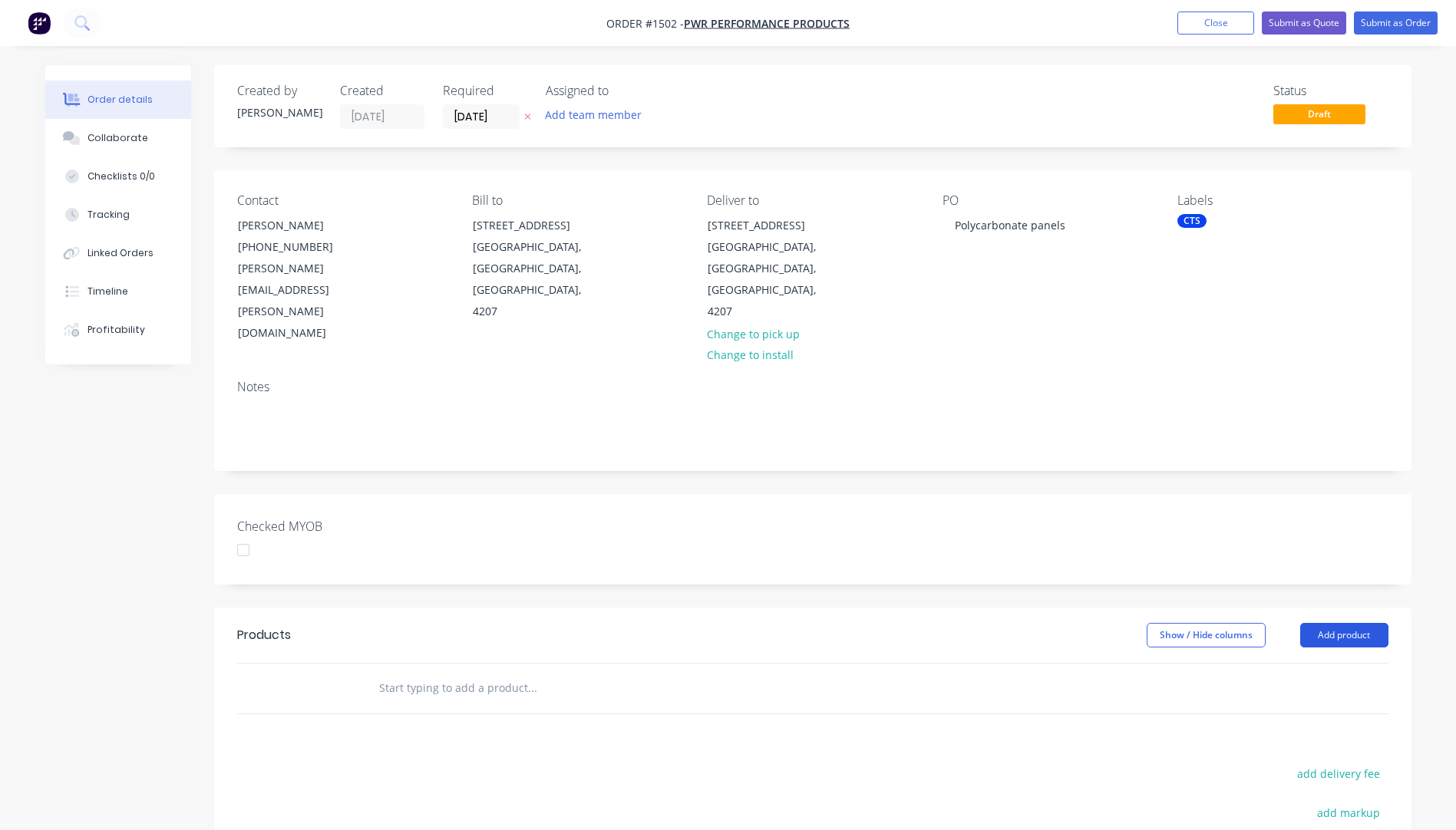
click at [1330, 623] on button "Add product" at bounding box center [1344, 636] width 88 height 25
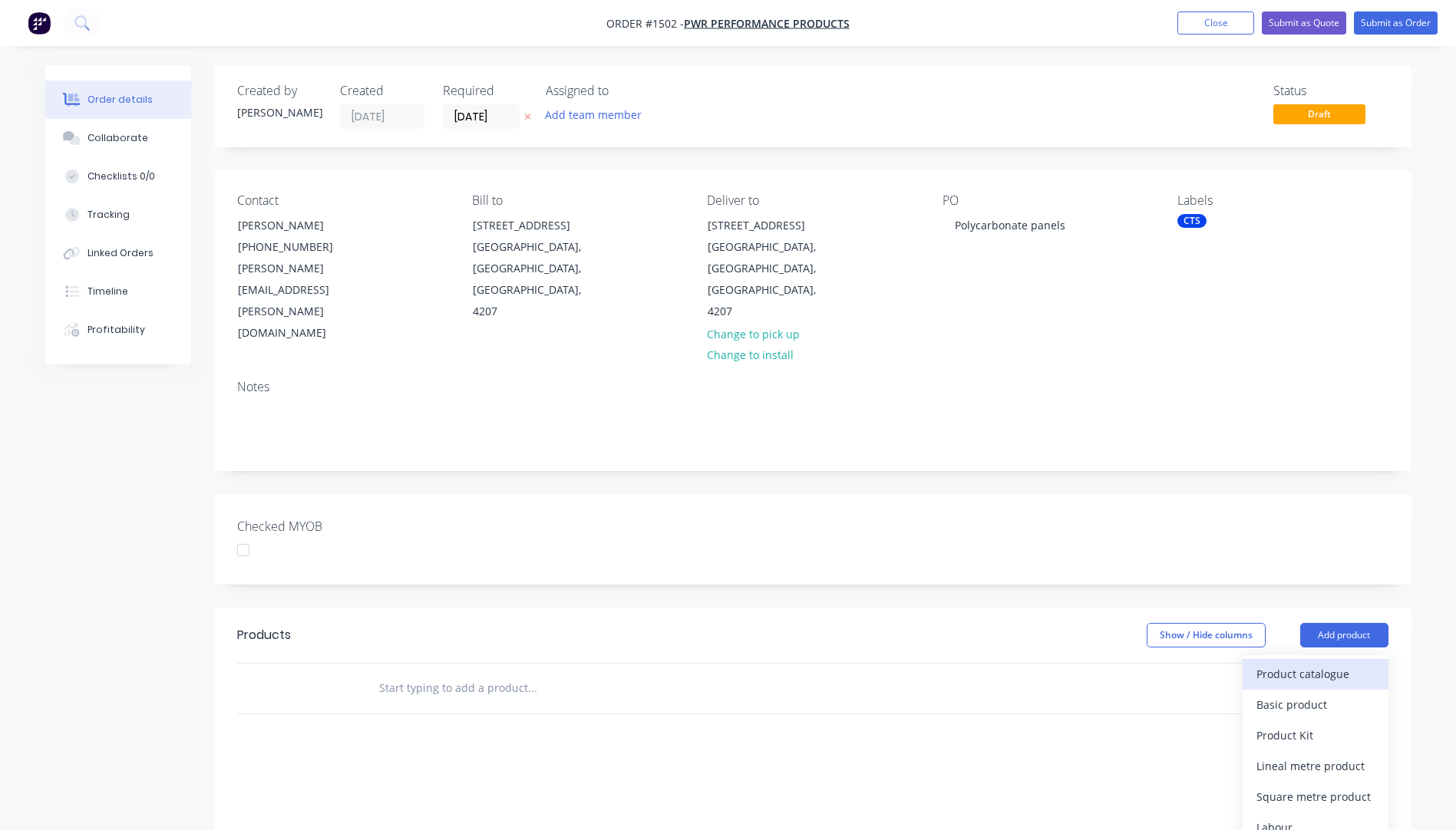
click at [1296, 663] on div "Product catalogue" at bounding box center [1315, 674] width 118 height 22
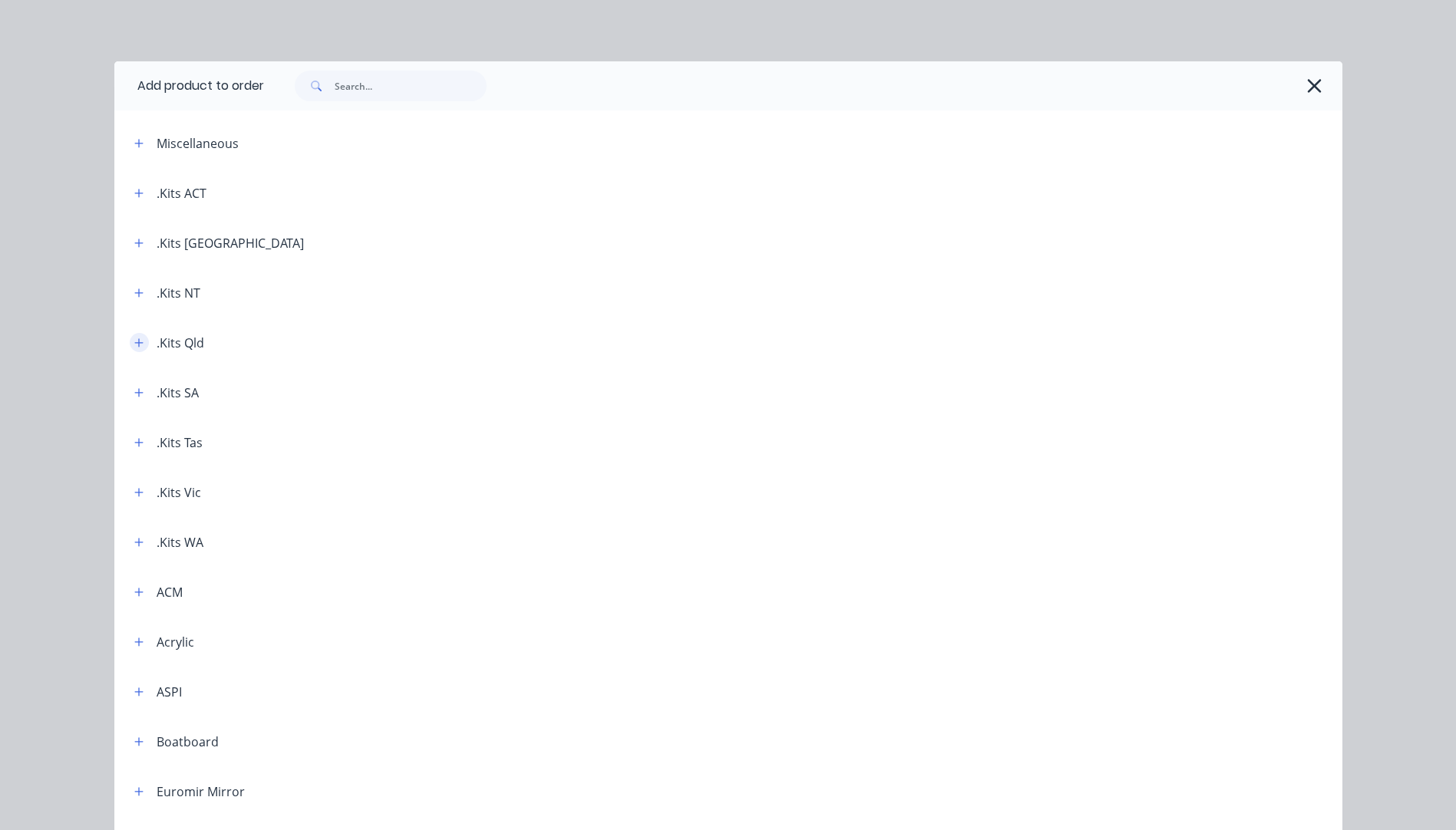
click at [138, 348] on button "button" at bounding box center [139, 342] width 19 height 19
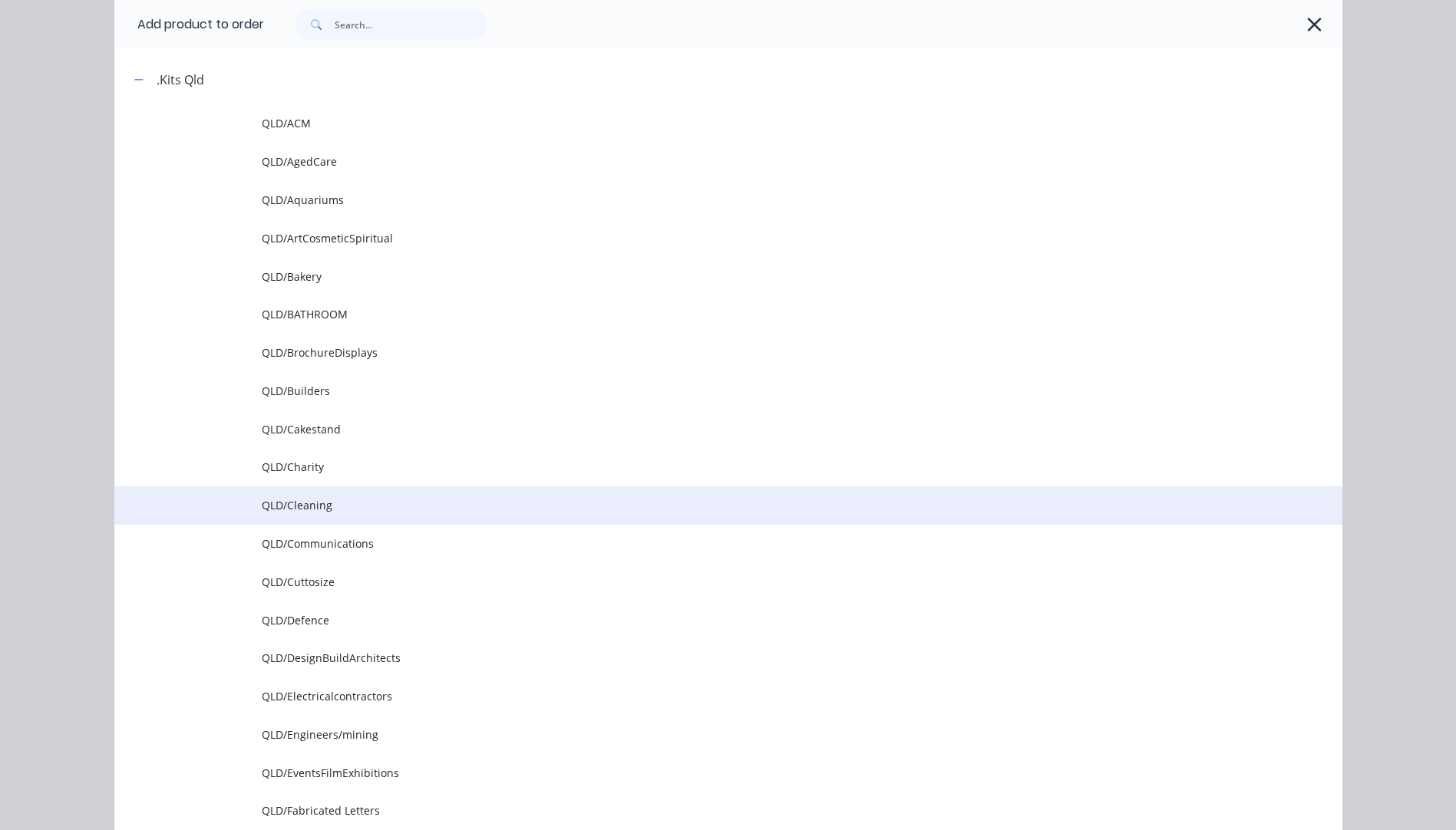
scroll to position [307, 0]
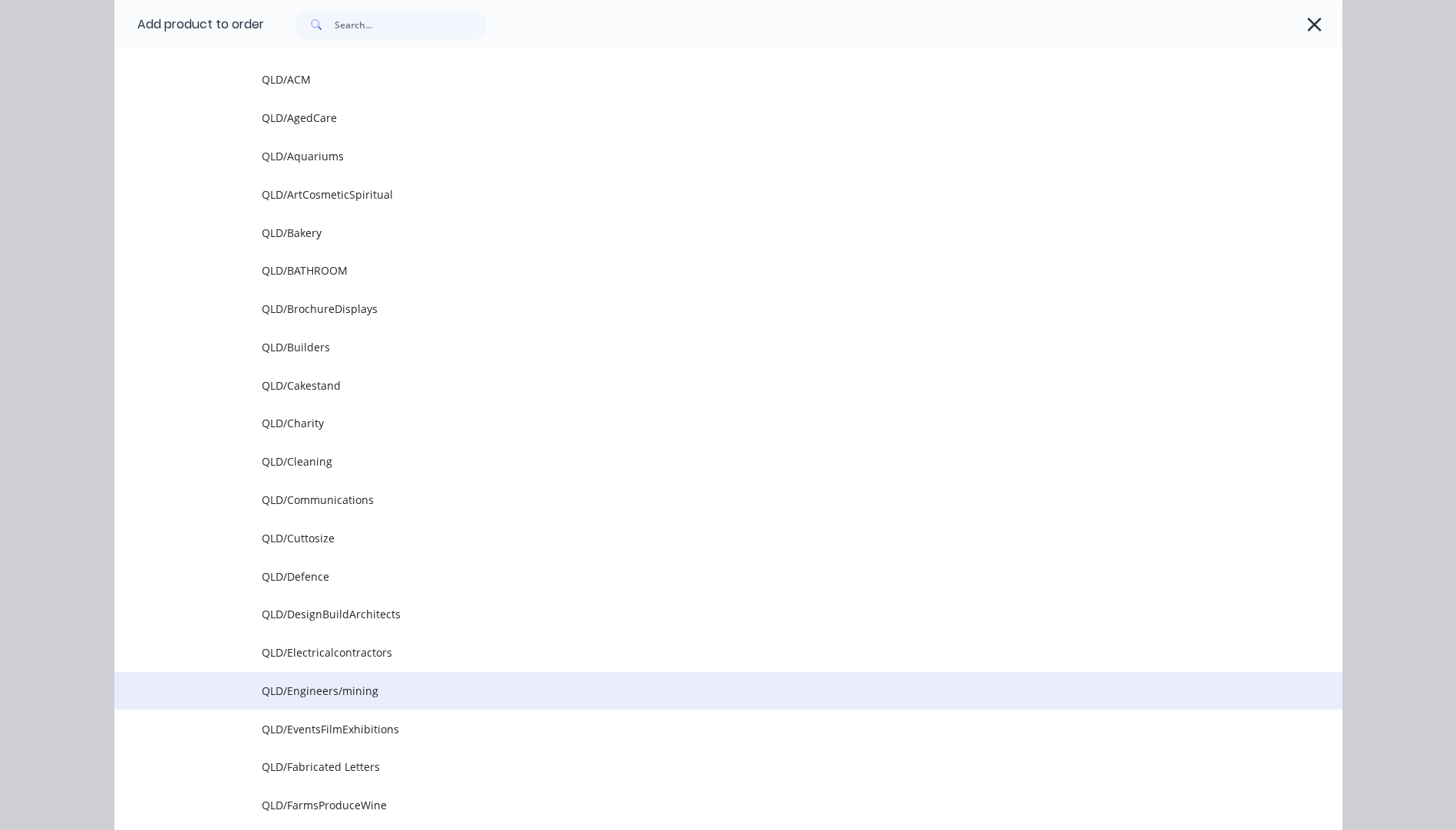
click at [335, 688] on span "QLD/Engineers/mining" at bounding box center [694, 691] width 864 height 16
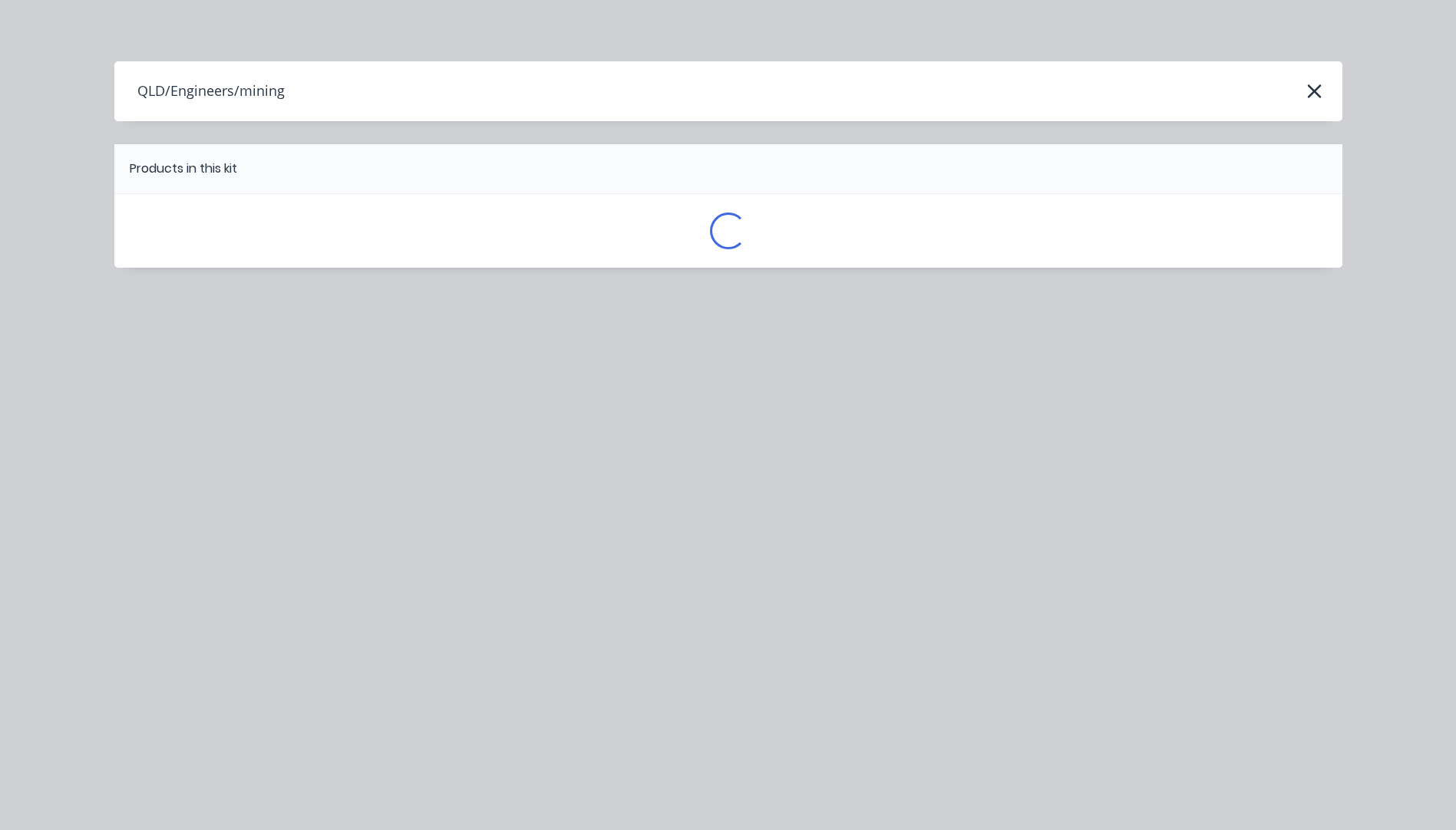
scroll to position [0, 0]
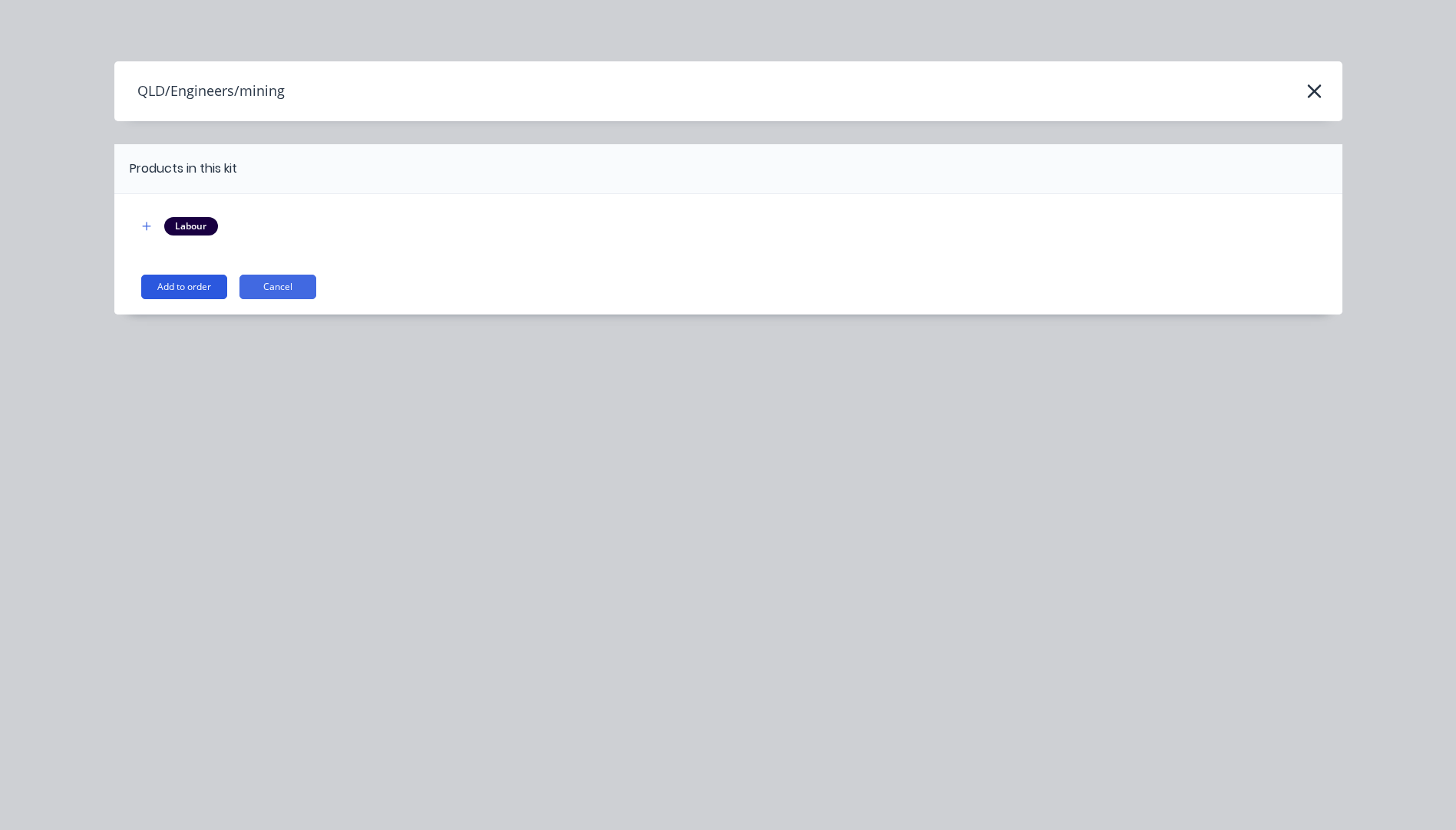
click at [163, 288] on button "Add to order" at bounding box center [184, 287] width 86 height 25
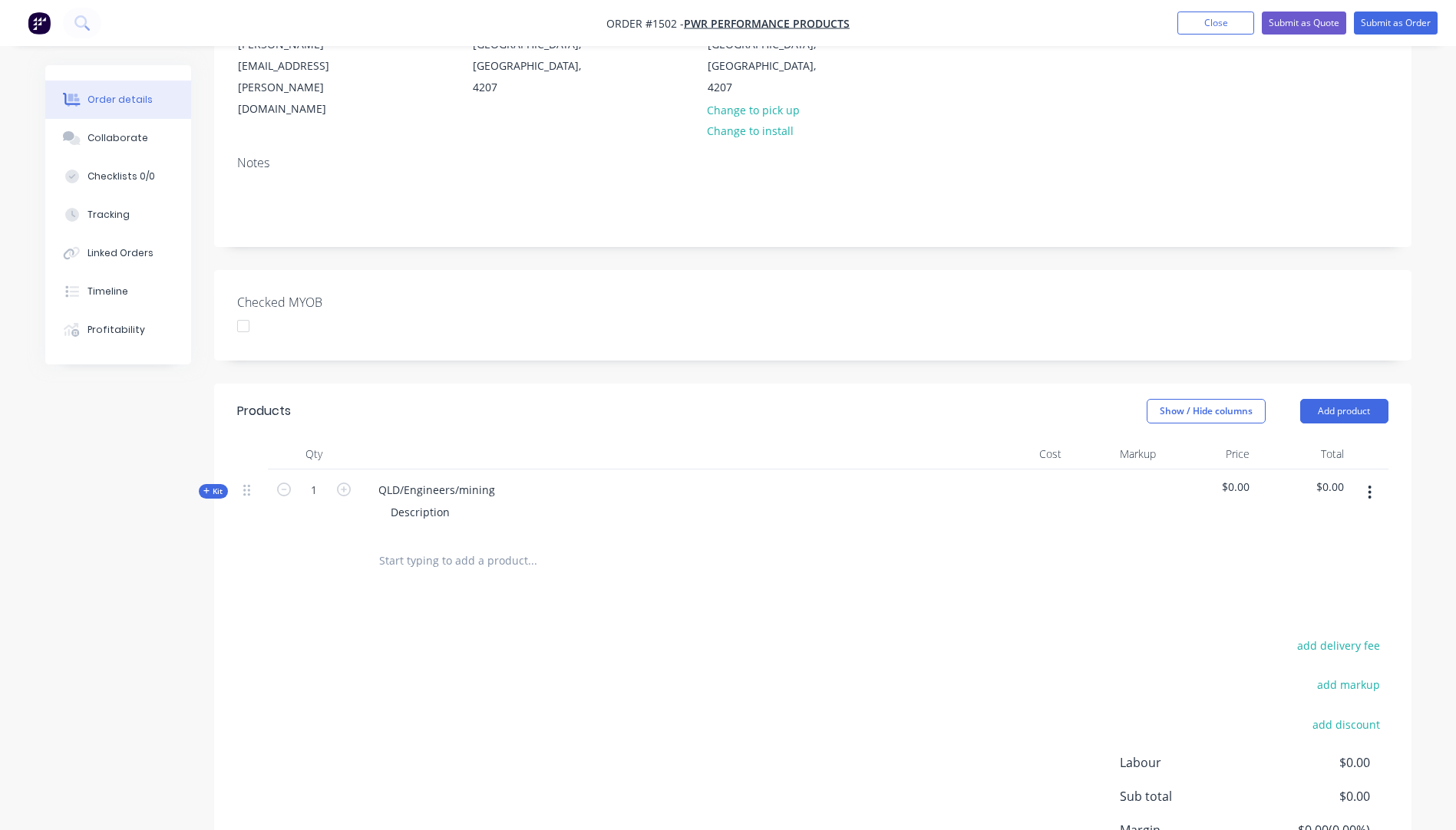
scroll to position [230, 0]
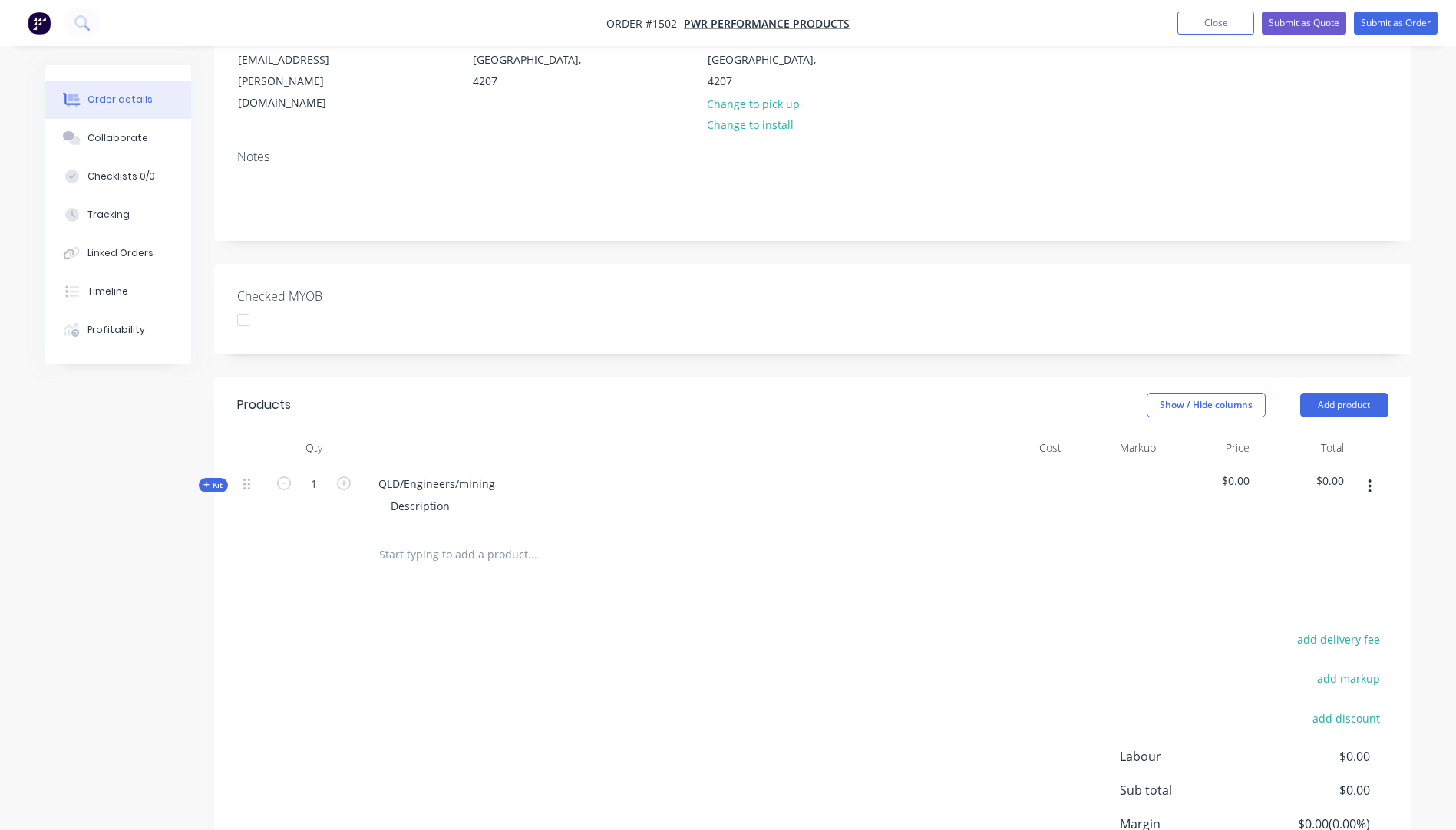
click at [204, 482] on icon at bounding box center [207, 485] width 6 height 6
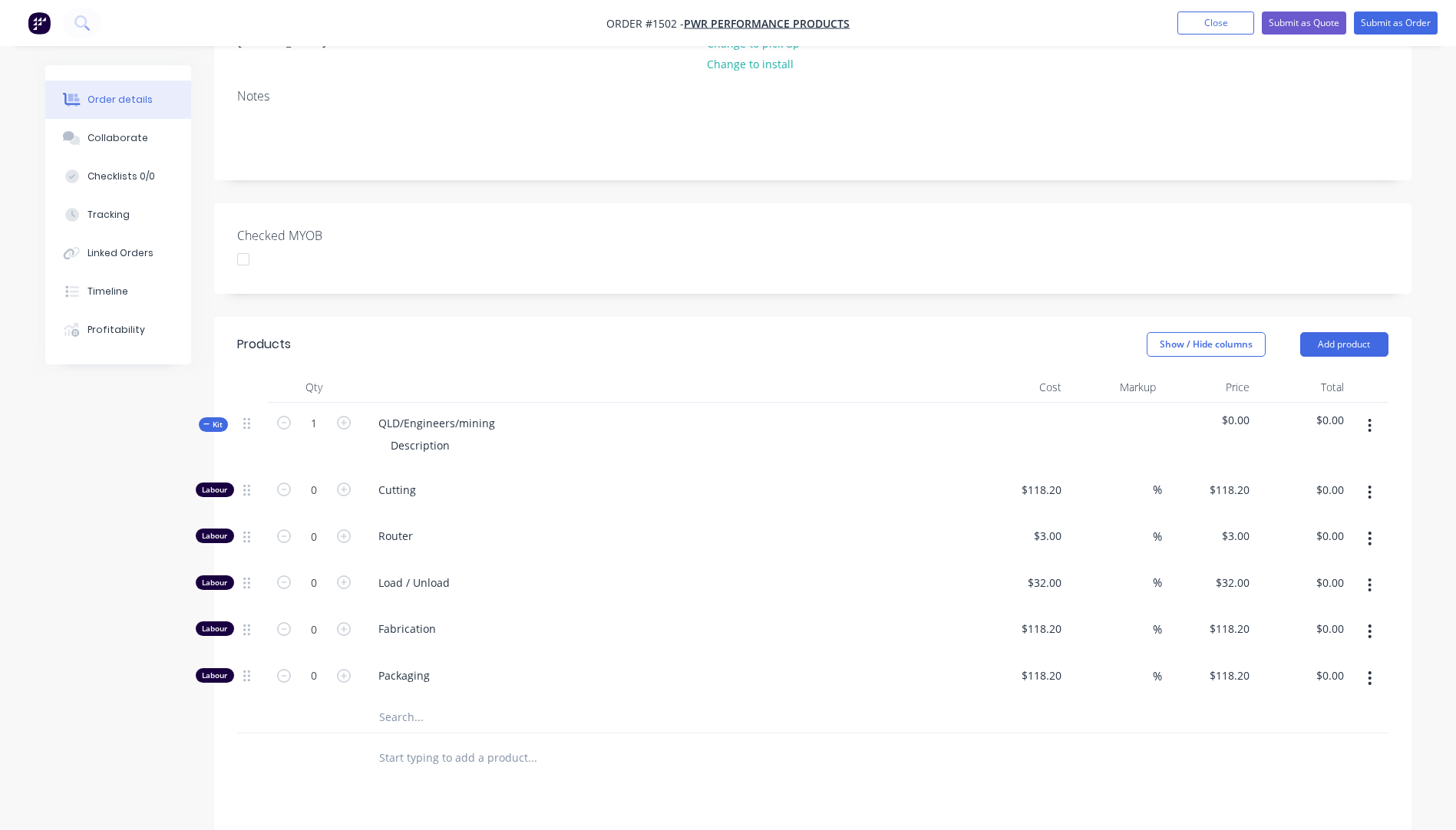
scroll to position [461, 0]
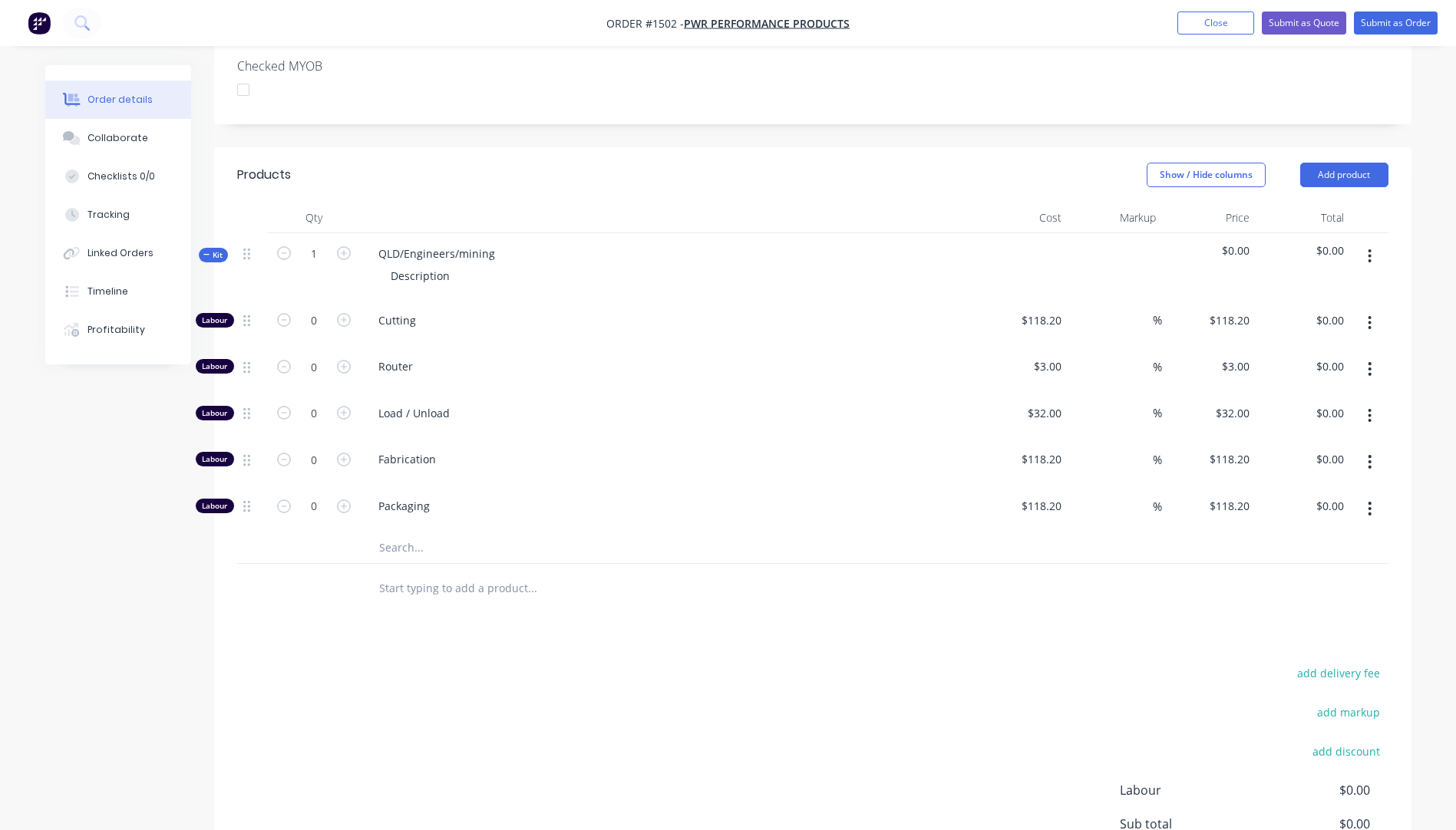
click at [404, 533] on input "text" at bounding box center [532, 548] width 307 height 31
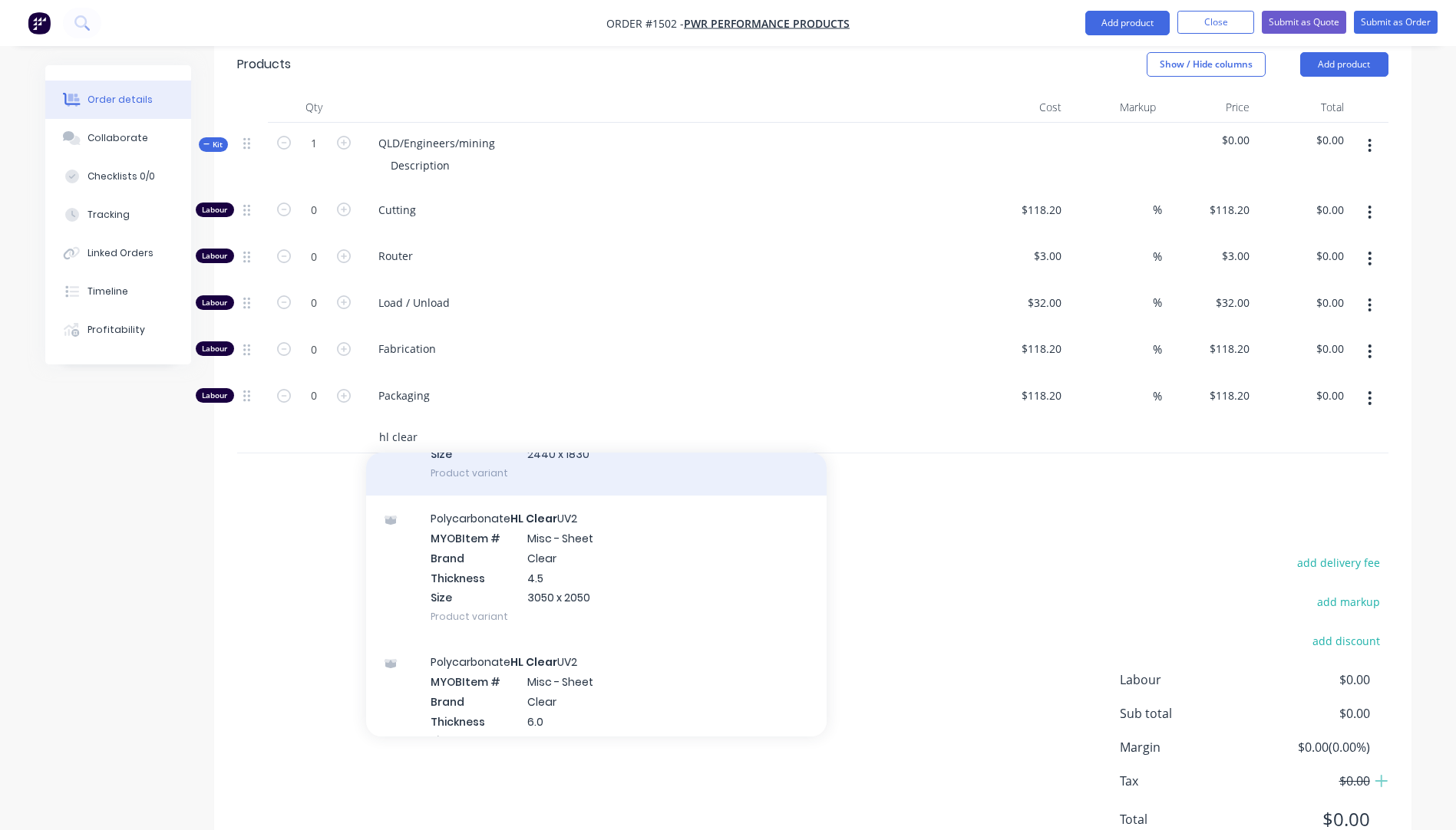
scroll to position [1151, 0]
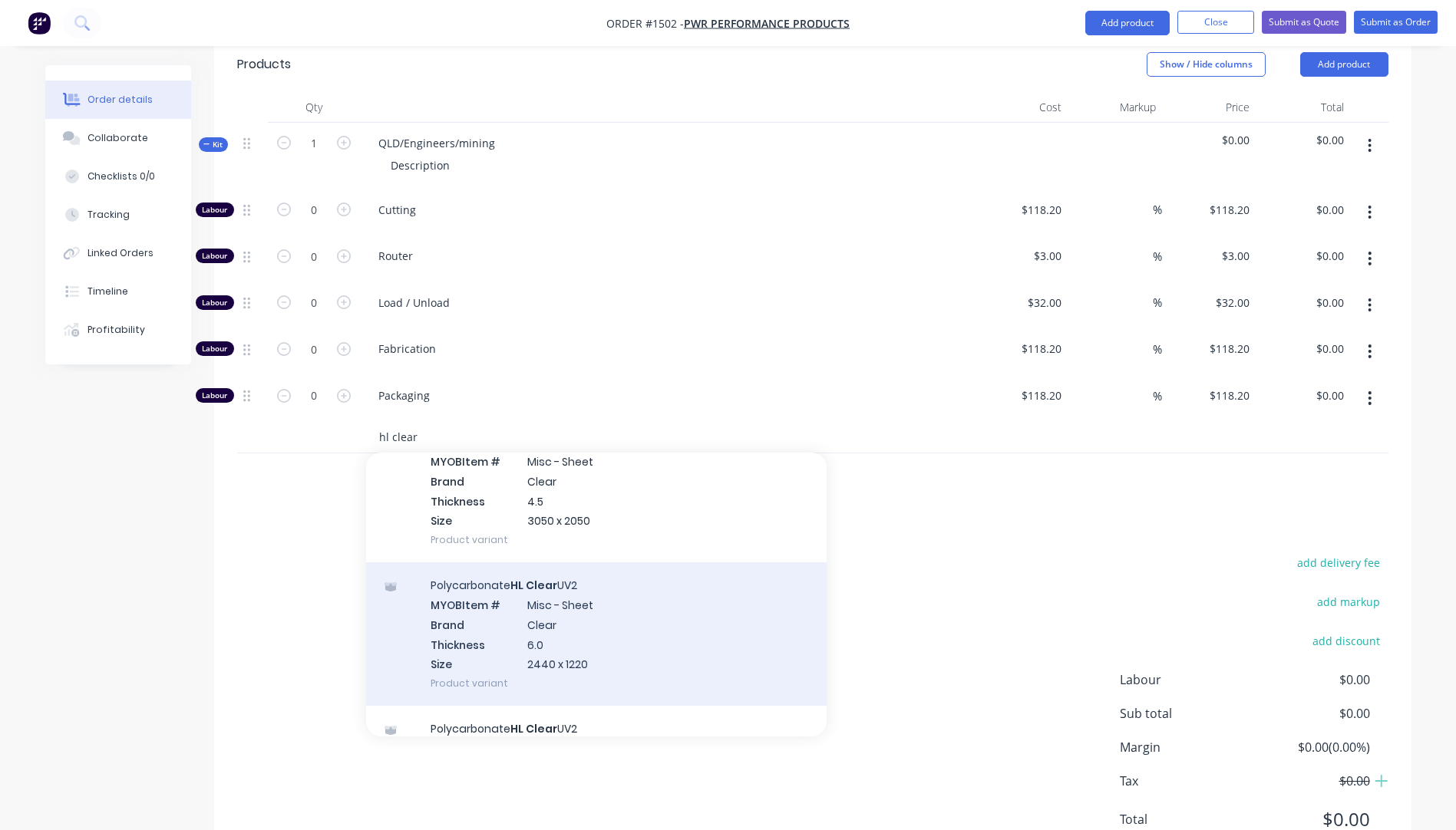
type input "hl clear"
click at [557, 577] on div "Polycarbonate HL Clear UV2 MYOB Item # Misc - Sheet Brand Clear Thickness 6.0 S…" at bounding box center [596, 633] width 461 height 143
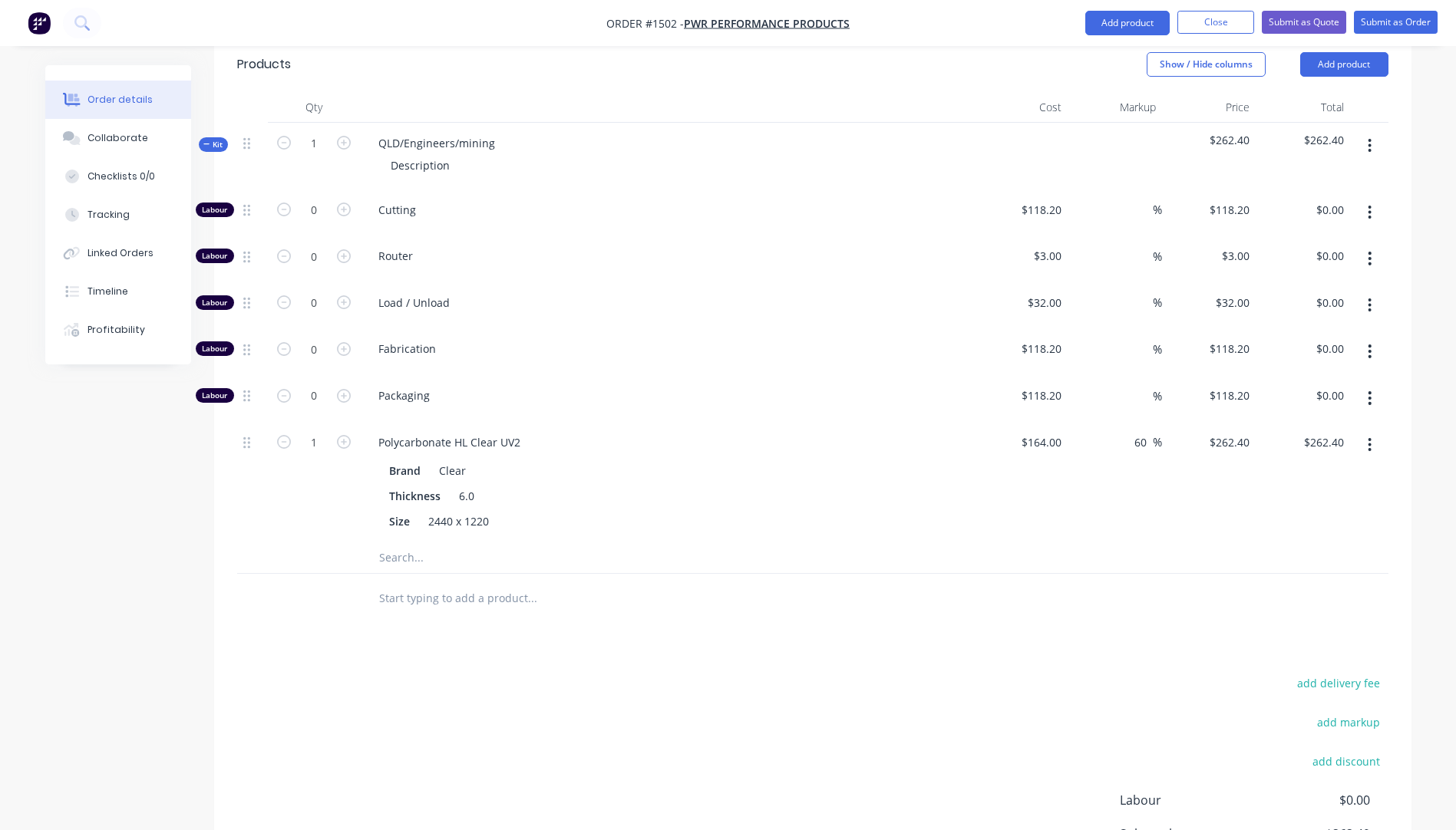
scroll to position [494, 0]
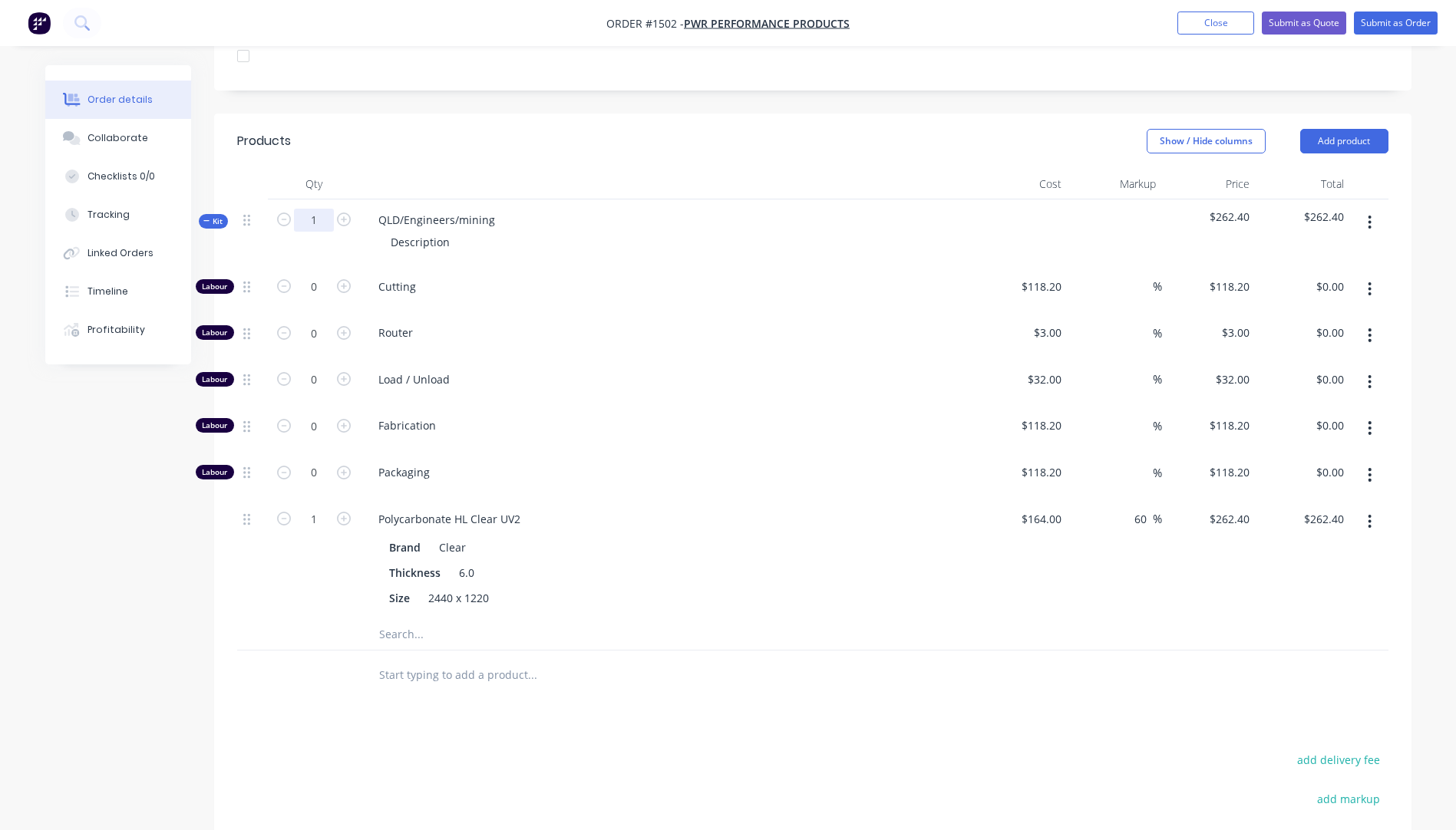
click at [317, 209] on input "1" at bounding box center [314, 221] width 40 height 23
type input "50"
type input "$13,120.00"
click at [318, 508] on input "50" at bounding box center [314, 520] width 40 height 23
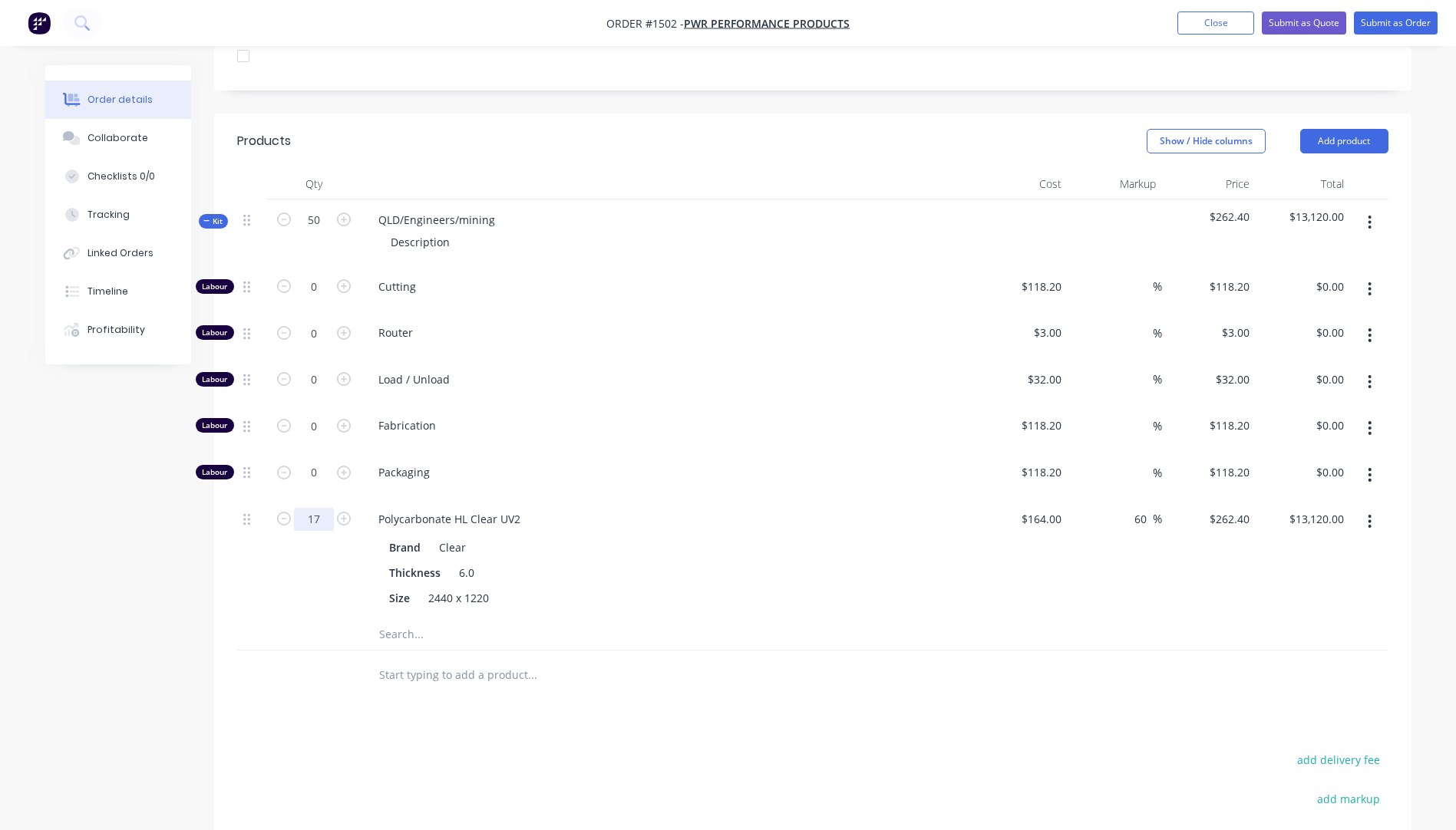
type input "17"
type input "$4,460.80"
click at [308, 499] on div "17" at bounding box center [314, 559] width 92 height 121
drag, startPoint x: 496, startPoint y: 156, endPoint x: 377, endPoint y: 155, distance: 119.0
click at [377, 209] on div "QLD/Engineers/mining" at bounding box center [437, 220] width 141 height 22
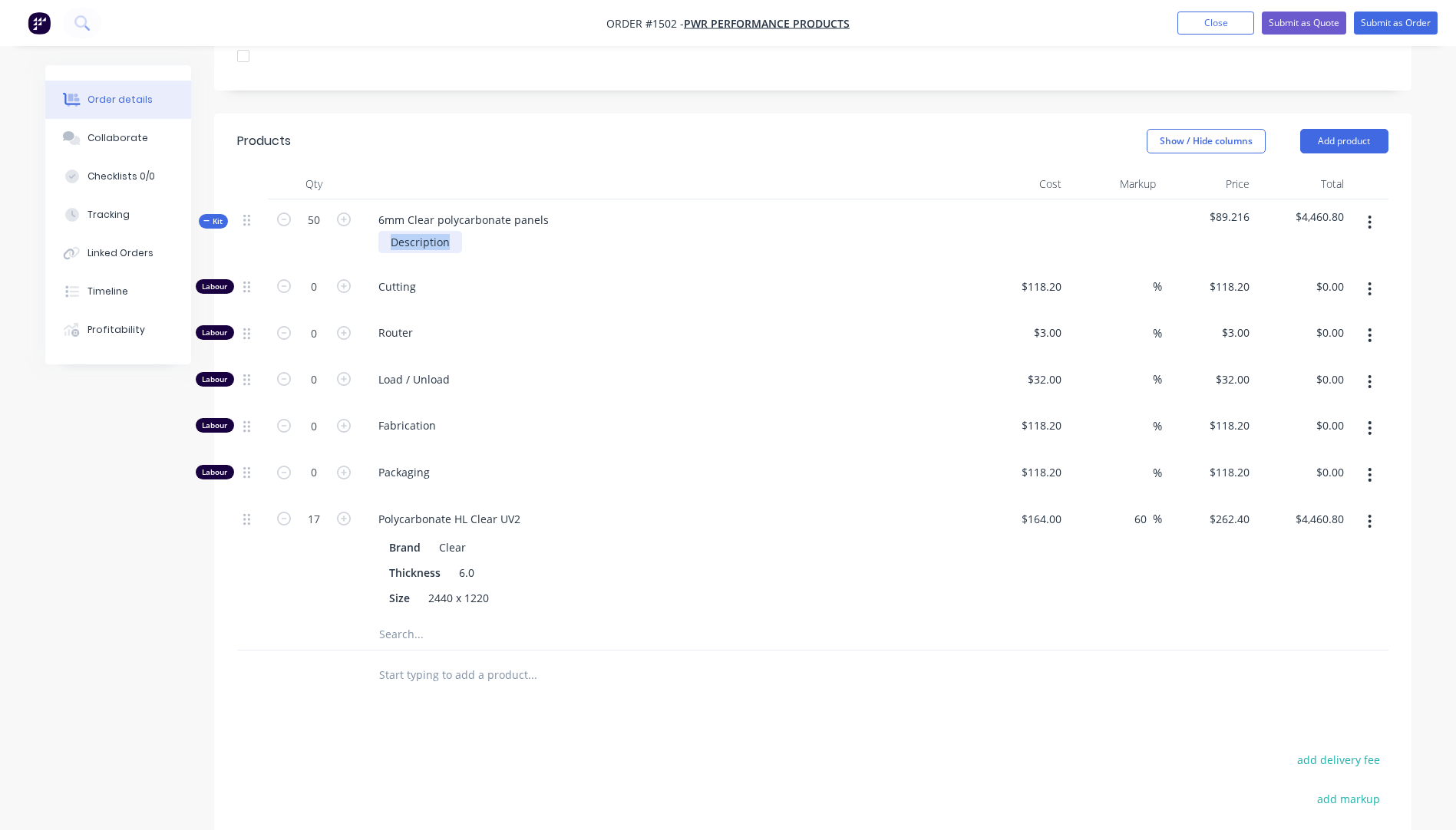
drag, startPoint x: 456, startPoint y: 180, endPoint x: 388, endPoint y: 180, distance: 68.0
click at [388, 231] on div "Description" at bounding box center [421, 242] width 84 height 22
click at [431, 231] on div "Description" at bounding box center [421, 242] width 84 height 22
click at [670, 372] on span "Load / Unload" at bounding box center [673, 379] width 589 height 16
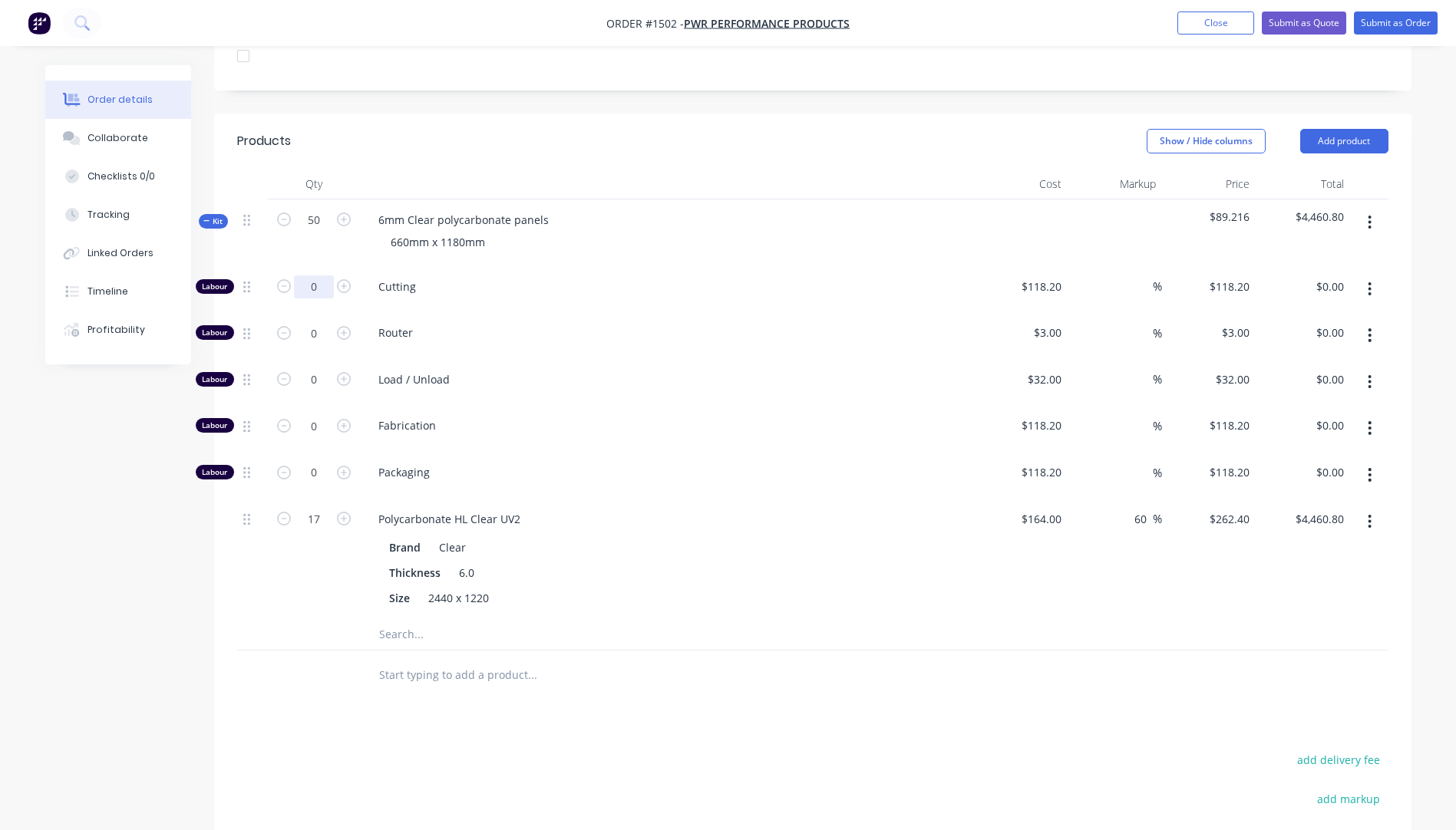
click at [328, 276] on input "0" at bounding box center [314, 287] width 40 height 23
type input "17"
type input "118.2"
type input "$2,009.40"
click at [1051, 276] on input "118.2" at bounding box center [1043, 286] width 47 height 22
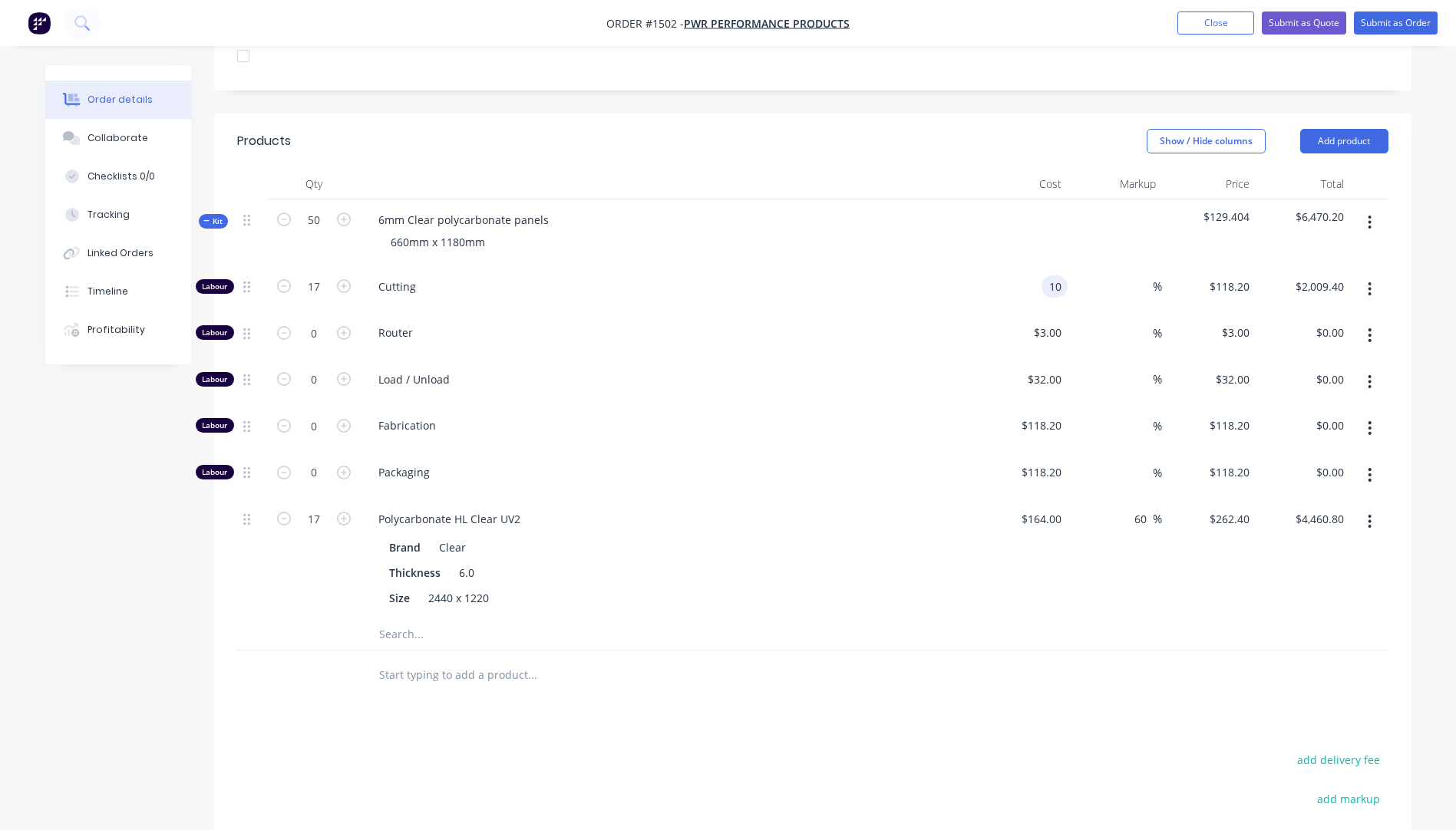
type input "$10.00"
type input "$170.00"
click at [947, 312] on div "Router" at bounding box center [667, 335] width 614 height 46
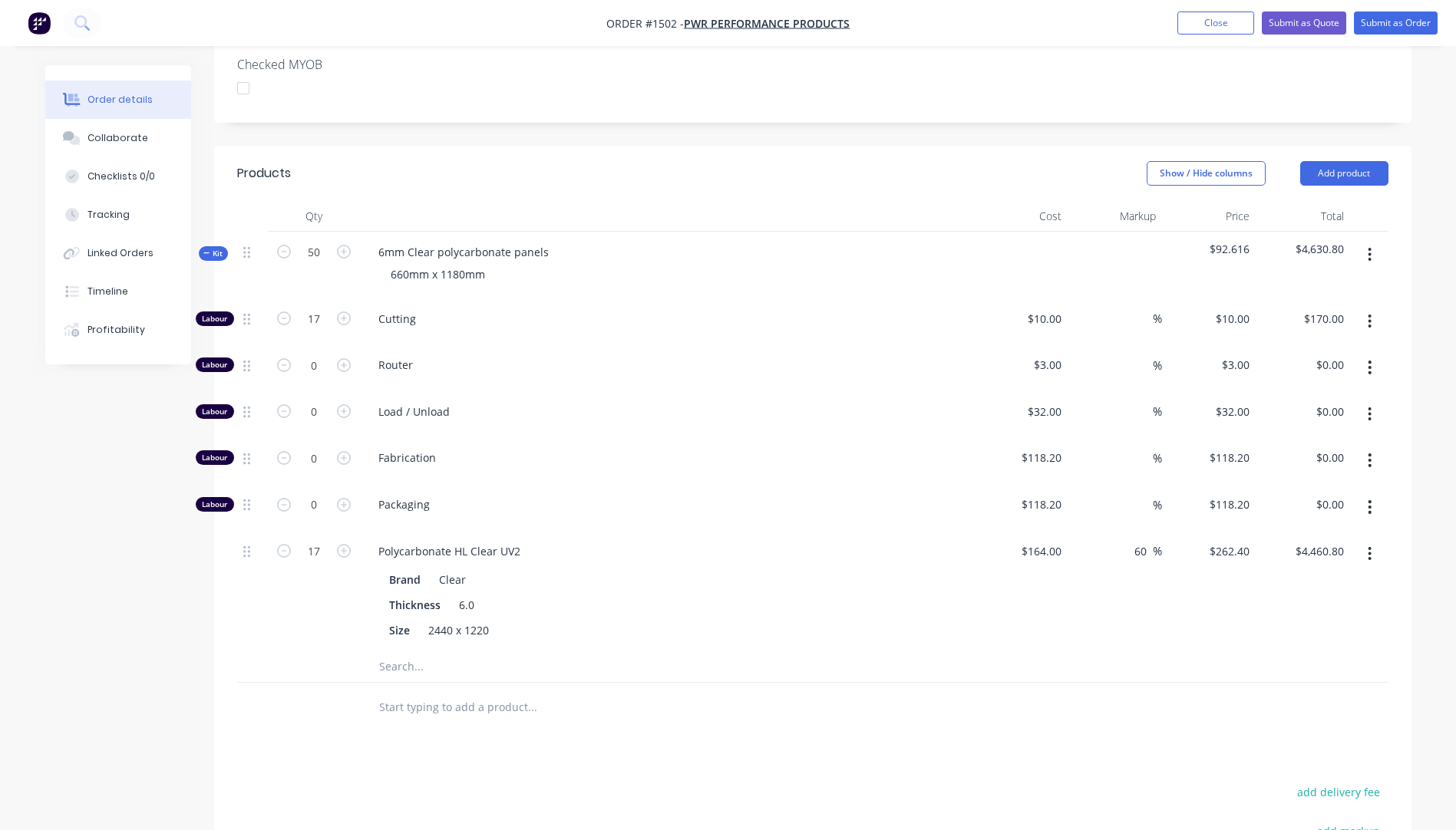
scroll to position [461, 0]
click at [326, 541] on input "17" at bounding box center [314, 553] width 40 height 23
type input "16.75"
type input "$4,395.20"
click at [306, 532] on div "16.75" at bounding box center [314, 592] width 92 height 121
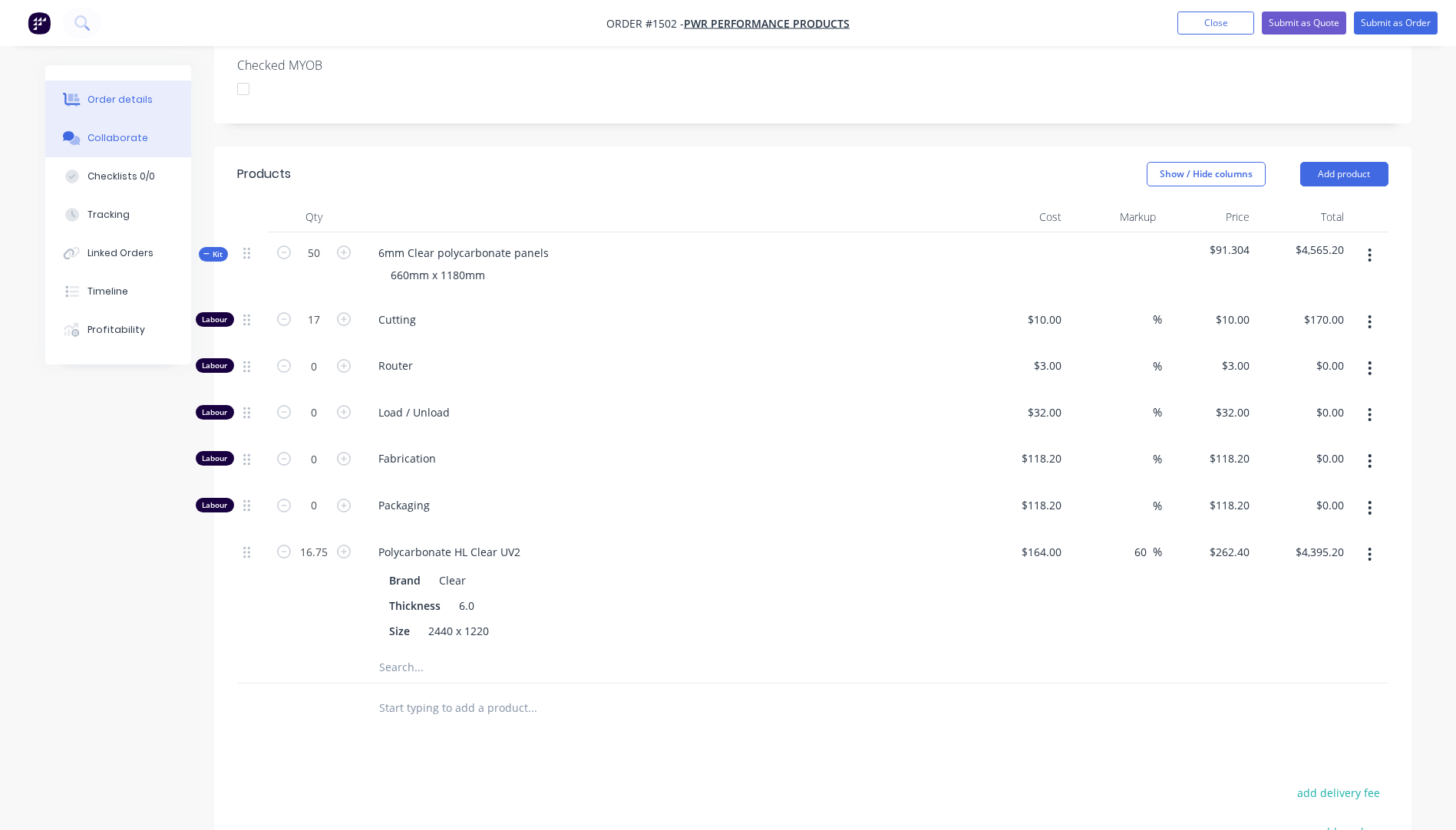
click at [122, 145] on button "Collaborate" at bounding box center [118, 139] width 146 height 39
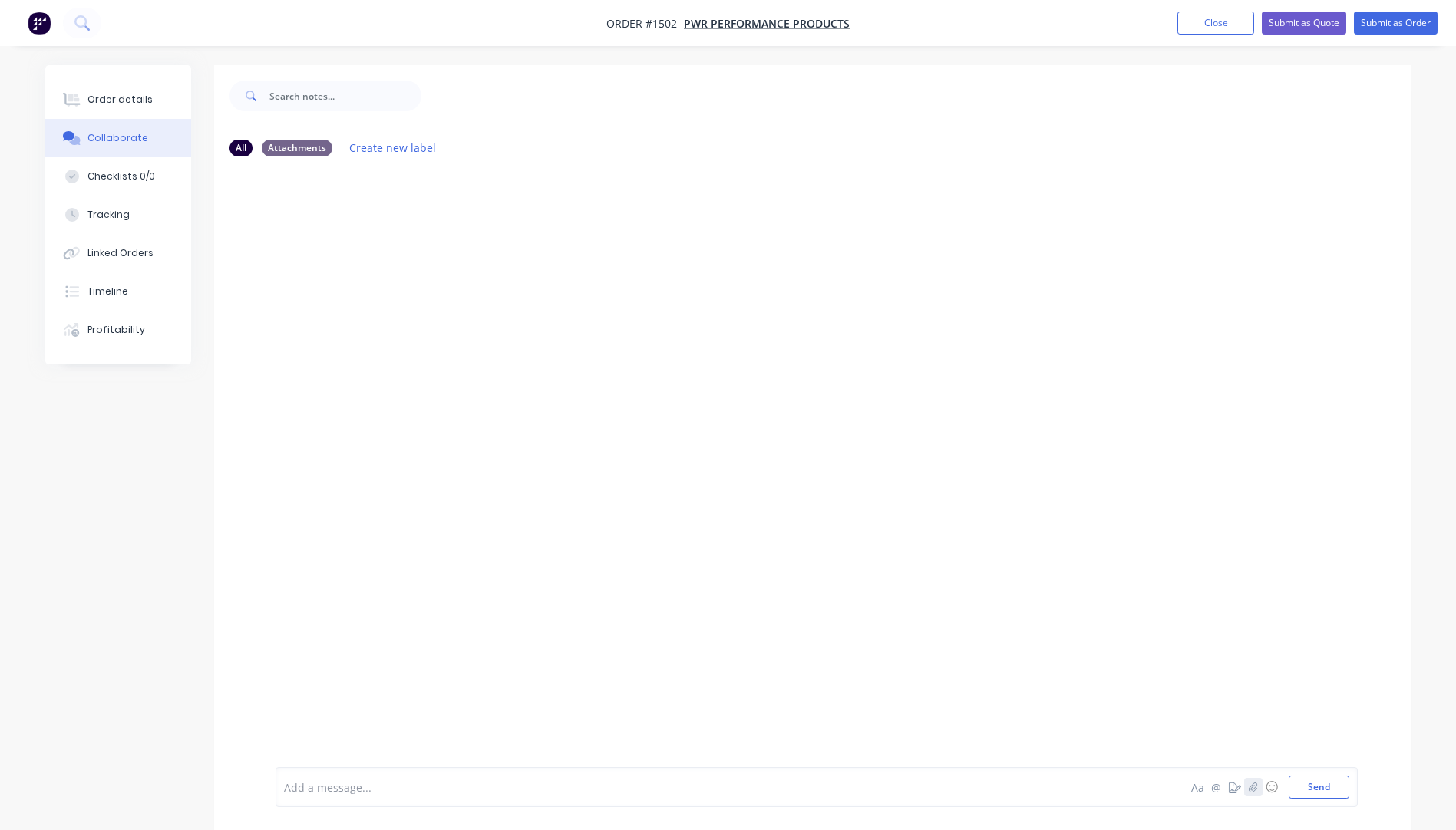
click at [1255, 791] on icon "button" at bounding box center [1252, 787] width 9 height 11
click at [1325, 785] on button "Send" at bounding box center [1319, 787] width 60 height 23
click at [393, 800] on div "Add a message... Aa @ ☺ Send" at bounding box center [816, 787] width 1082 height 40
click at [410, 792] on div at bounding box center [684, 787] width 798 height 16
click at [1312, 784] on button "Send" at bounding box center [1319, 787] width 60 height 23
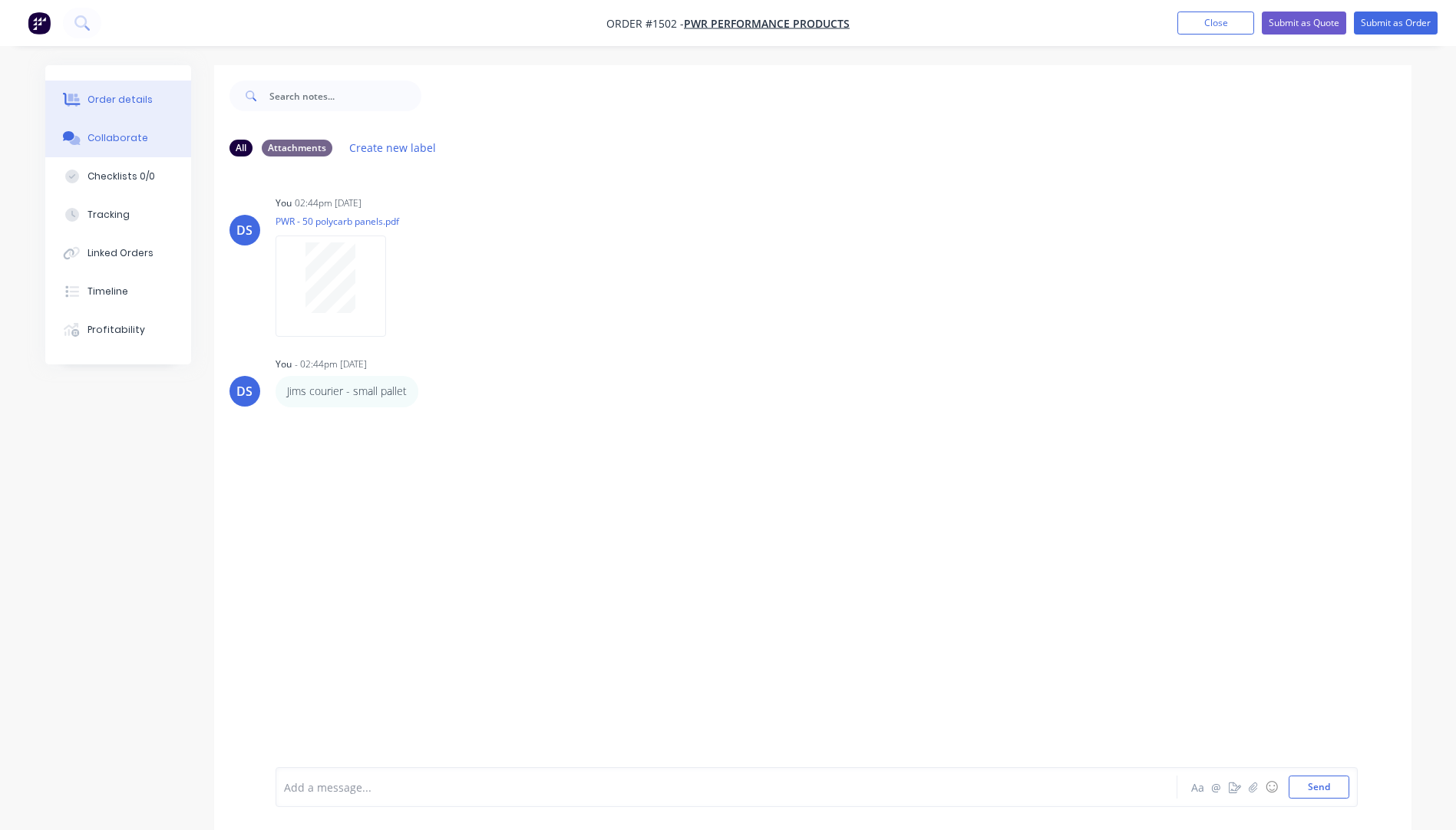
click at [86, 109] on button "Order details" at bounding box center [118, 100] width 146 height 39
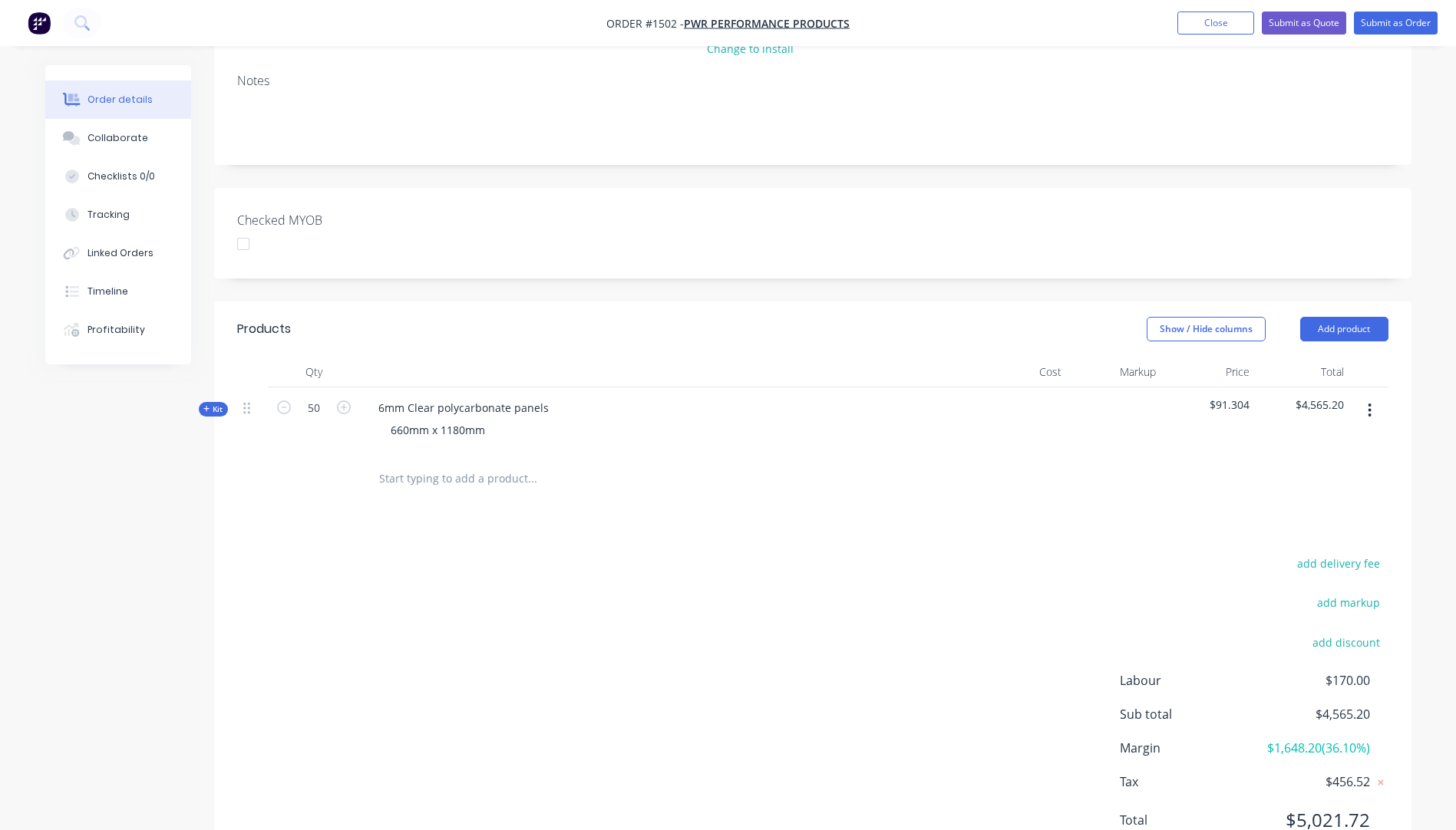
scroll to position [307, 0]
click at [1371, 553] on button "add delivery fee" at bounding box center [1339, 563] width 99 height 21
type input "60"
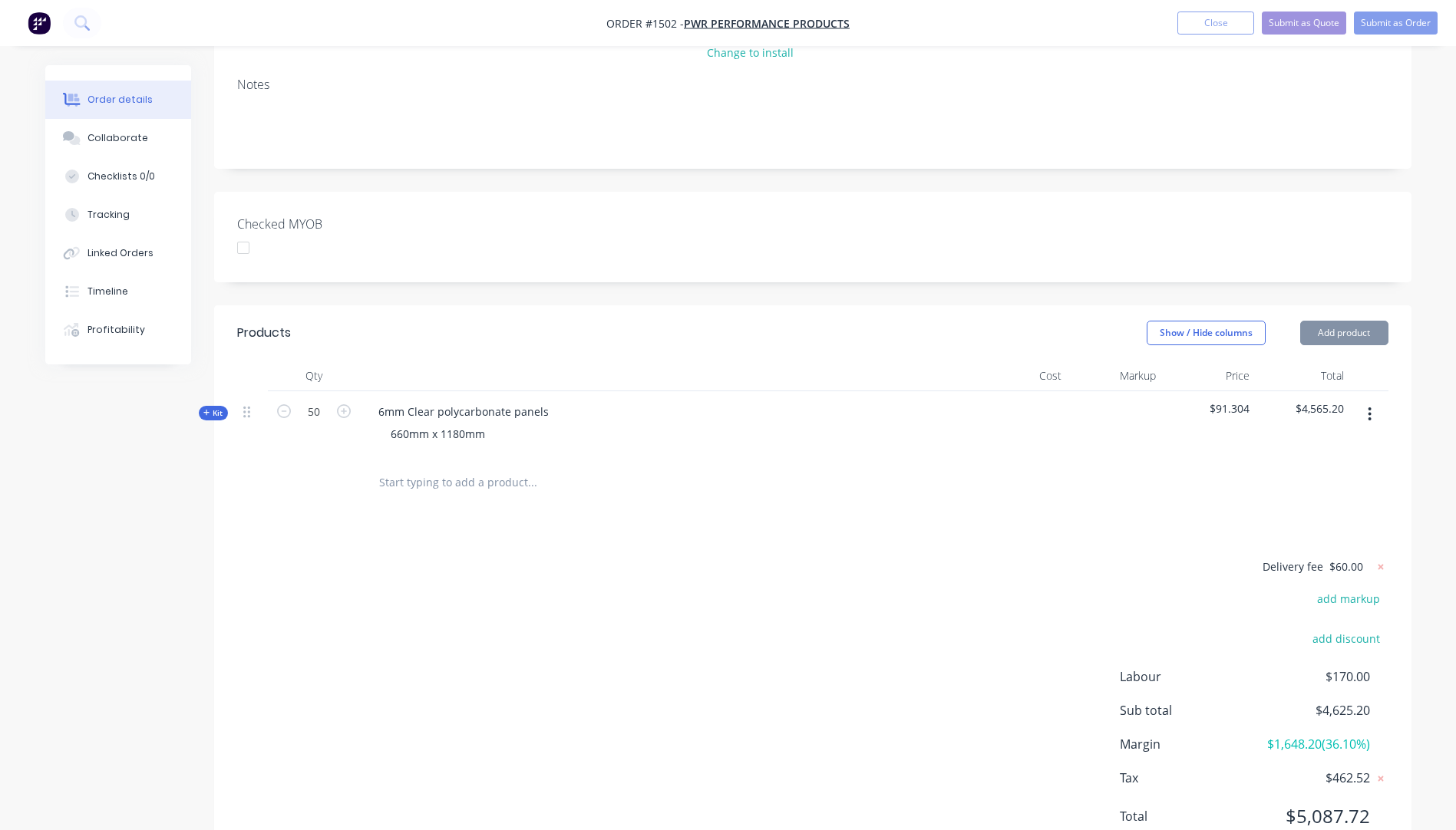
scroll to position [300, 0]
click at [1054, 560] on div "Delivery fee $60.00 add markup add discount Labour $170.00 Sub total $4,625.20 …" at bounding box center [812, 704] width 1152 height 289
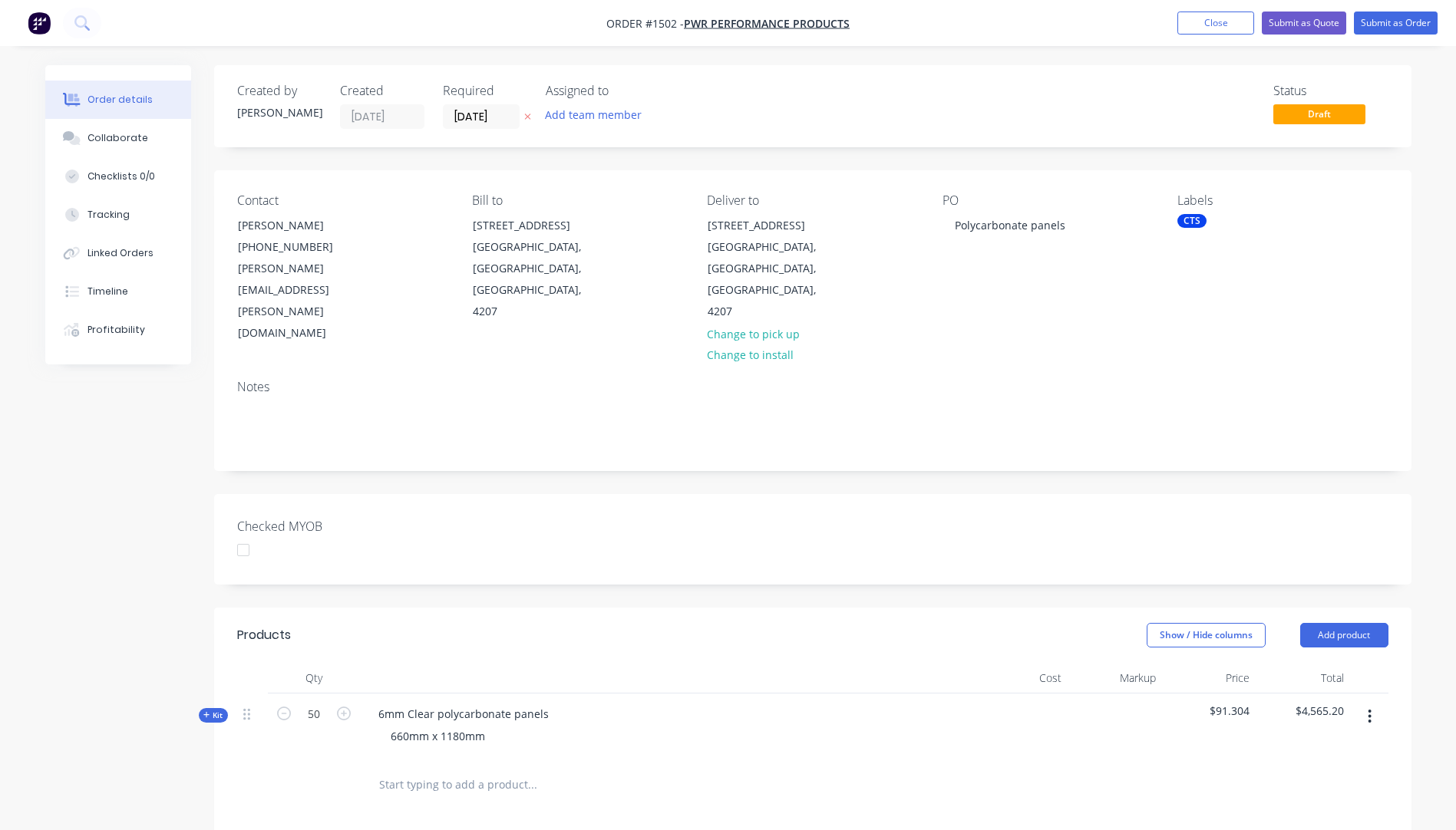
click at [527, 118] on icon "button" at bounding box center [527, 118] width 6 height 6
click at [128, 144] on div "Collaborate" at bounding box center [118, 138] width 60 height 14
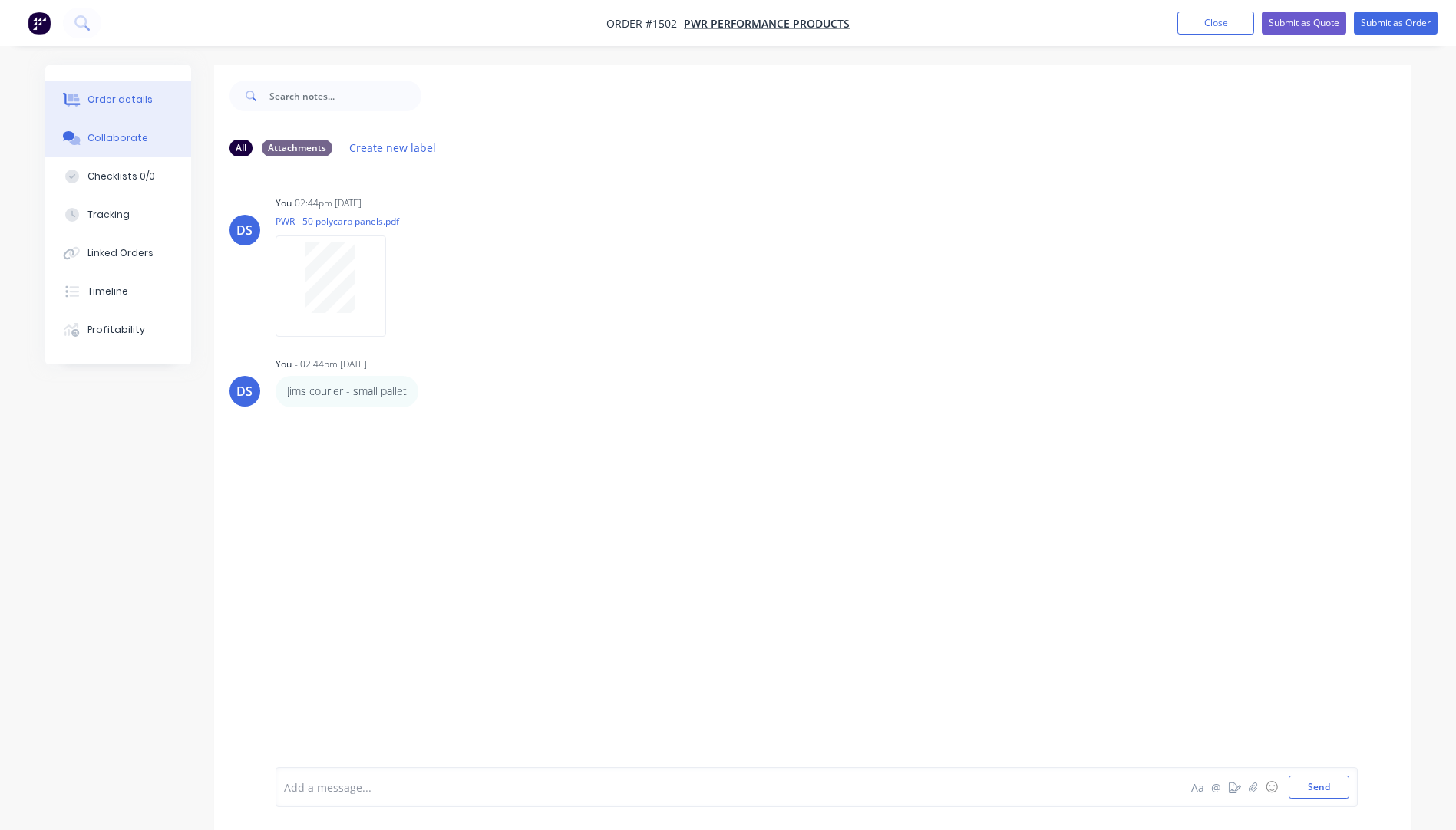
click at [130, 103] on div "Order details" at bounding box center [120, 100] width 65 height 14
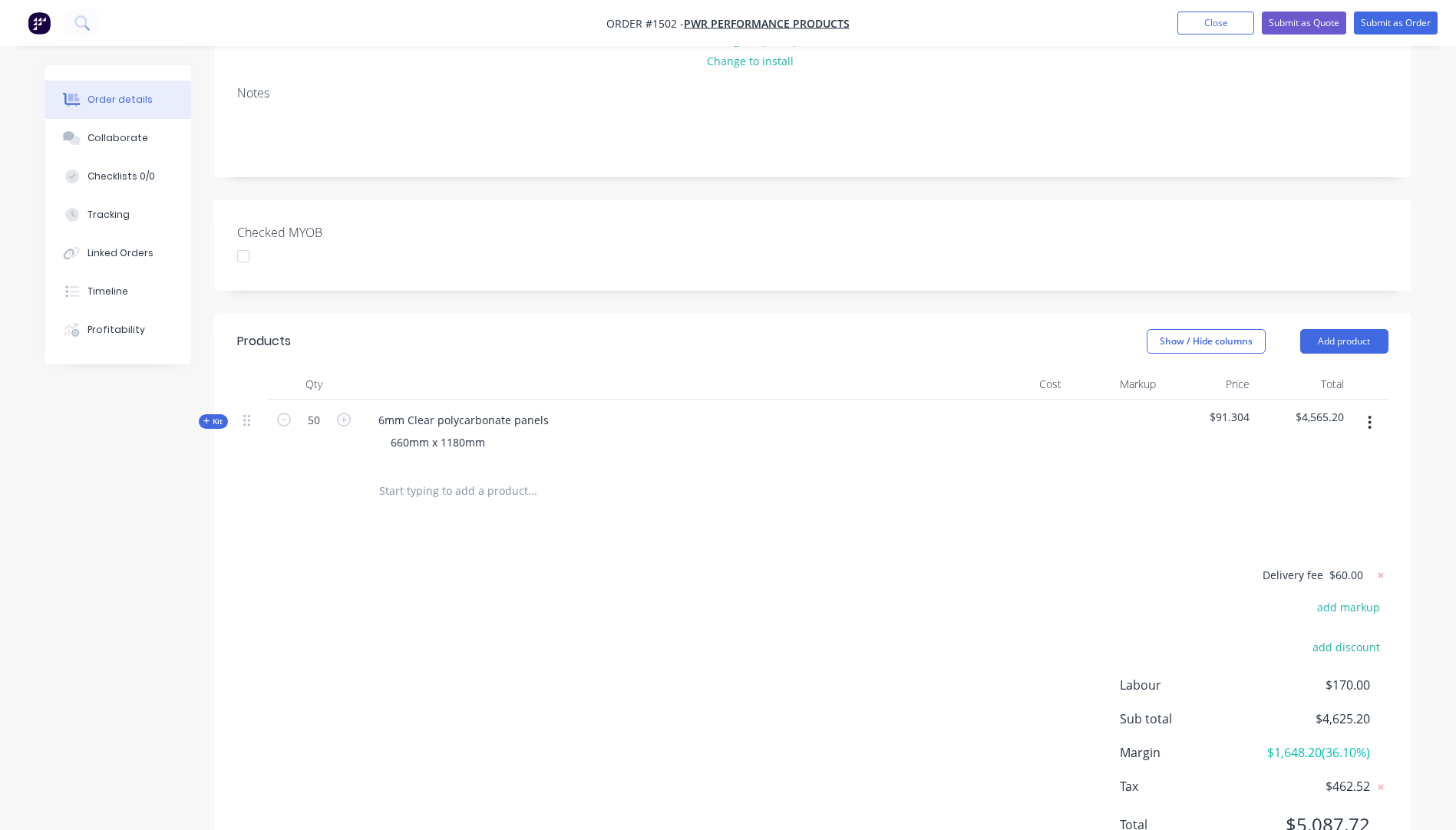
scroll to position [300, 0]
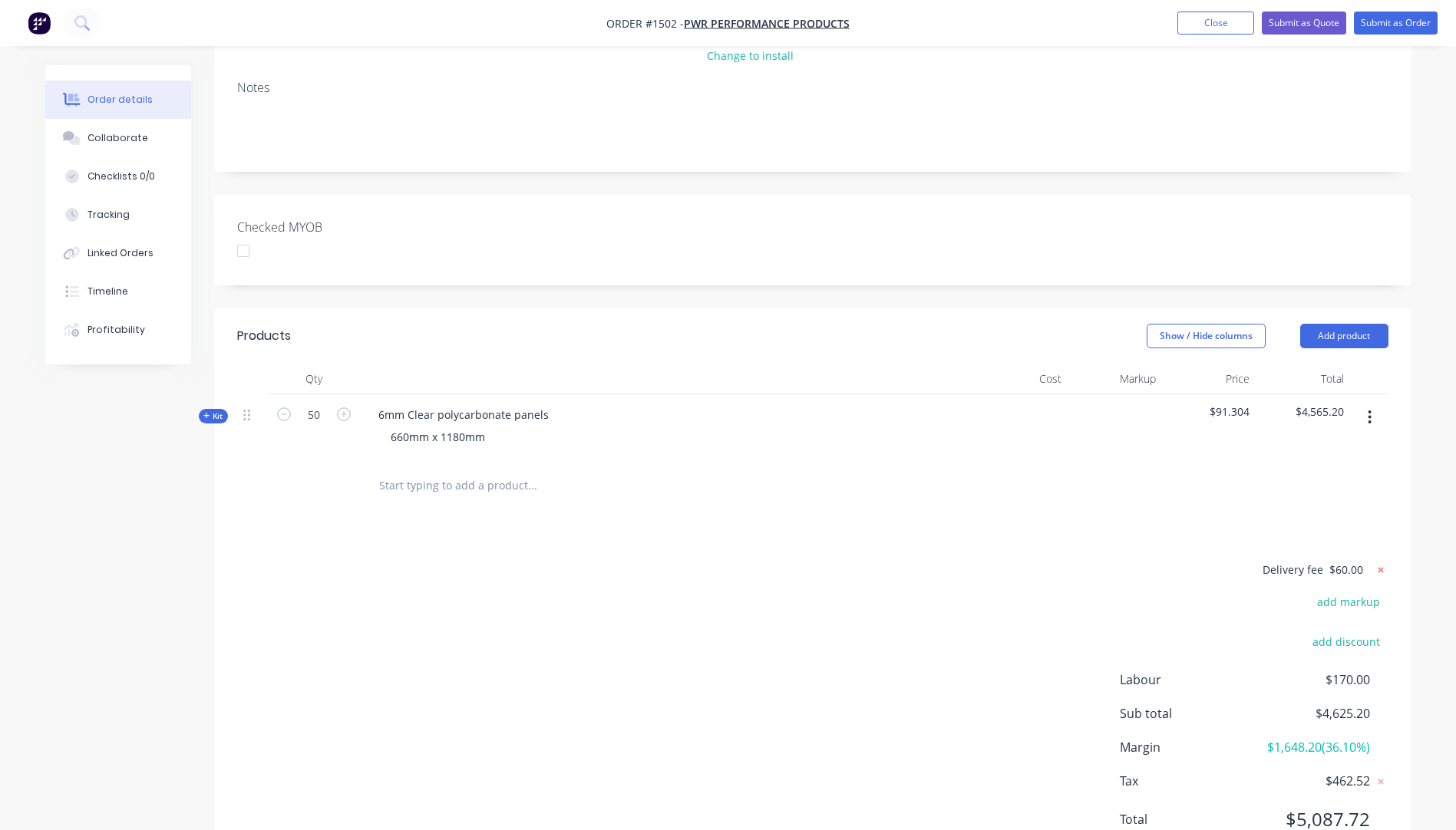
click at [1379, 562] on icon at bounding box center [1381, 570] width 15 height 15
click at [1347, 560] on button "add delivery fee" at bounding box center [1339, 570] width 99 height 21
type input "110"
click at [1039, 560] on div "Delivery fee $110.00 add markup add discount Labour $170.00 Sub total $4,675.20…" at bounding box center [812, 704] width 1152 height 289
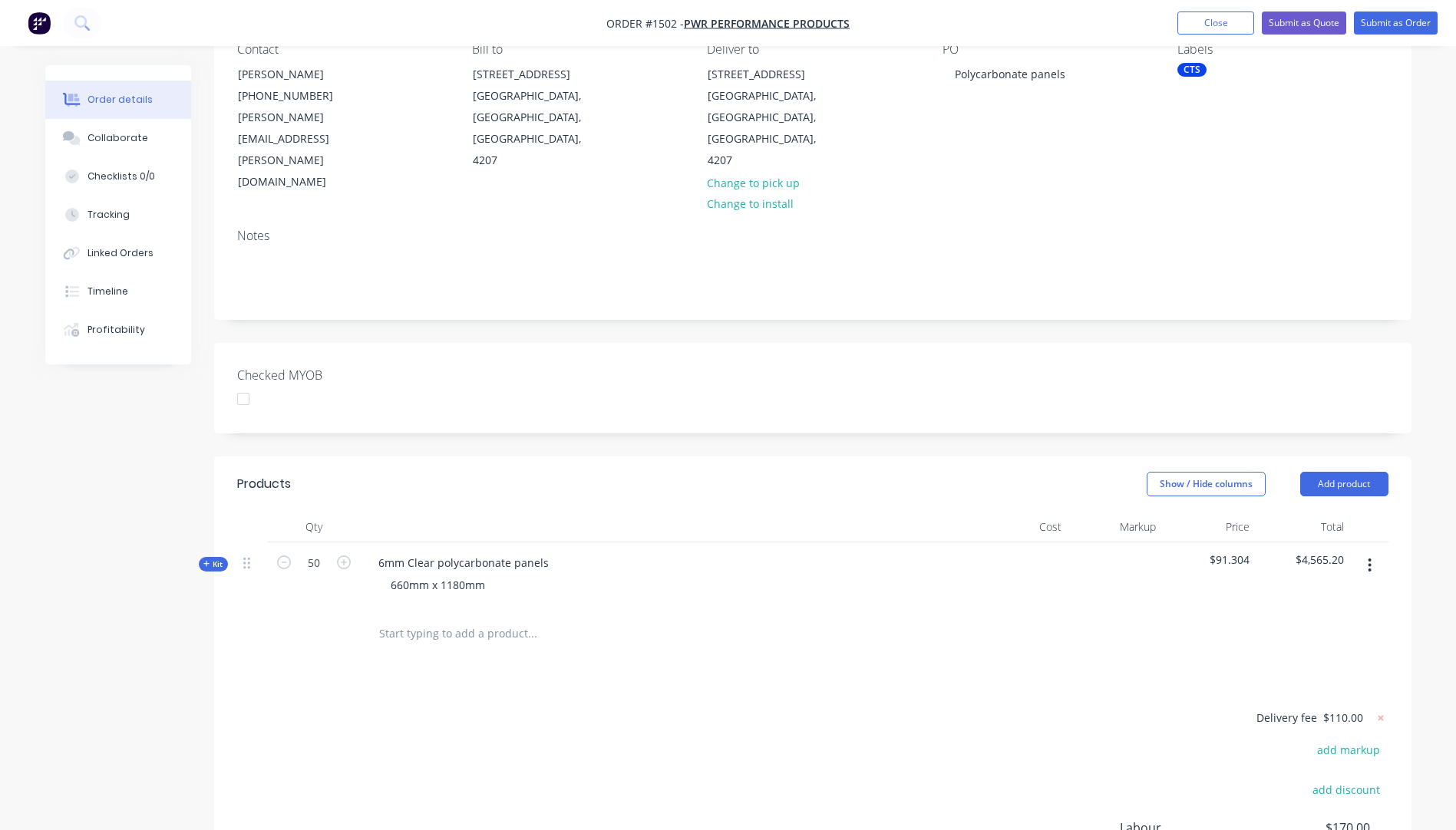
scroll to position [0, 0]
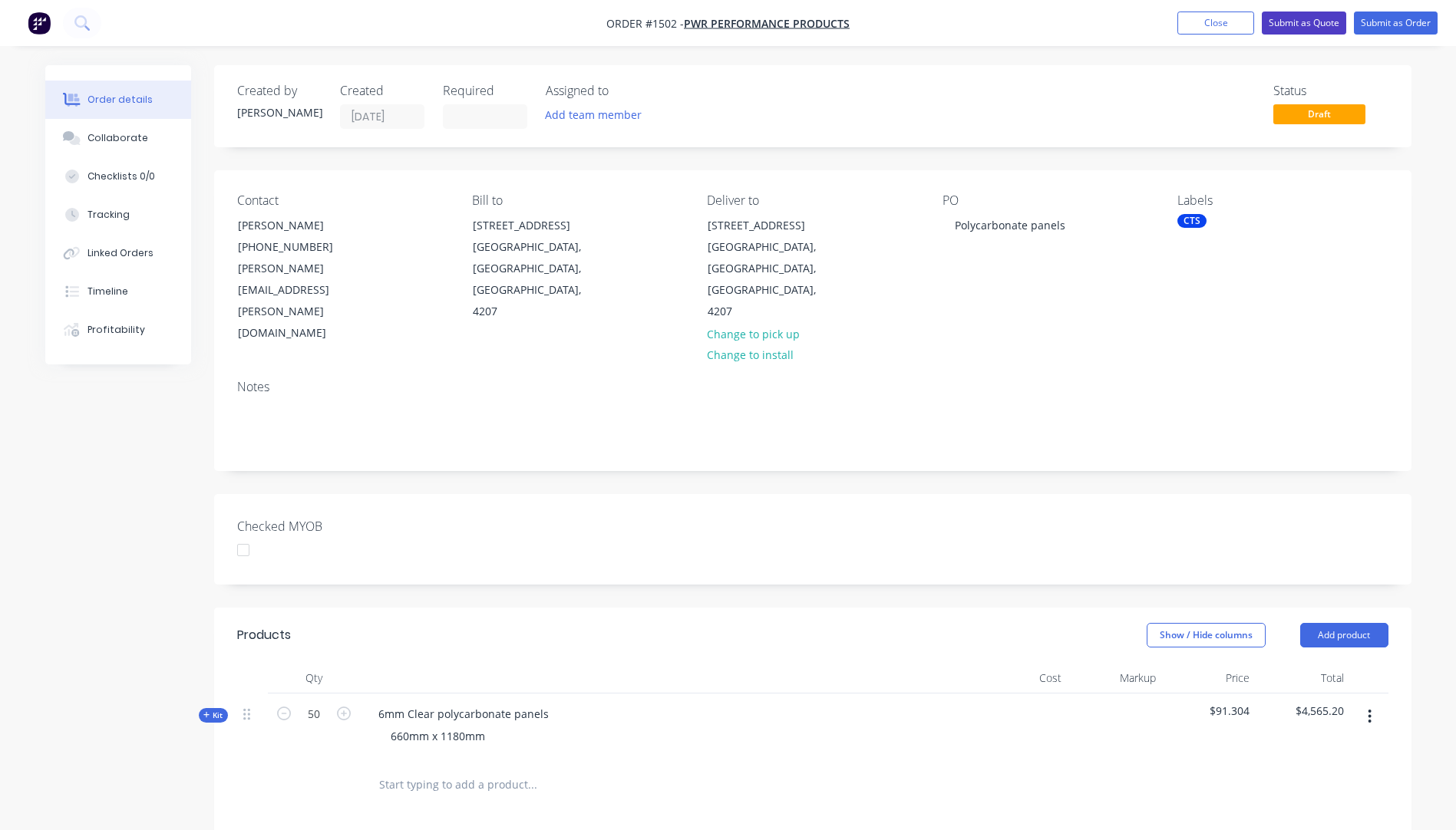
click at [1307, 27] on button "Submit as Quote" at bounding box center [1303, 23] width 84 height 23
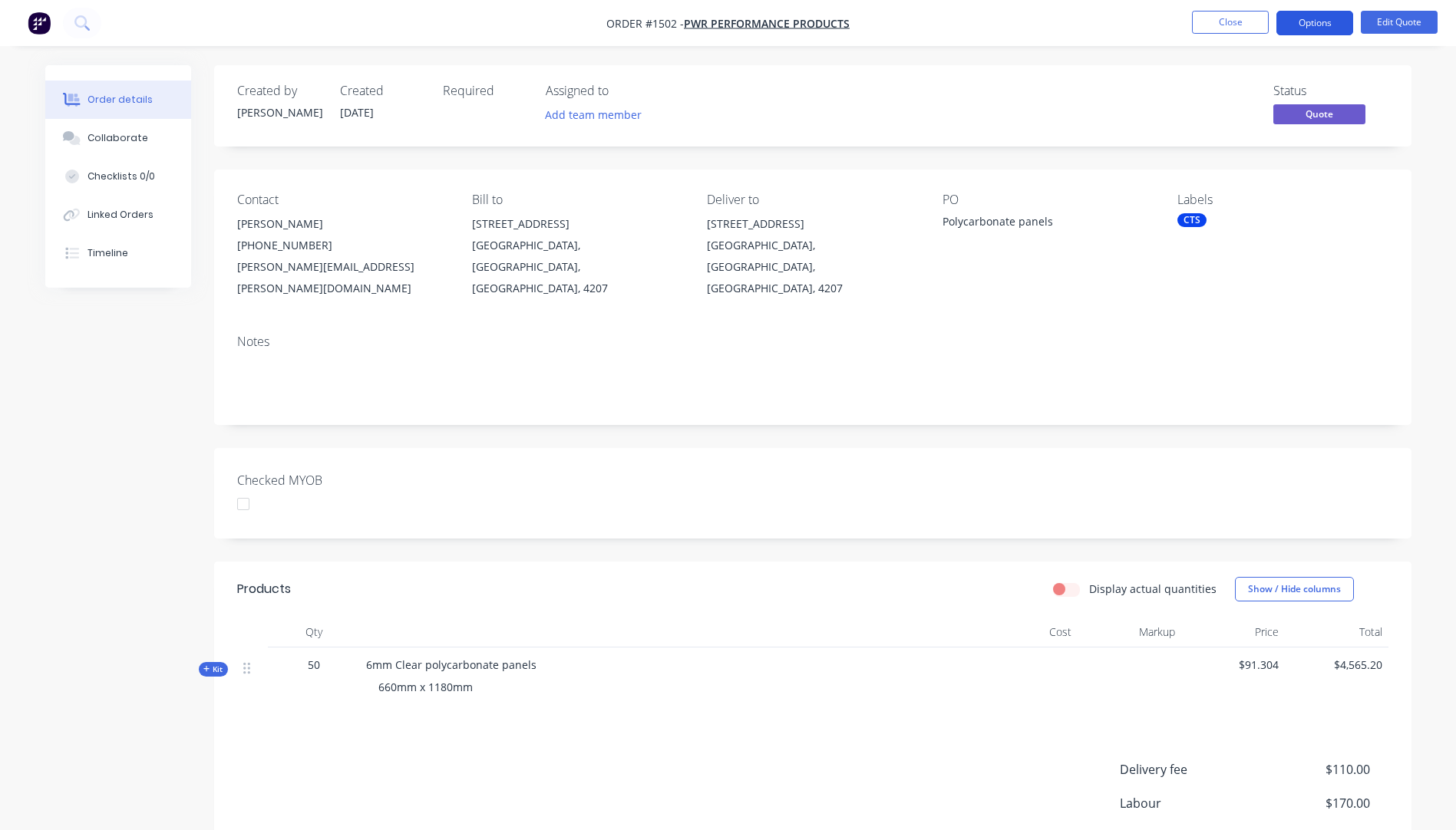
click at [1310, 26] on button "Options" at bounding box center [1314, 23] width 77 height 25
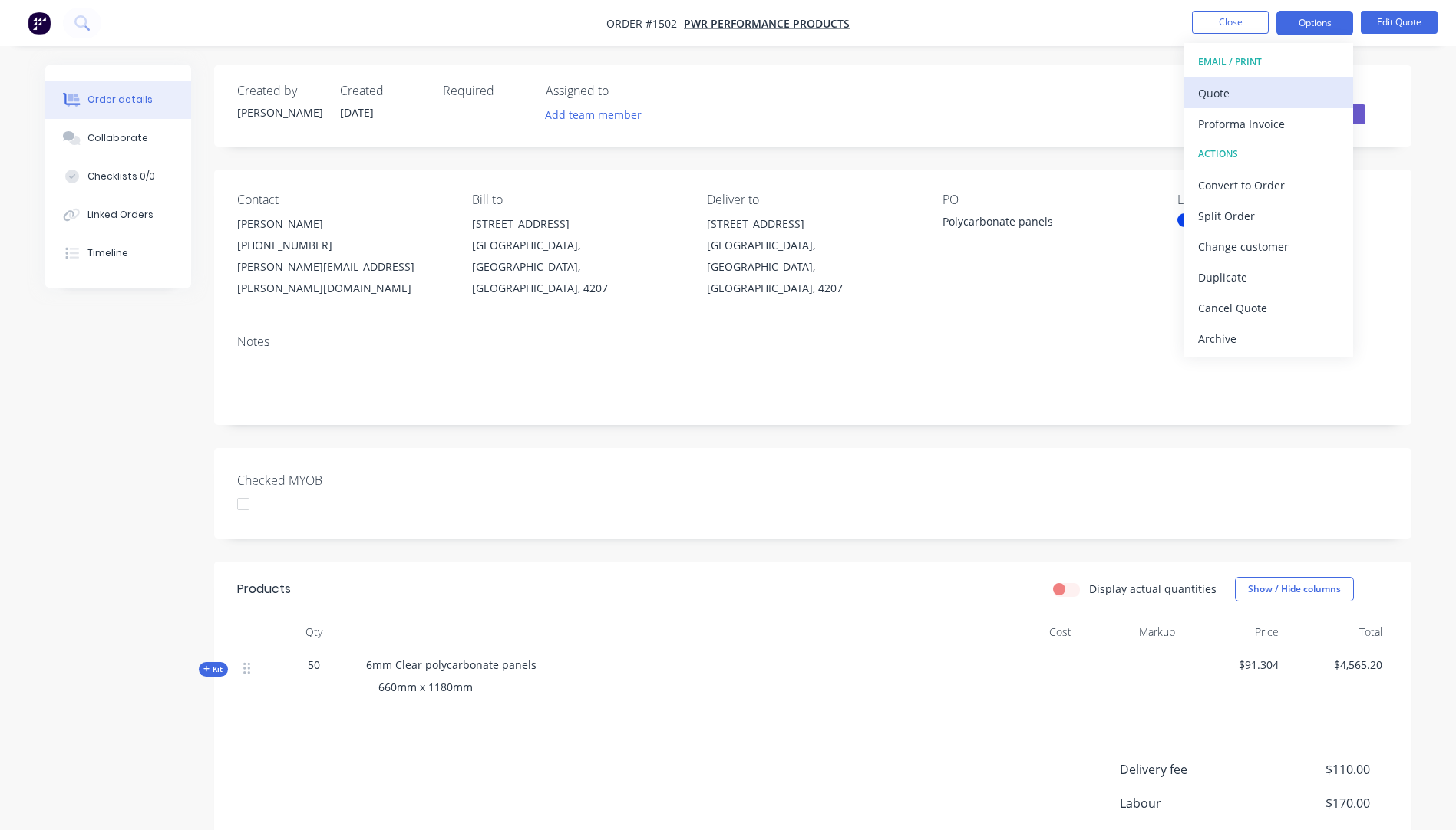
click at [1229, 90] on div "Quote" at bounding box center [1269, 93] width 141 height 22
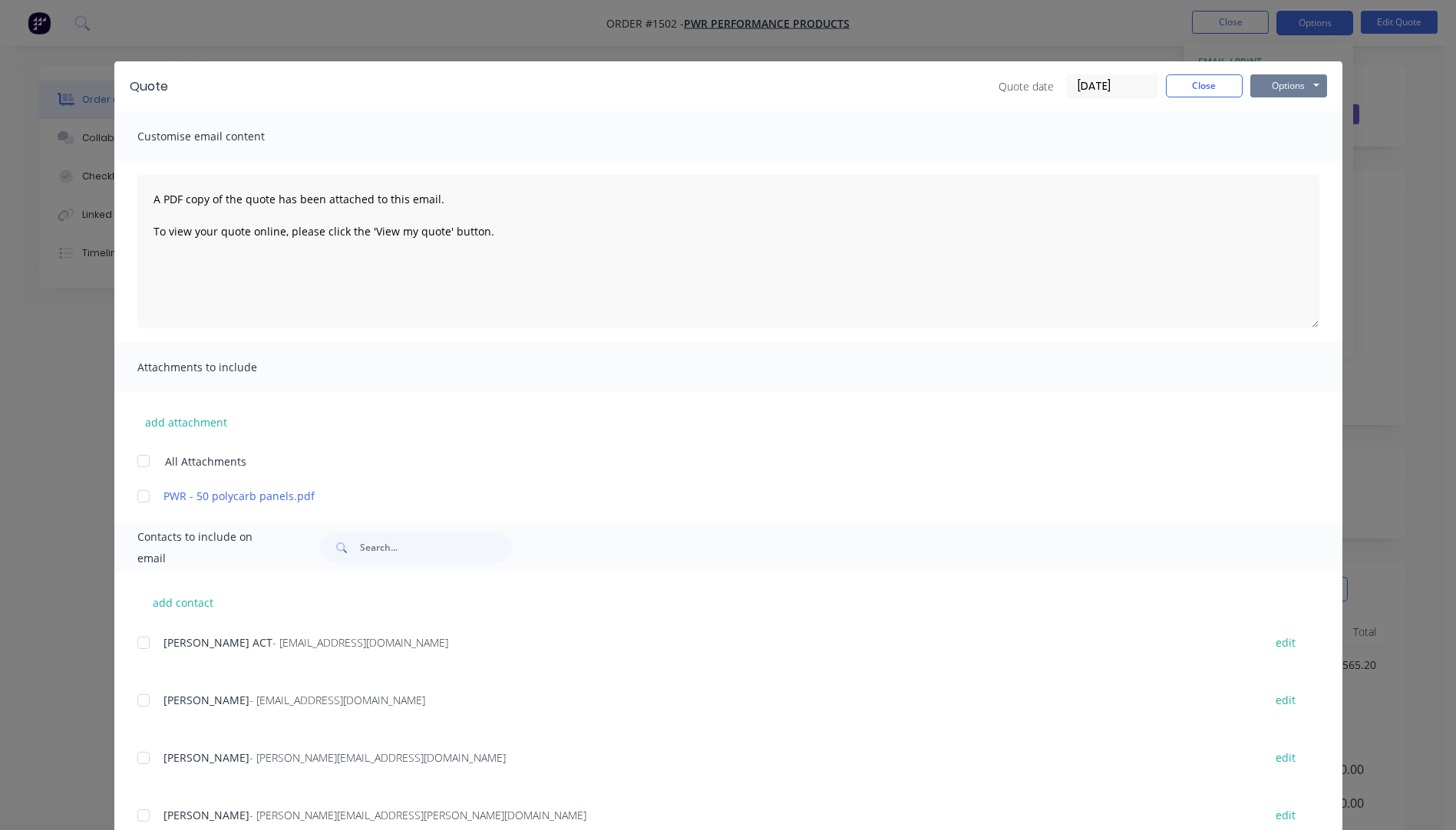
click at [1272, 89] on button "Options" at bounding box center [1288, 86] width 77 height 23
click at [1285, 118] on button "Preview" at bounding box center [1299, 113] width 98 height 26
click at [189, 598] on button "add contact" at bounding box center [183, 602] width 92 height 23
select select "AU"
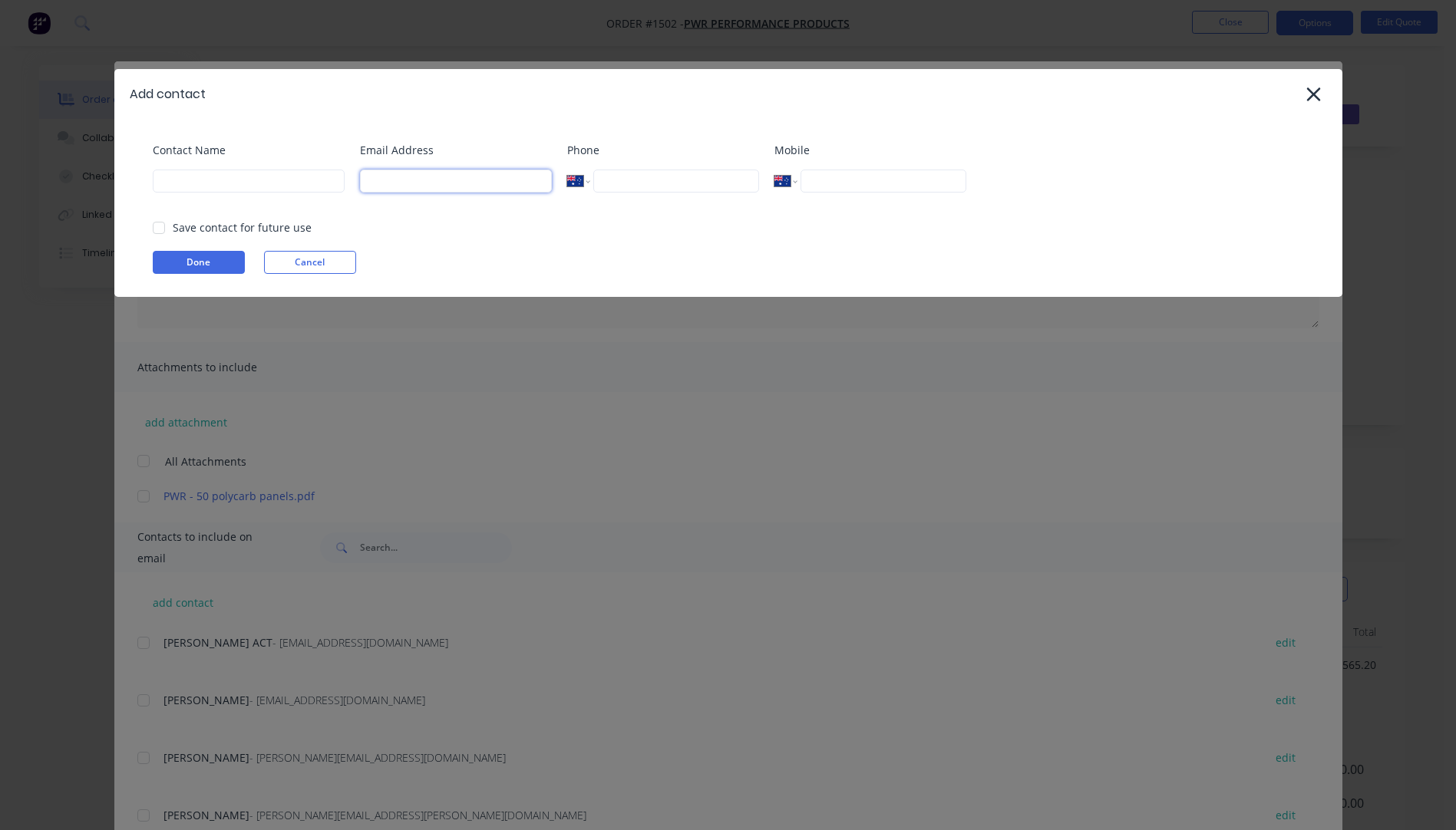
click at [447, 188] on input at bounding box center [456, 181] width 192 height 23
type input "robert.hayward@pwr.com.au"
click at [246, 190] on input at bounding box center [249, 181] width 192 height 23
type input "Robert Hayward"
click at [180, 261] on button "Done" at bounding box center [198, 262] width 92 height 23
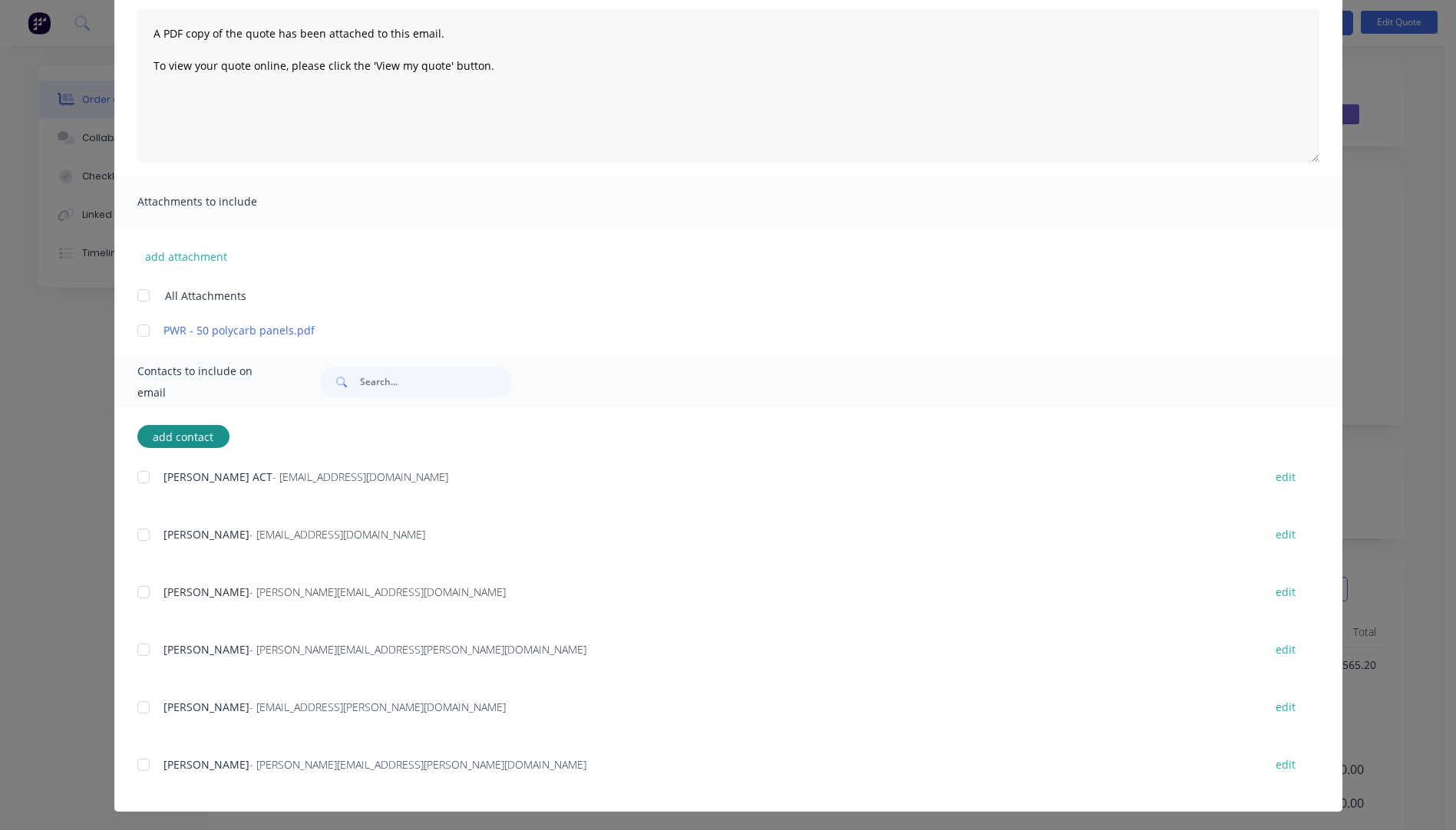
scroll to position [169, 0]
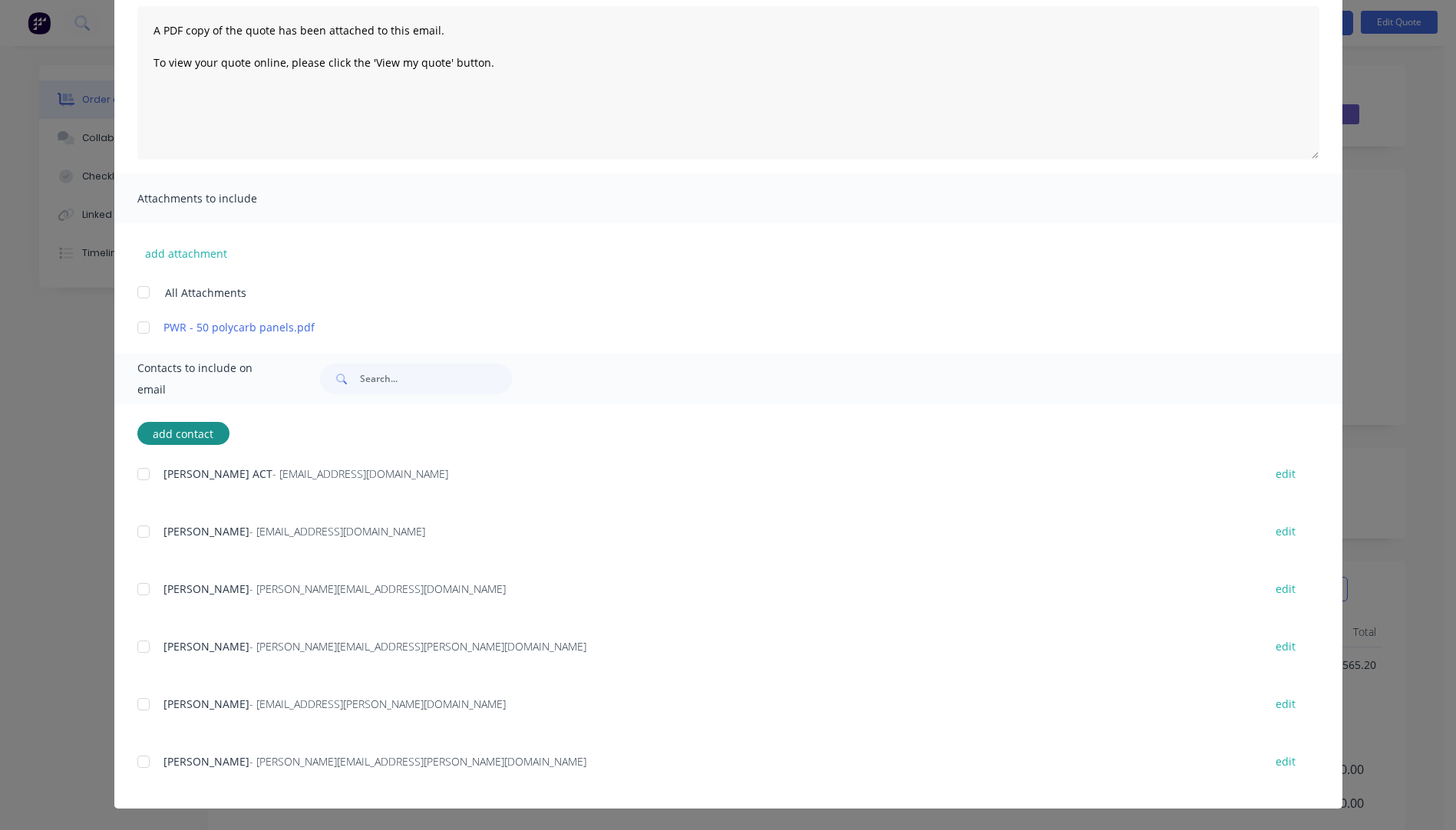
click at [135, 759] on div at bounding box center [144, 762] width 31 height 31
click at [189, 252] on button "add attachment" at bounding box center [186, 253] width 98 height 23
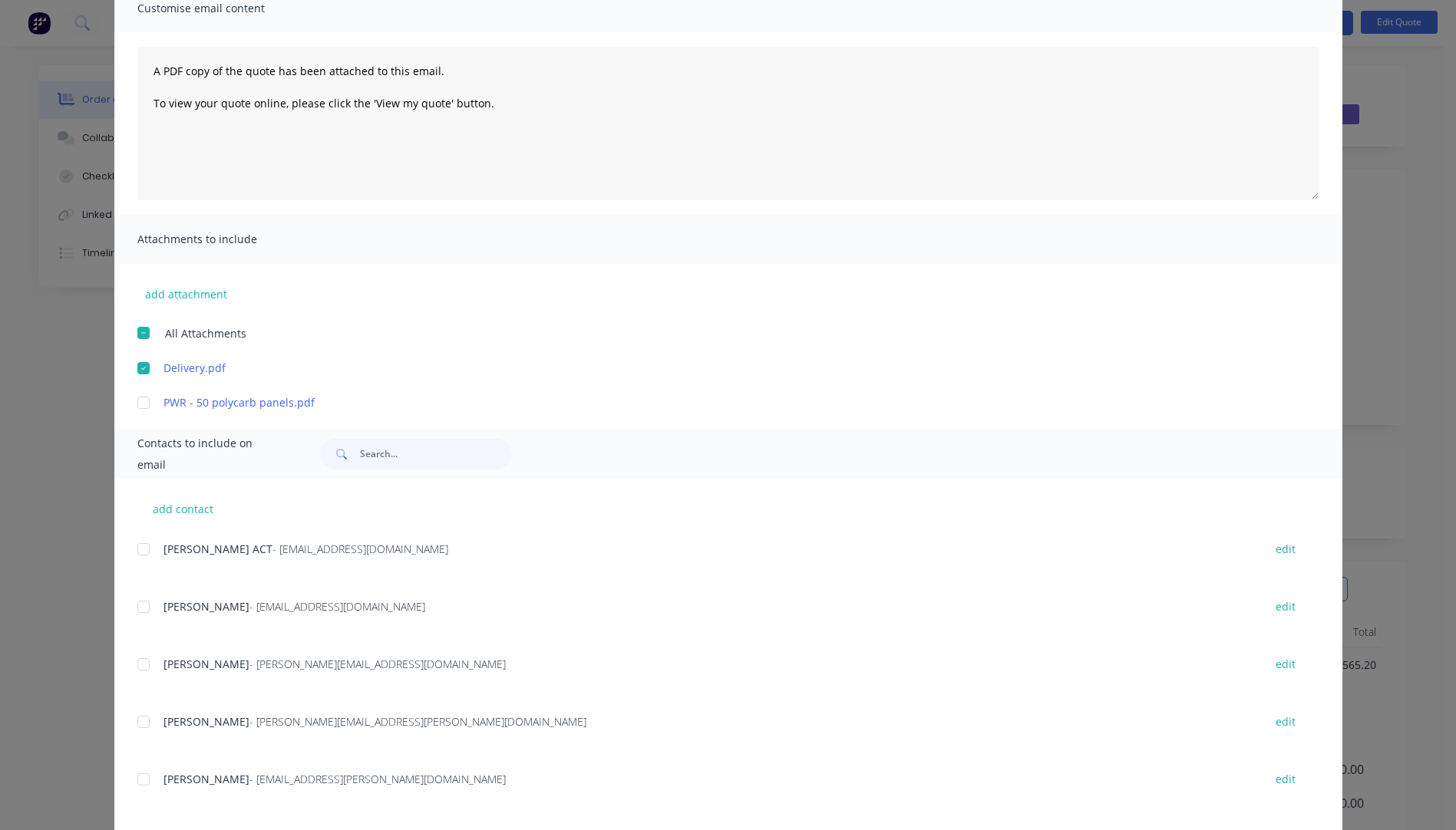
scroll to position [92, 0]
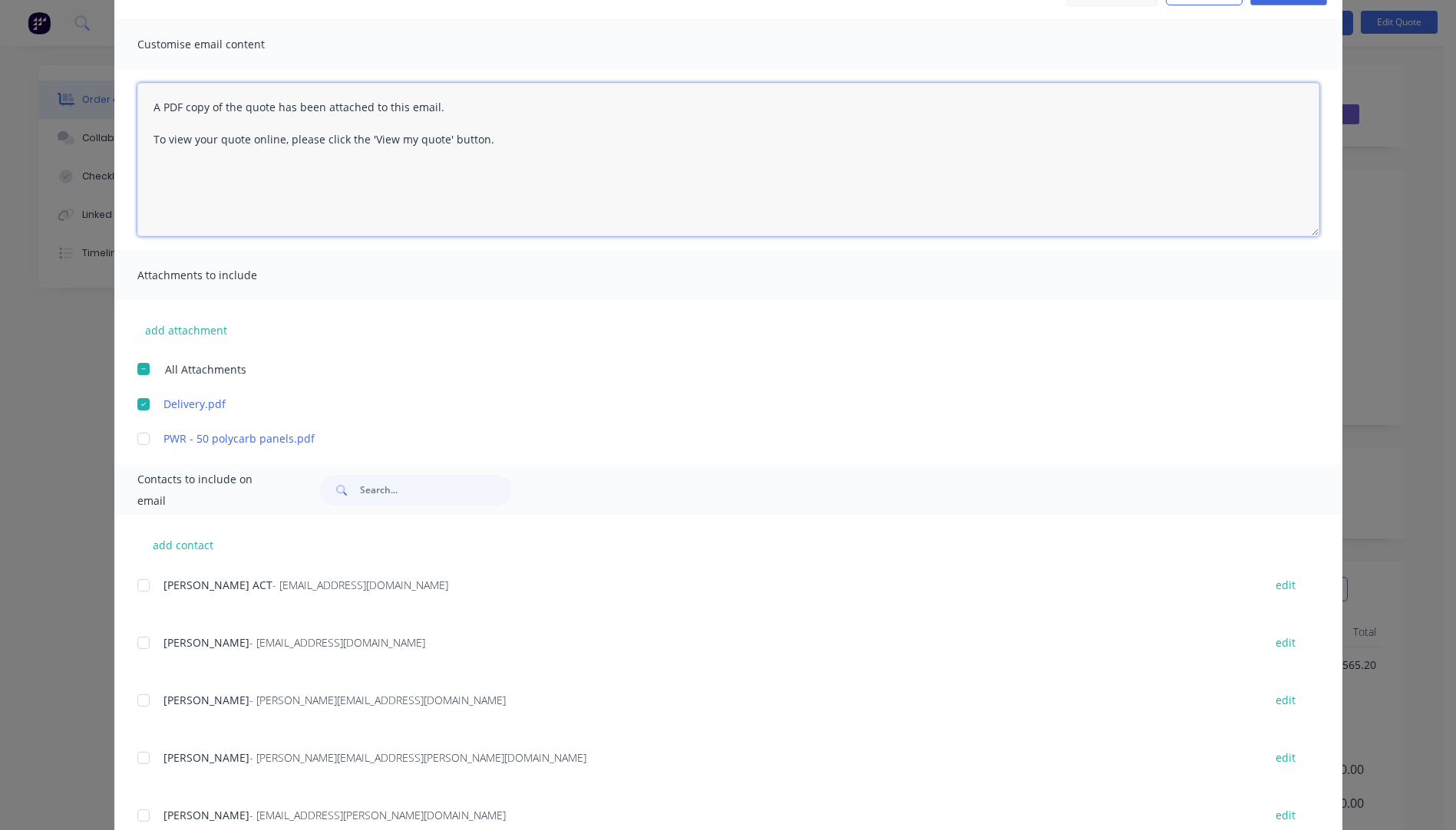
paste textarea "Hi, Please contact us if you have any questions. Regards, Darren sales@allstarp…"
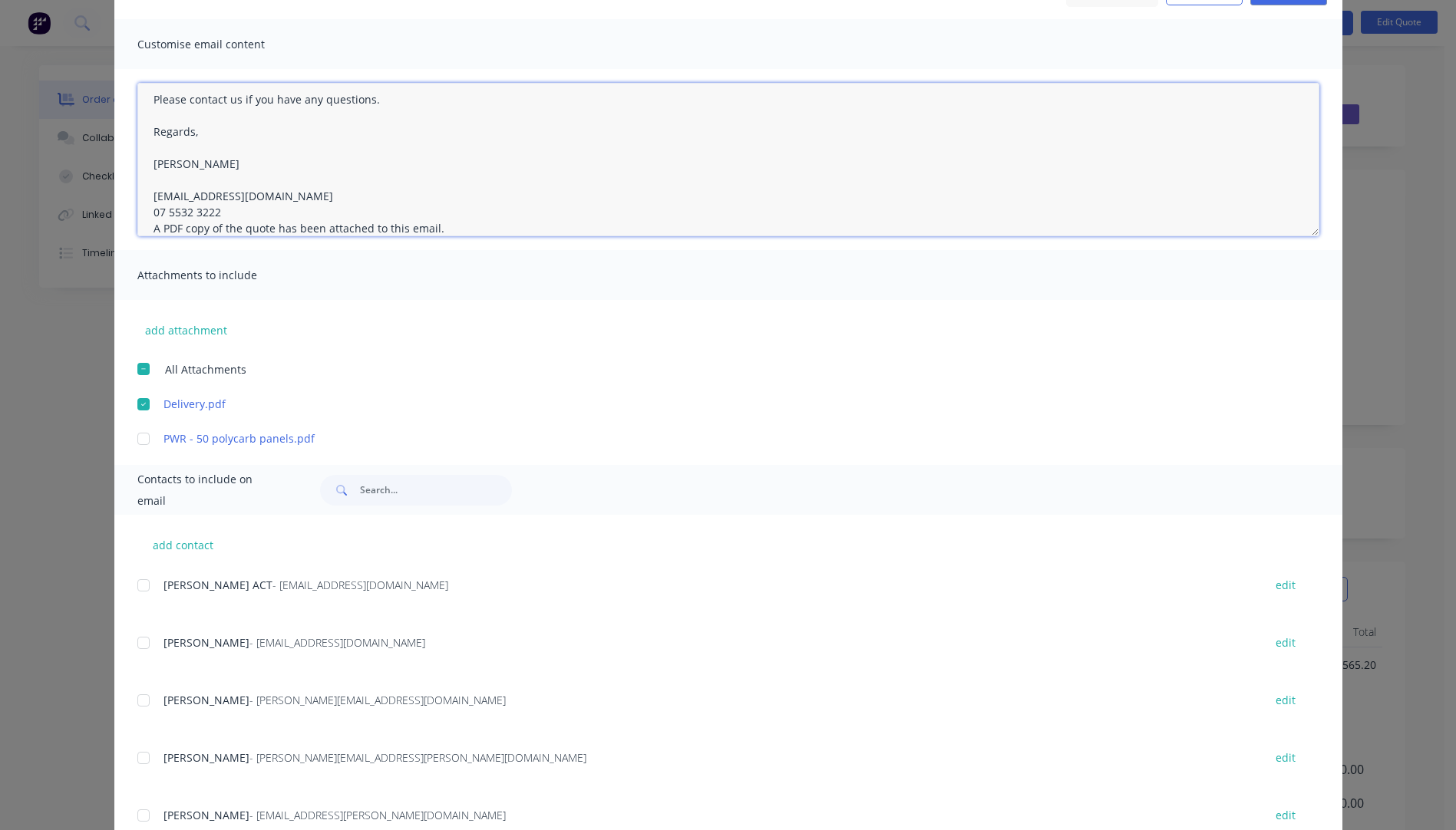
click at [224, 211] on textarea "Hi, Please contact us if you have any questions. Regards, Darren sales@allstarp…" at bounding box center [728, 159] width 1182 height 153
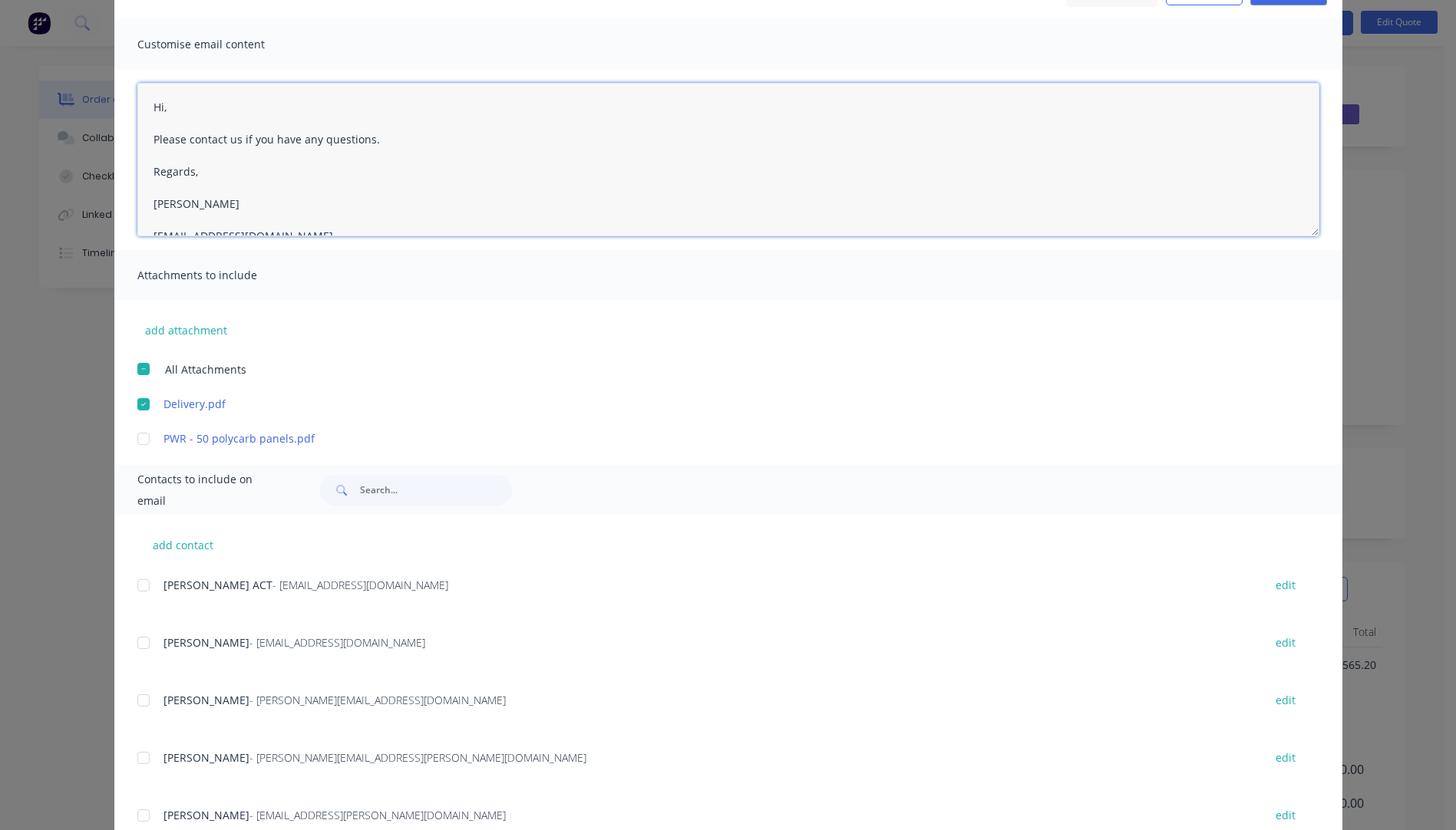
click at [167, 107] on textarea "Hi, Please contact us if you have any questions. Regards, Darren sales@allstarp…" at bounding box center [728, 159] width 1182 height 153
click at [168, 108] on textarea "Hi Please contact us if you have any questions. Regards, Darren sales@allstarpl…" at bounding box center [728, 159] width 1182 height 153
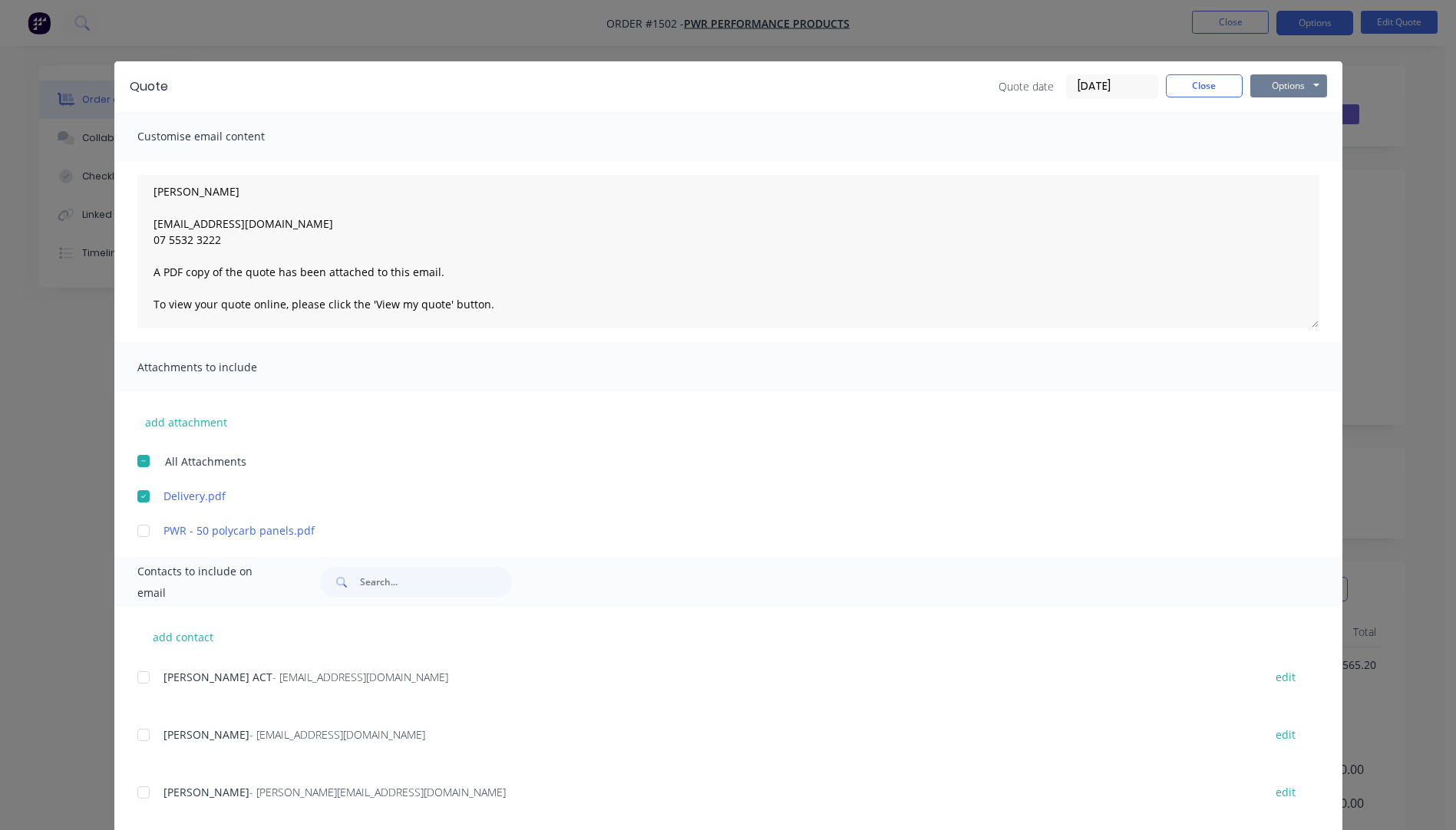
click at [1271, 84] on button "Options" at bounding box center [1288, 86] width 77 height 23
click at [1283, 168] on button "Email" at bounding box center [1299, 163] width 98 height 26
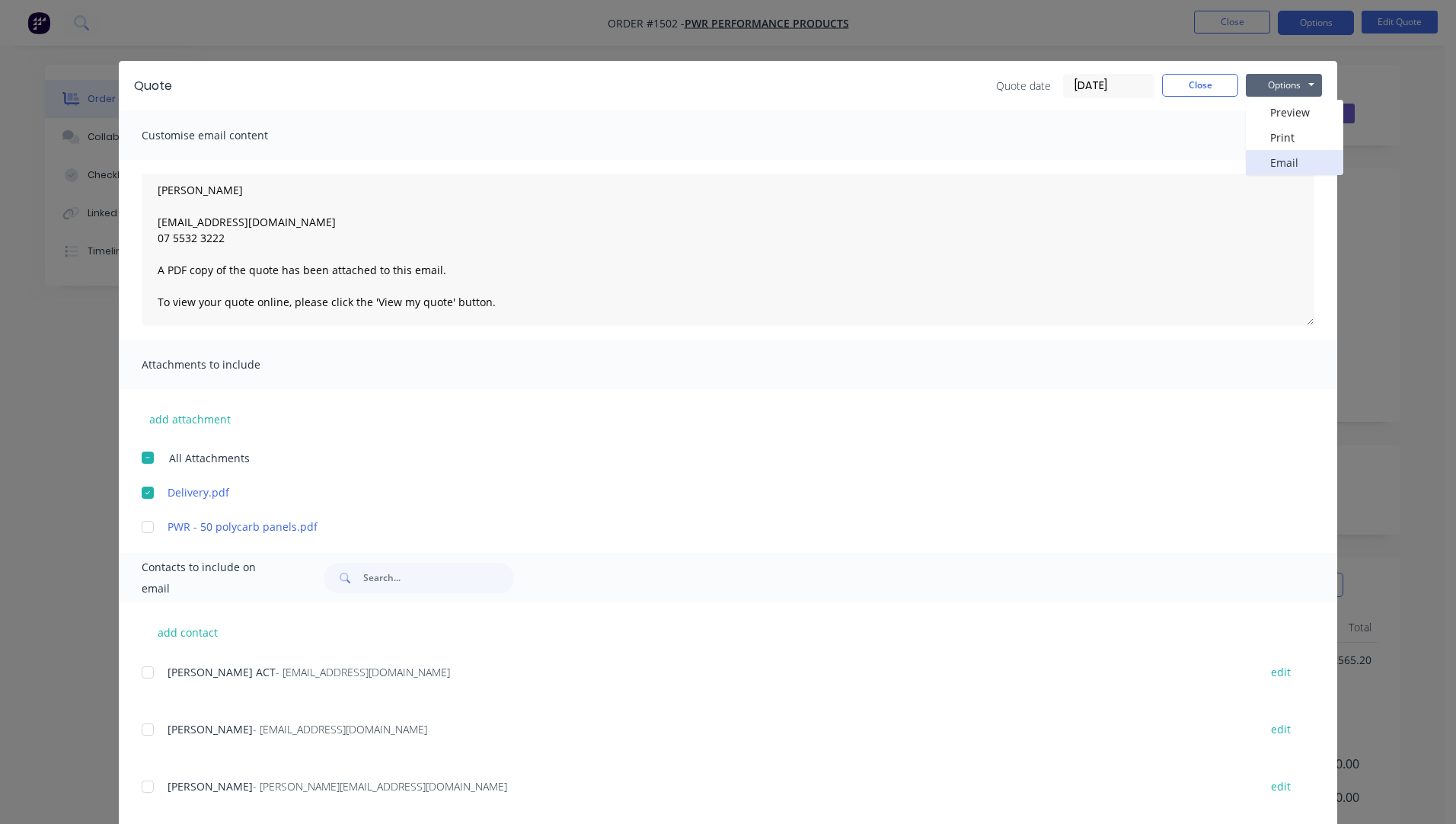
type textarea "A PDF copy of the quote has been attached to this email. To view your quote onl…"
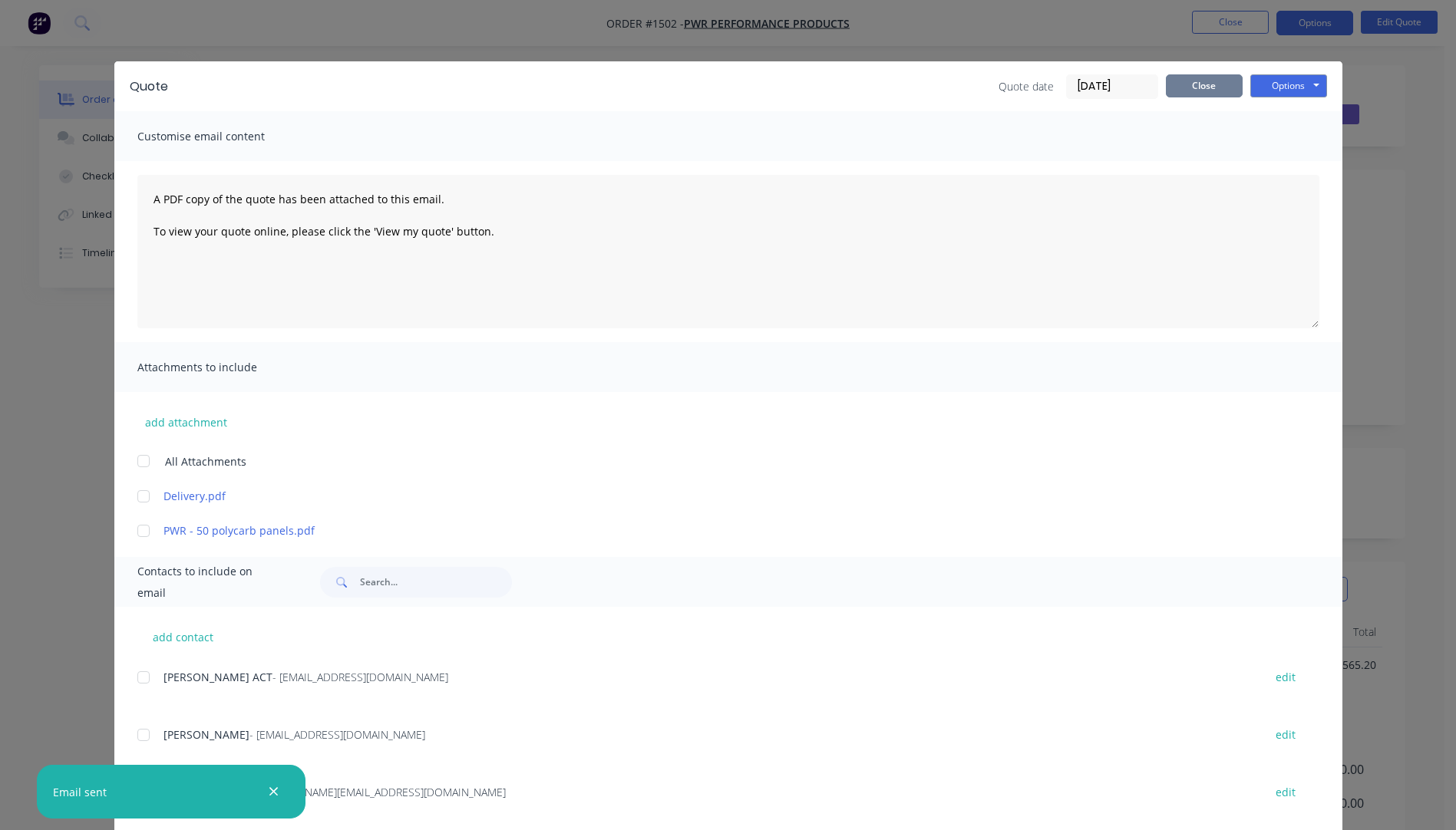
click at [1202, 82] on button "Close" at bounding box center [1204, 86] width 77 height 23
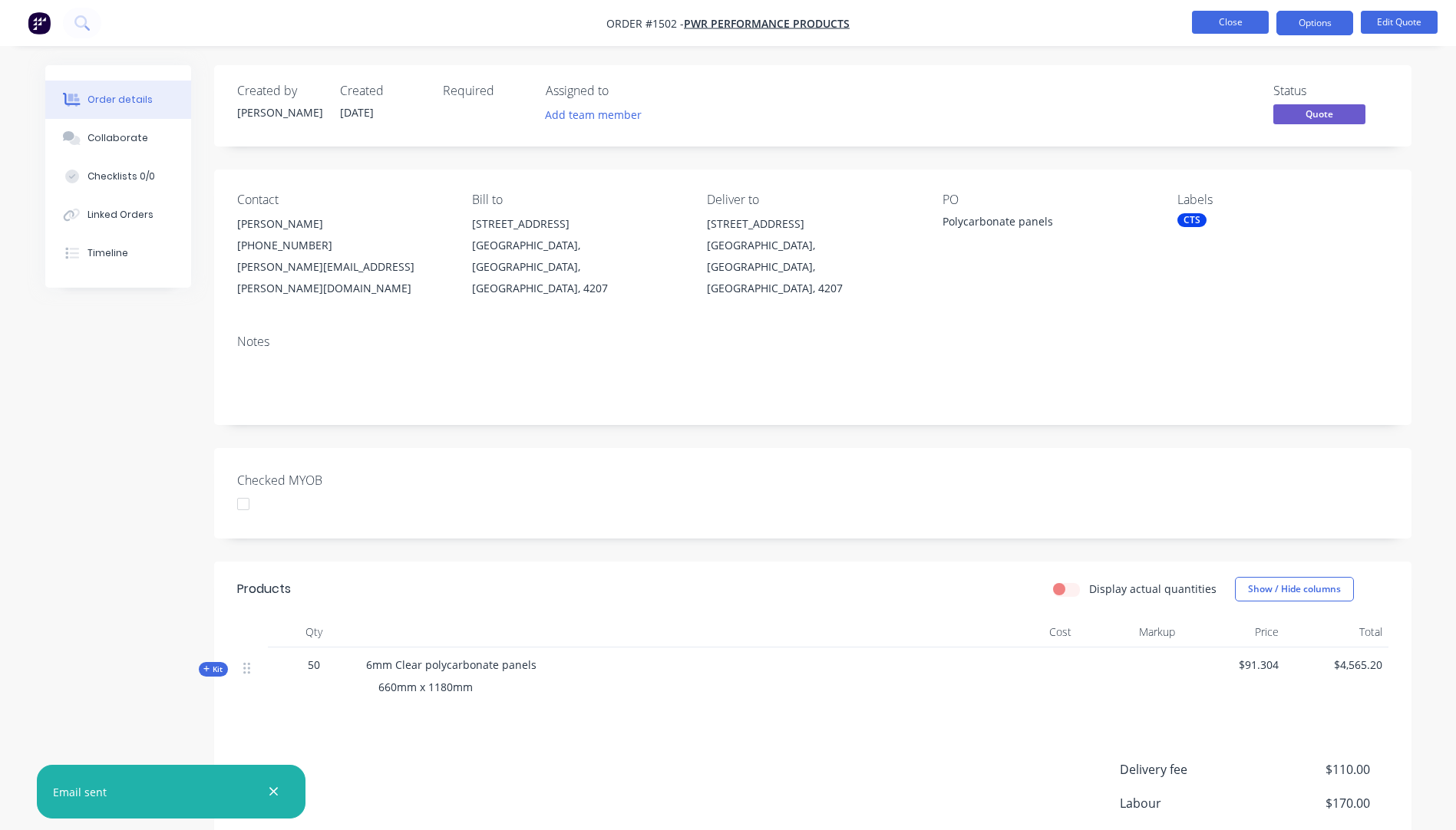
click at [1224, 26] on button "Close" at bounding box center [1230, 22] width 77 height 23
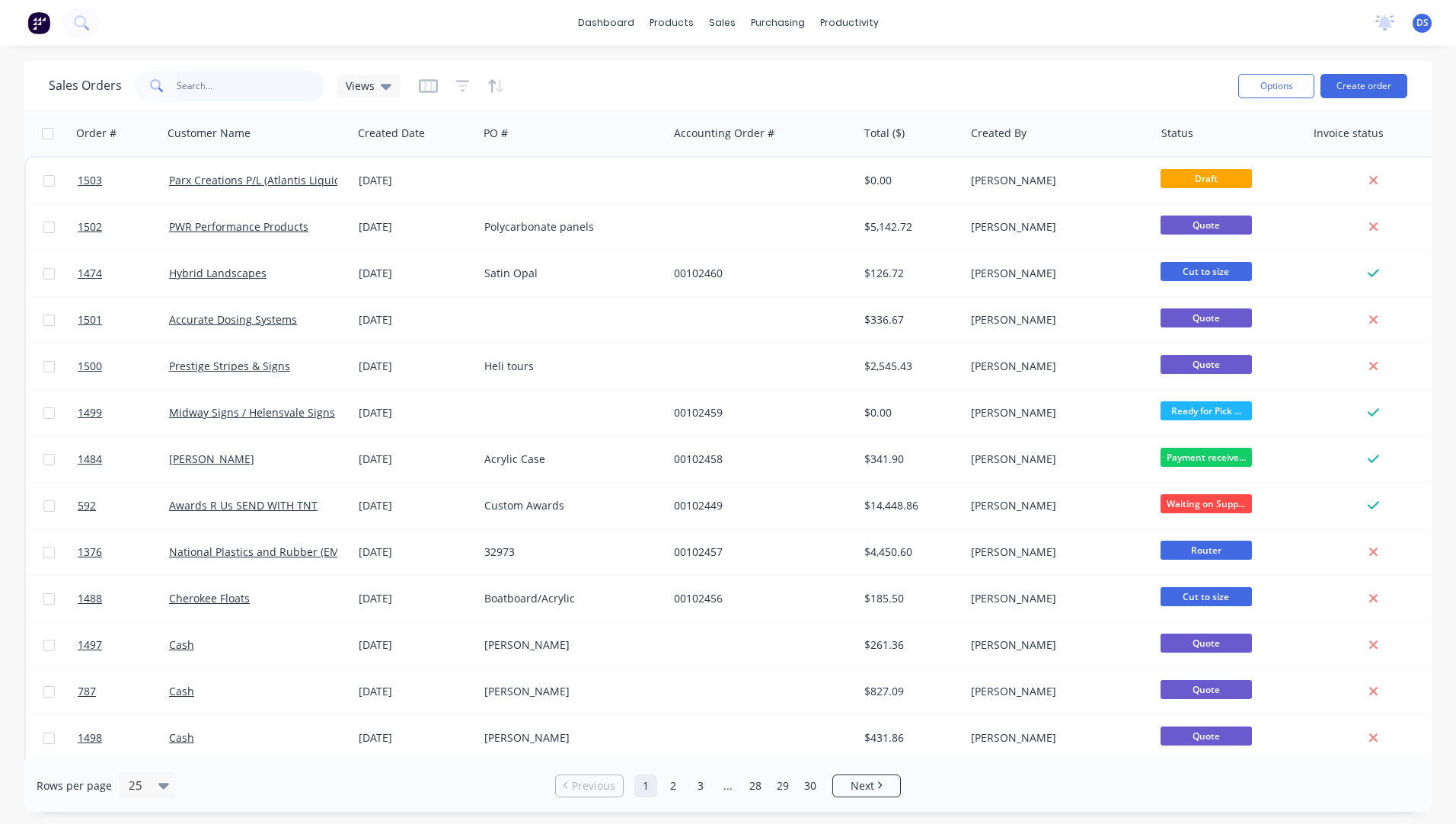
click at [261, 80] on input "text" at bounding box center [250, 86] width 148 height 31
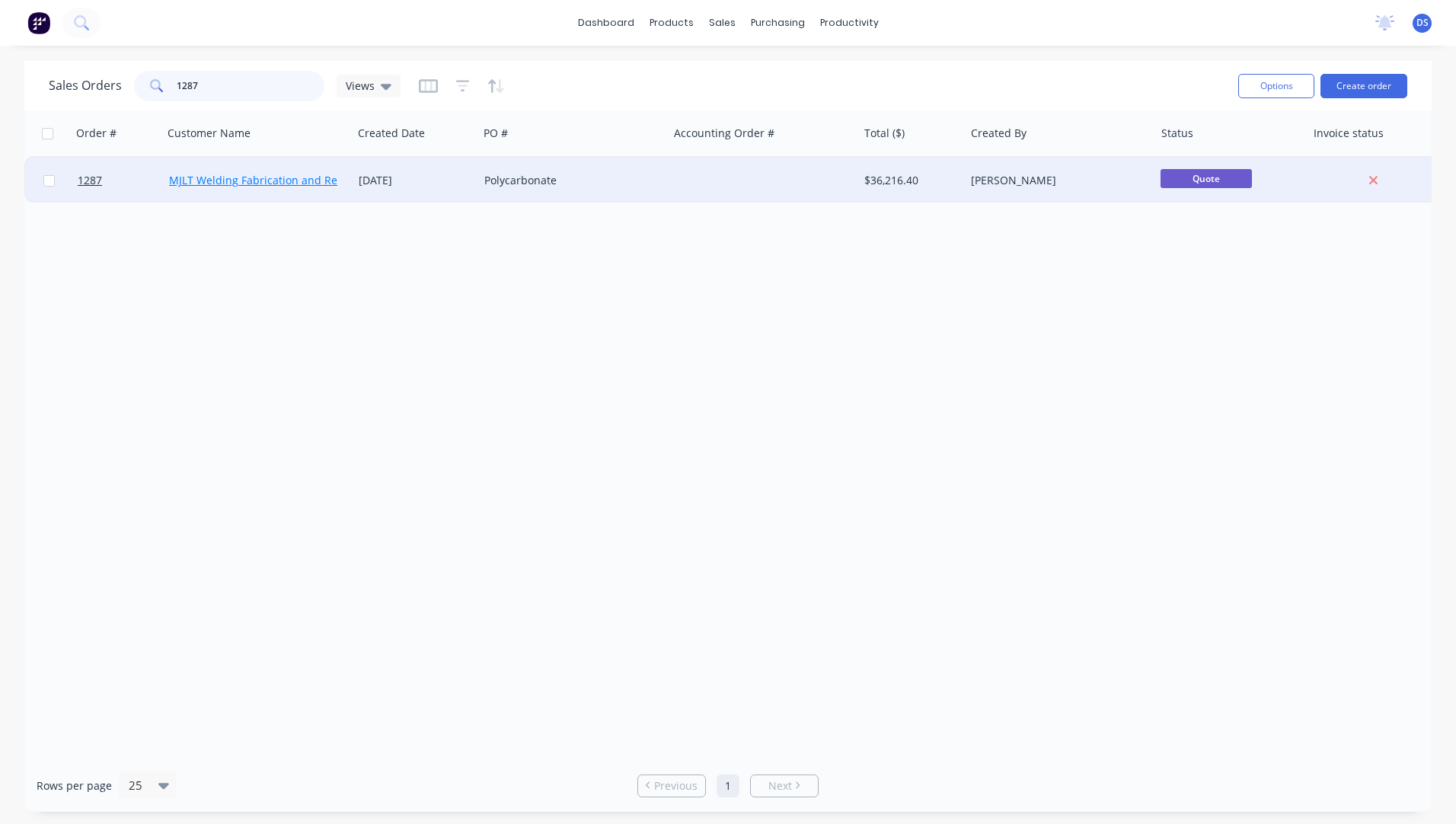
type input "1287"
click at [285, 182] on link "MJLT Welding Fabrication and Repairs" at bounding box center [266, 180] width 194 height 15
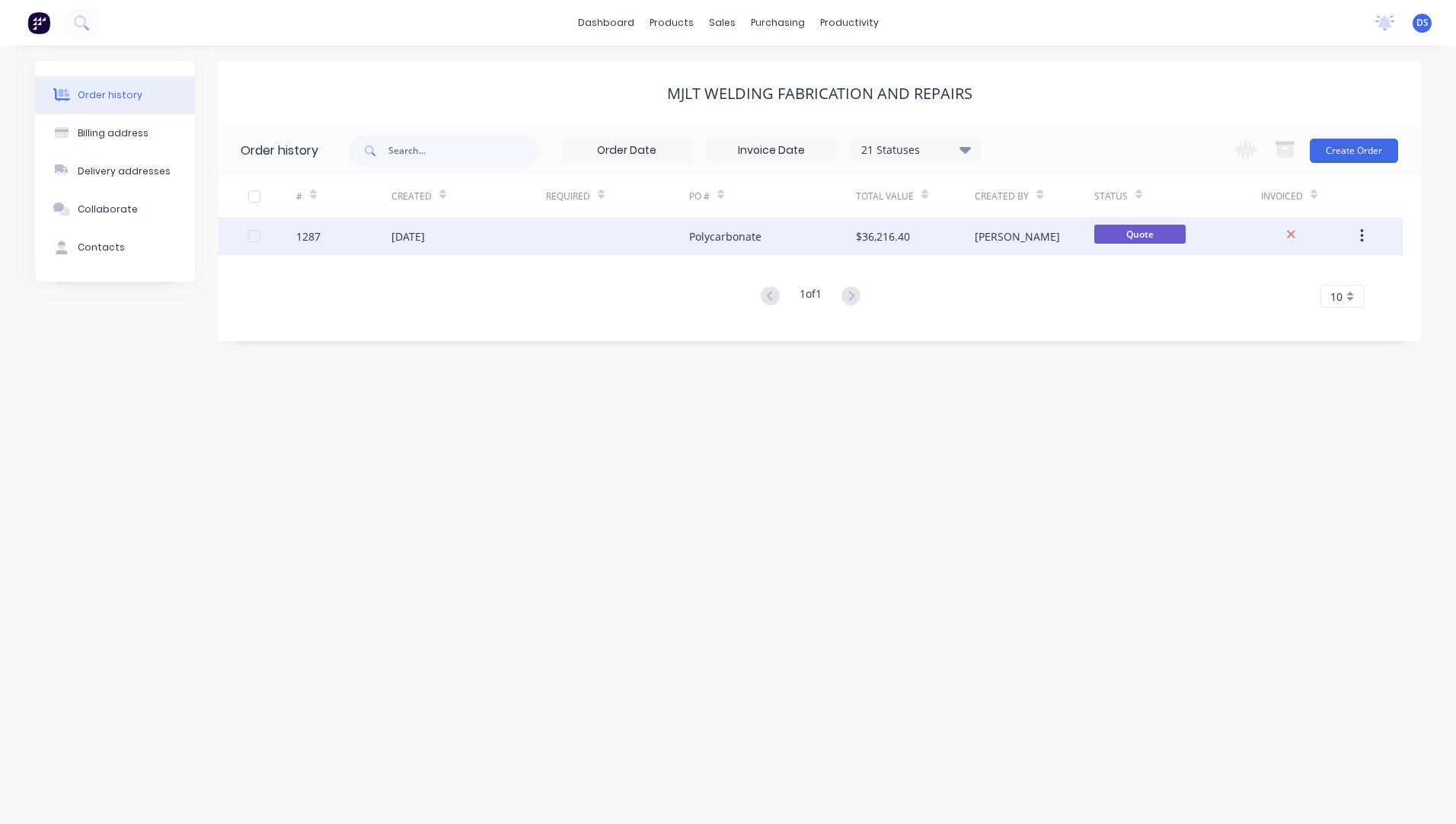
click at [705, 243] on div "Polycarbonate" at bounding box center [725, 236] width 72 height 16
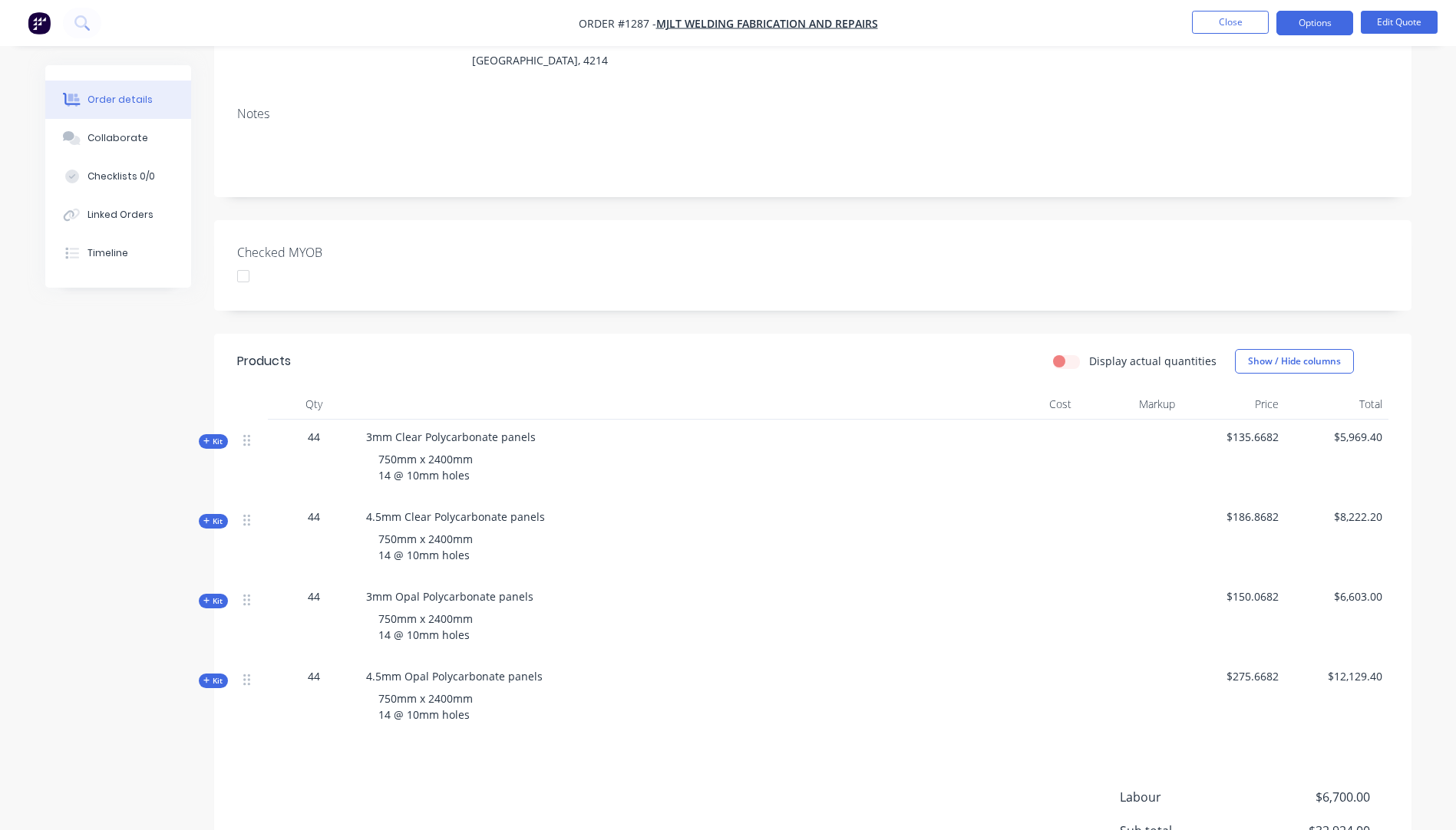
scroll to position [230, 0]
click at [208, 435] on icon at bounding box center [207, 439] width 7 height 8
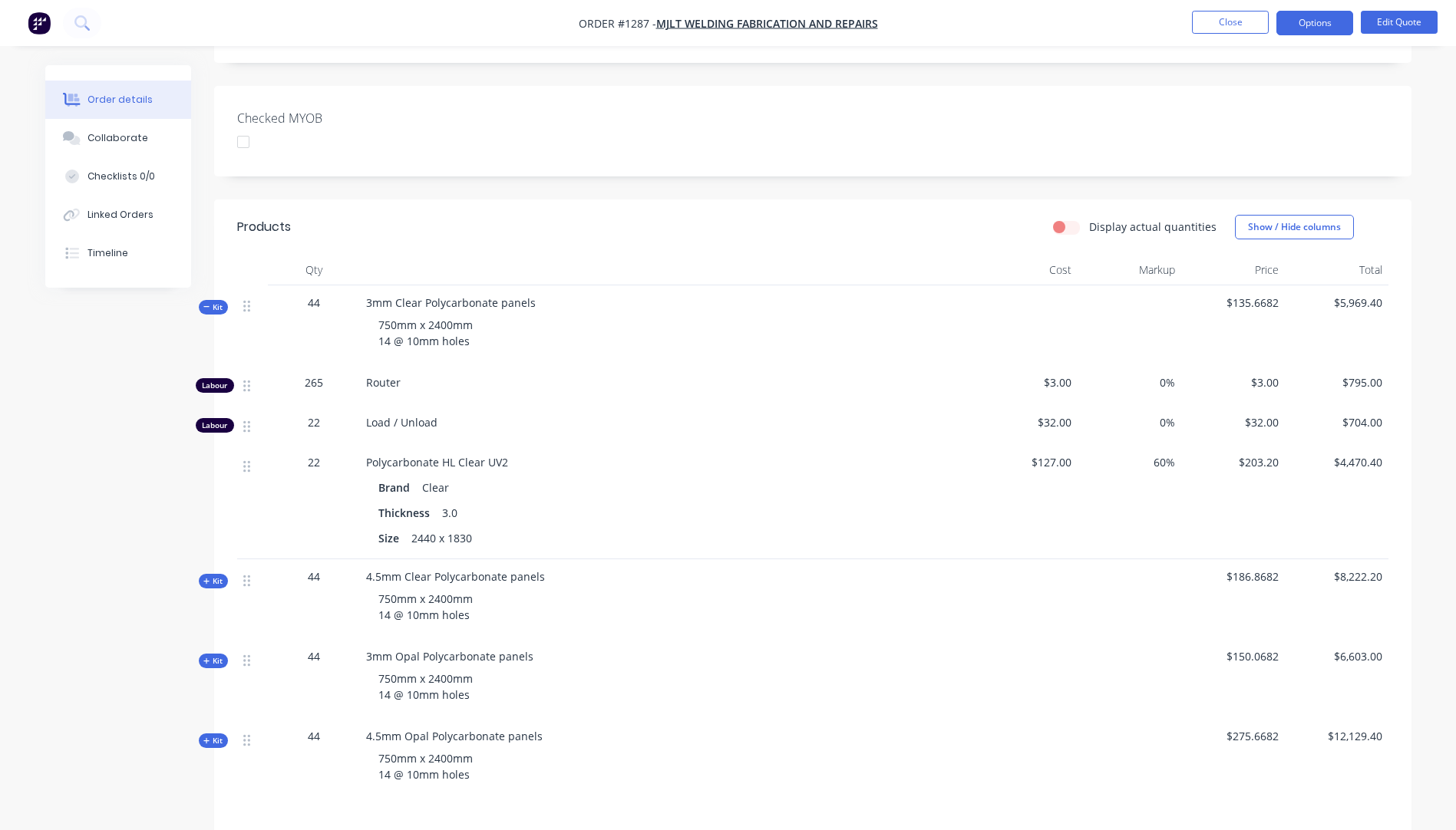
scroll to position [384, 0]
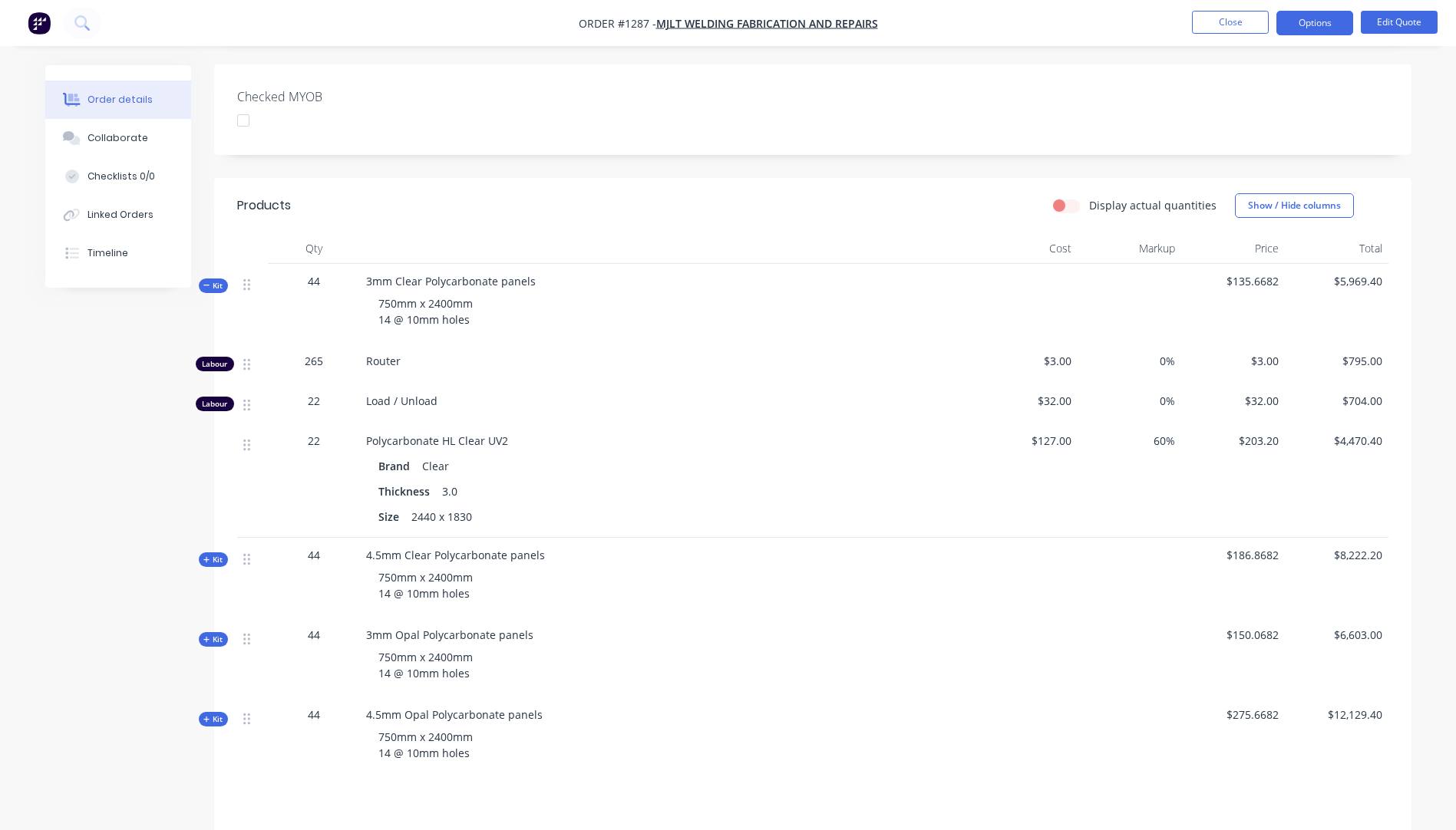
click at [209, 557] on icon at bounding box center [207, 561] width 7 height 8
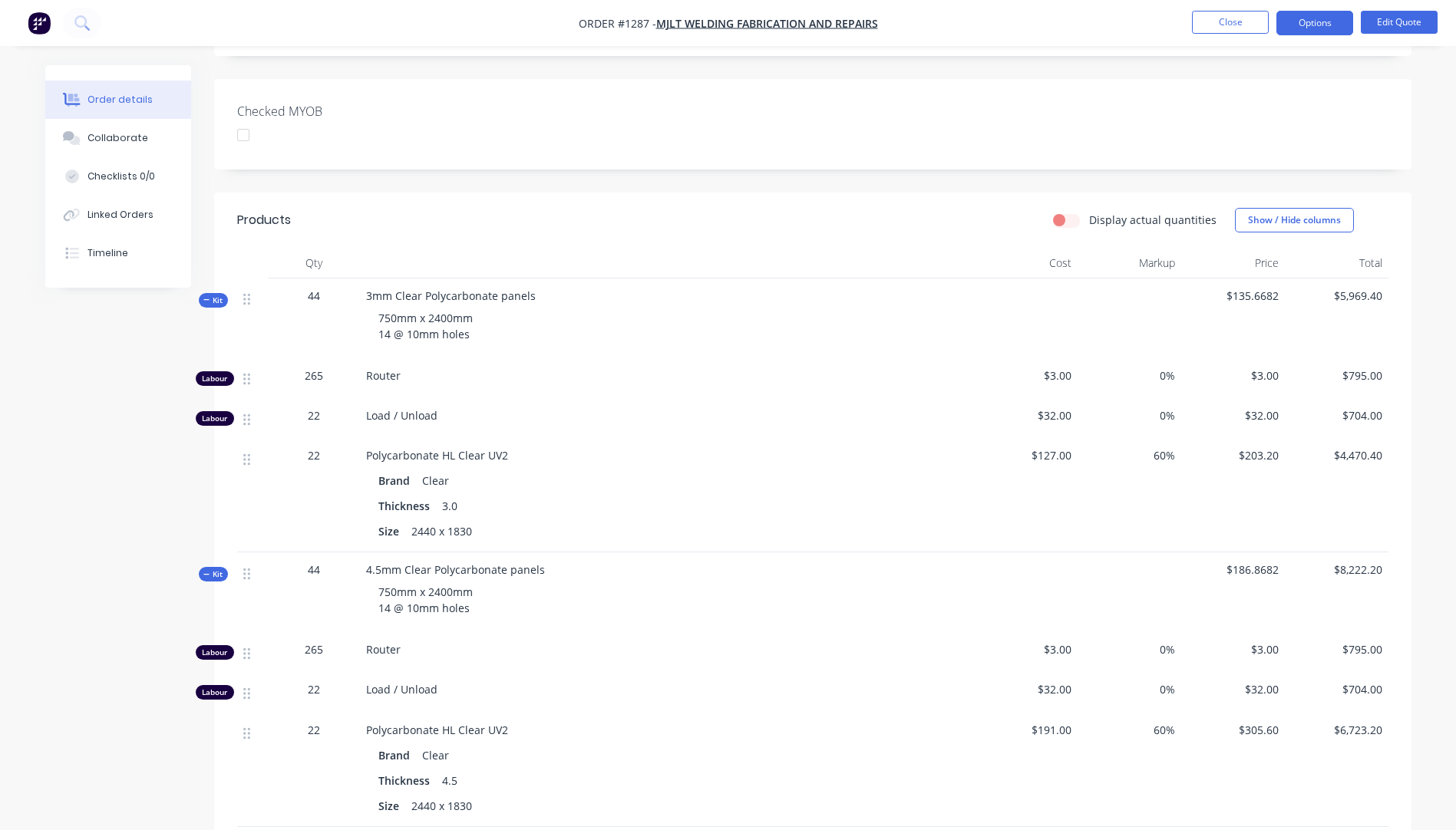
scroll to position [307, 0]
